Goal: Information Seeking & Learning: Learn about a topic

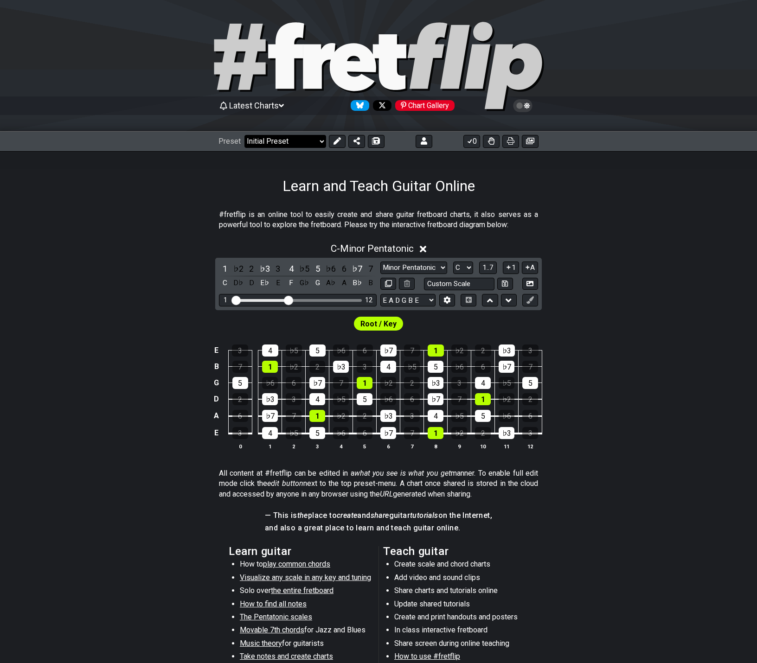
click at [256, 146] on select "Welcome to #fretflip! Initial Preset Custom Preset 2 string patterns to connect…" at bounding box center [285, 141] width 82 height 13
click at [244, 135] on select "Welcome to #fretflip! Initial Preset Custom Preset 2 string patterns to connect…" at bounding box center [285, 141] width 82 height 13
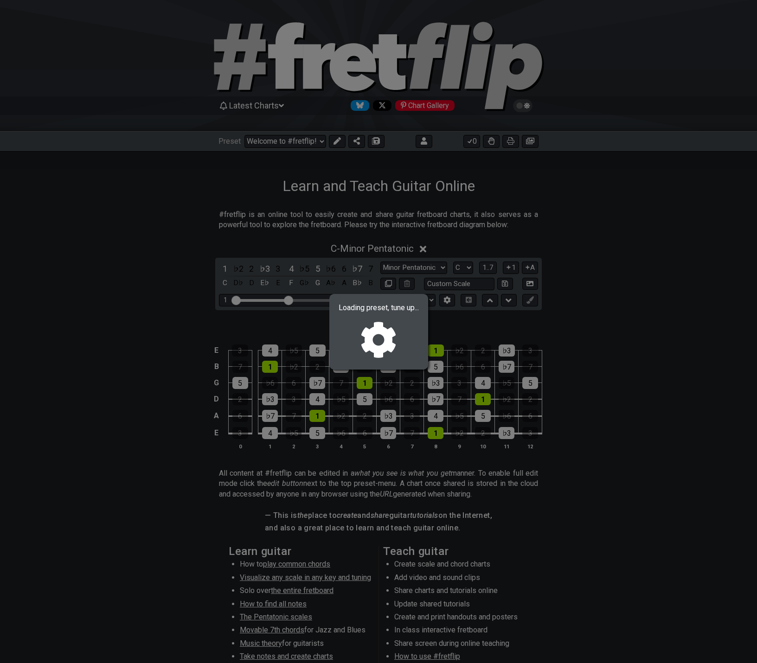
select select "/024QP1VDQ"
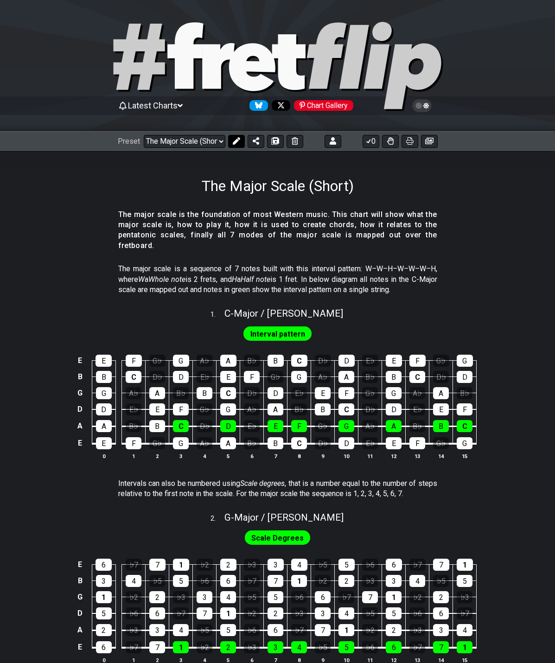
click at [237, 145] on button at bounding box center [236, 141] width 17 height 13
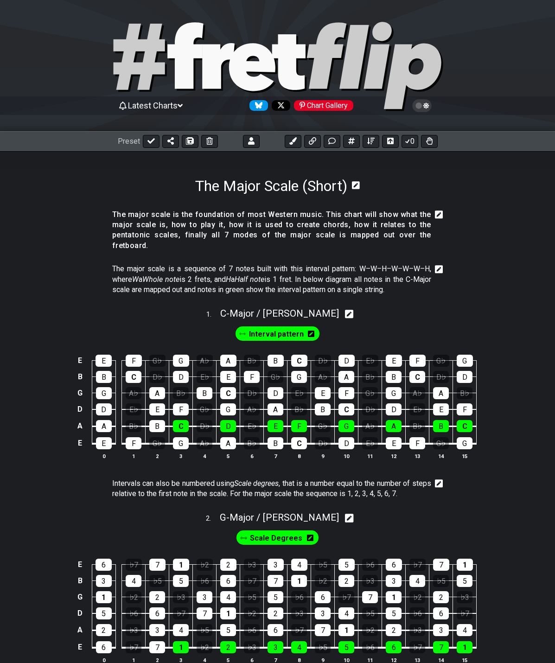
click at [442, 265] on icon at bounding box center [439, 269] width 8 height 8
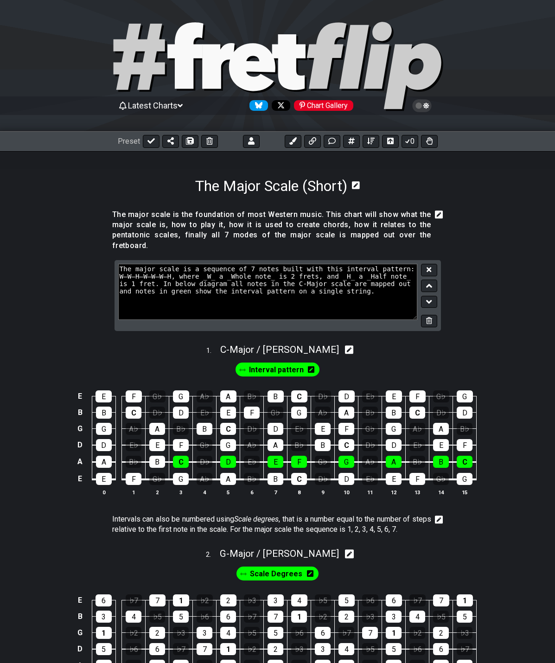
click at [139, 264] on textarea "The major scale is a sequence of 7 notes built with this interval pattern: W–W–…" at bounding box center [268, 292] width 300 height 56
type textarea "The Major scale is a sequence of 7 notes built with this interval pattern: W–W–…"
click at [429, 266] on icon at bounding box center [429, 269] width 5 height 7
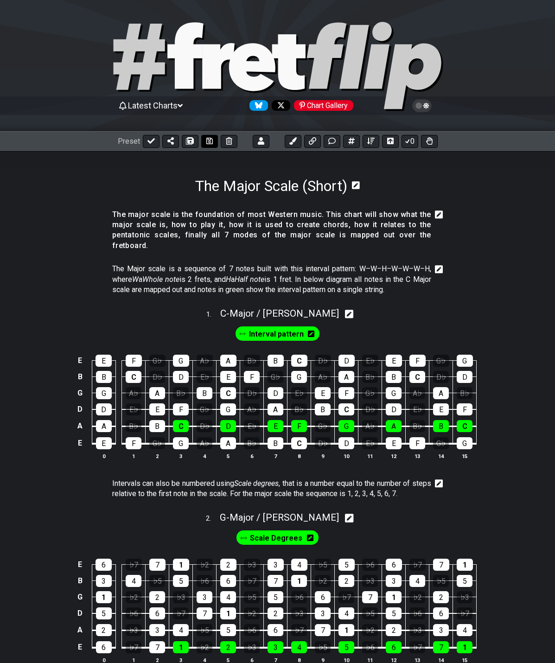
click at [209, 141] on icon at bounding box center [209, 141] width 6 height 6
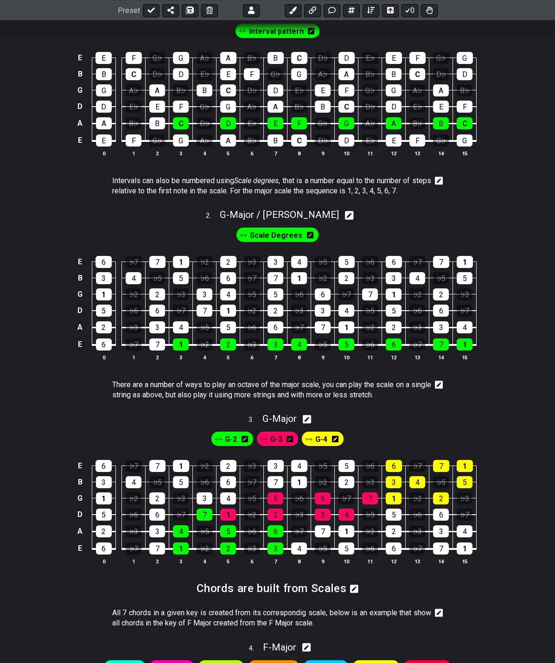
scroll to position [325, 0]
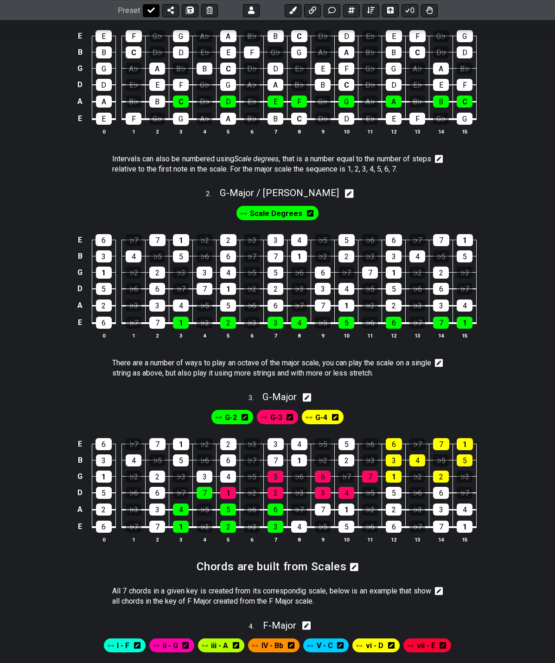
click at [146, 14] on button at bounding box center [151, 10] width 17 height 13
select select "/024QP1VDQ"
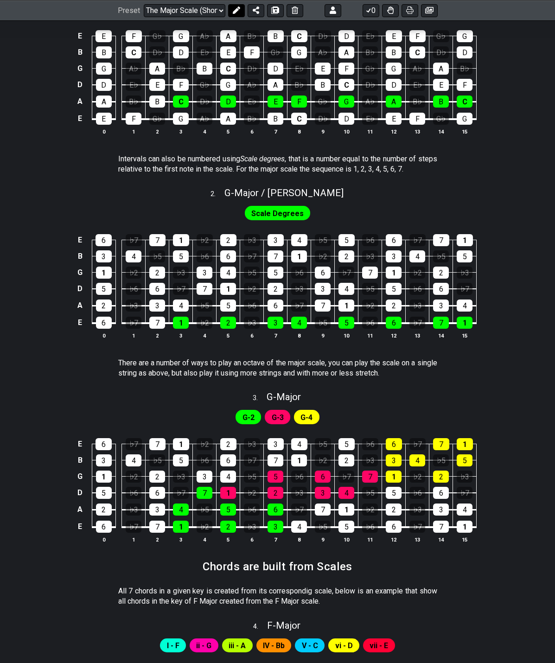
click at [236, 13] on icon at bounding box center [236, 9] width 7 height 7
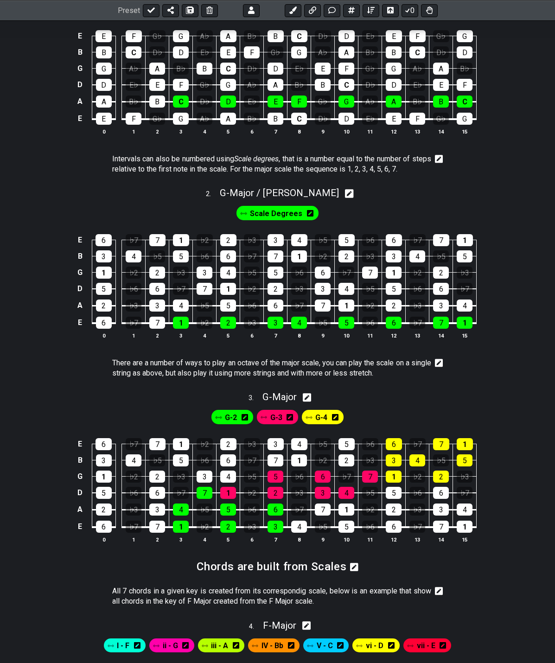
click at [439, 358] on icon at bounding box center [439, 362] width 8 height 9
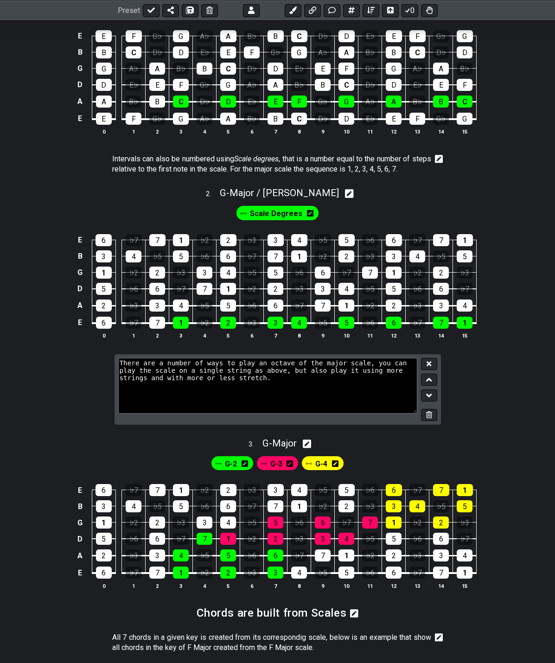
click at [314, 360] on textarea "There are a number of ways to play an octave of the major scale, you can play t…" at bounding box center [268, 386] width 300 height 56
type textarea "There are a number of ways to play an octave of the major scale, you can play t…"
click at [430, 360] on icon at bounding box center [429, 363] width 5 height 7
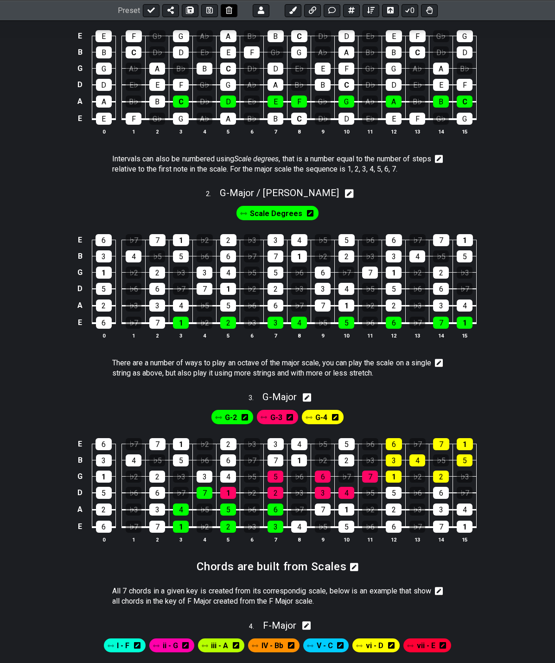
click at [206, 10] on icon at bounding box center [209, 10] width 6 height 6
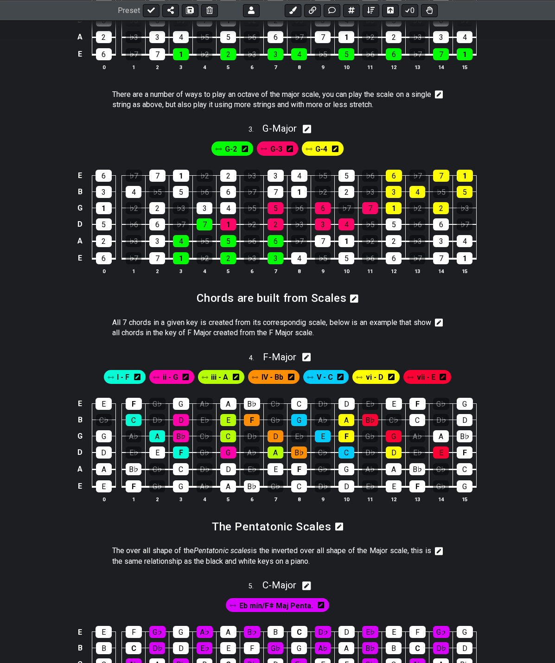
scroll to position [835, 0]
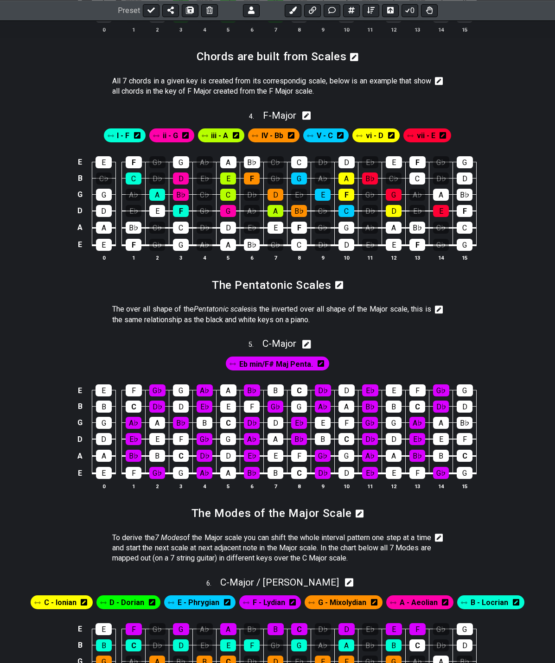
click at [438, 306] on icon at bounding box center [439, 310] width 8 height 8
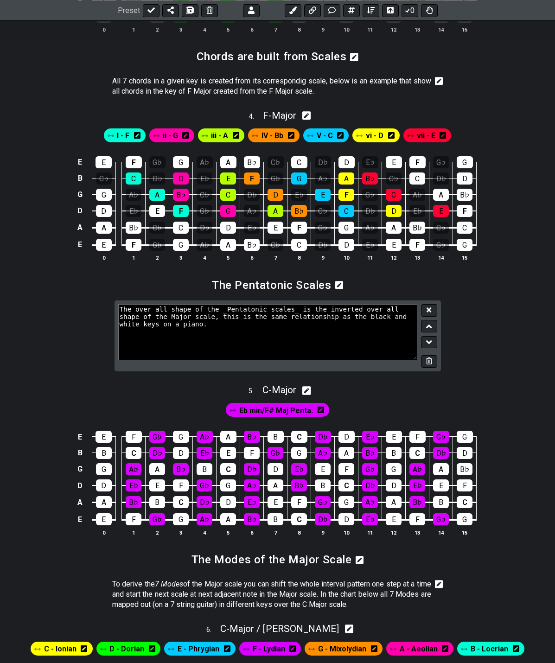
click at [185, 304] on textarea "The over all shape of the _Pentatonic scales_ is the inverted over all shape of…" at bounding box center [268, 332] width 300 height 56
type textarea "The over all pattern of the _Pentatonic scales_ is the inverted over all patter…"
click at [430, 308] on icon at bounding box center [429, 310] width 5 height 5
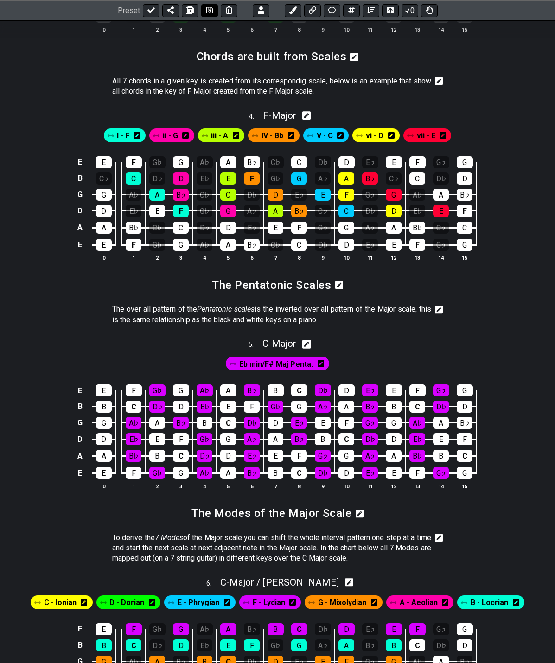
click at [209, 12] on icon at bounding box center [209, 9] width 6 height 7
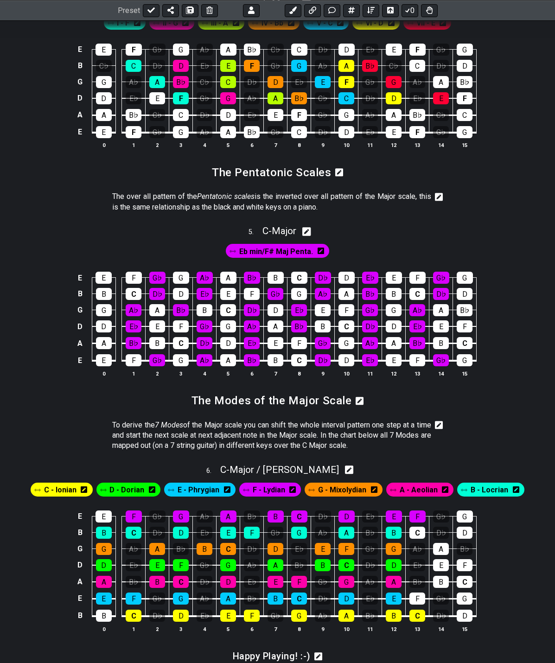
scroll to position [1093, 0]
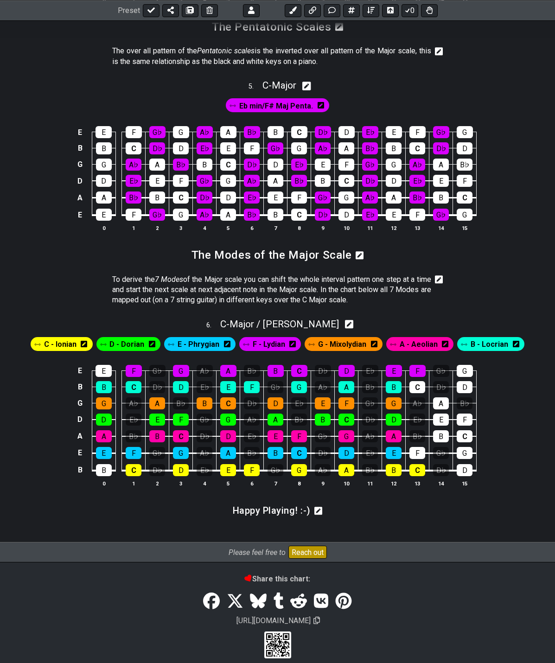
click at [357, 251] on icon at bounding box center [360, 255] width 8 height 9
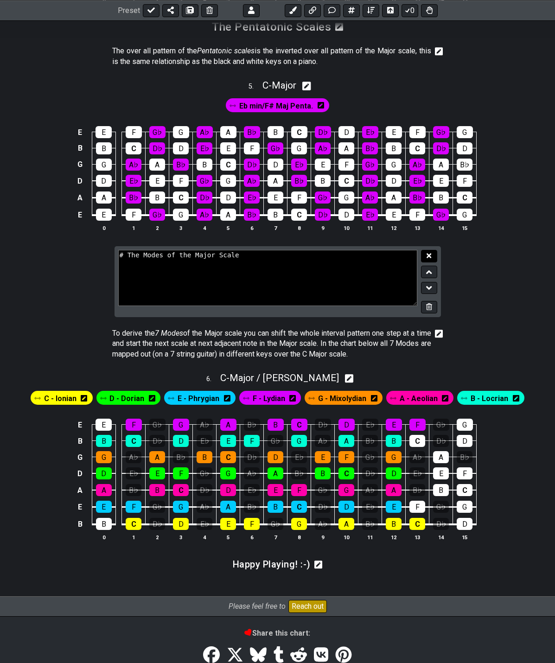
click at [426, 250] on button at bounding box center [429, 256] width 16 height 13
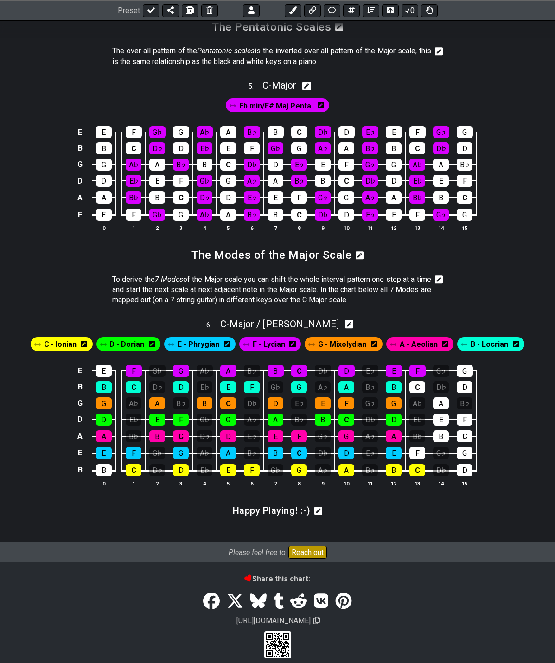
click at [439, 275] on icon at bounding box center [439, 279] width 8 height 8
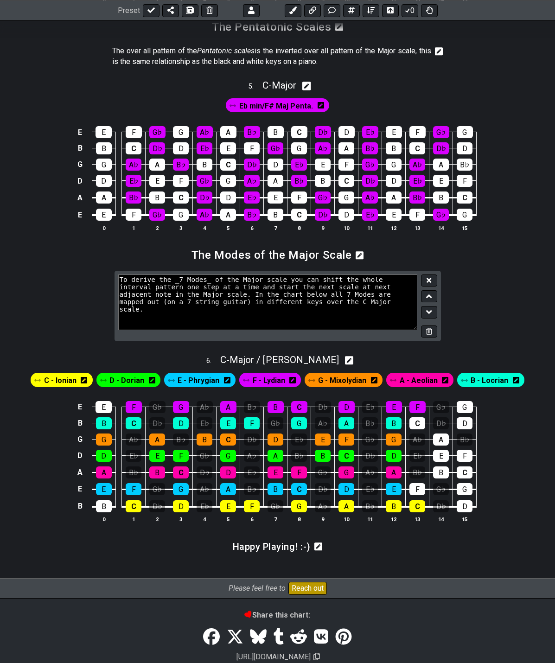
click at [359, 275] on textarea "To derive the _7 Modes_ of the Major scale you can shift the whole interval pat…" at bounding box center [268, 303] width 300 height 56
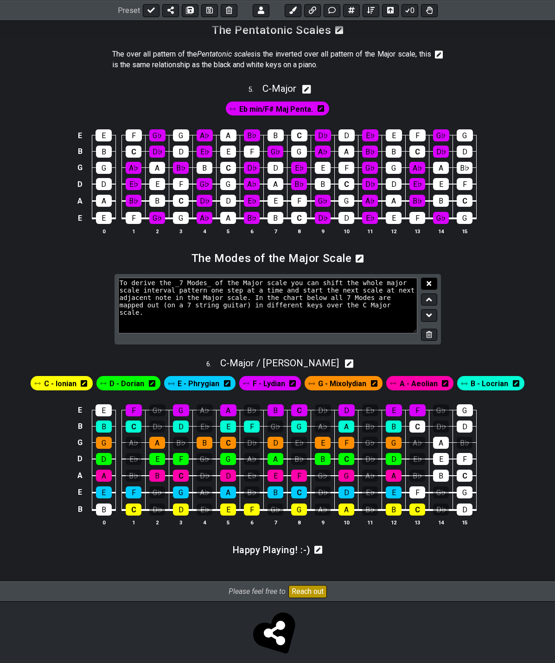
type textarea "To derive the _7 Modes_ of the Major scale you can shift the whole major scale …"
click at [426, 278] on button at bounding box center [429, 284] width 16 height 13
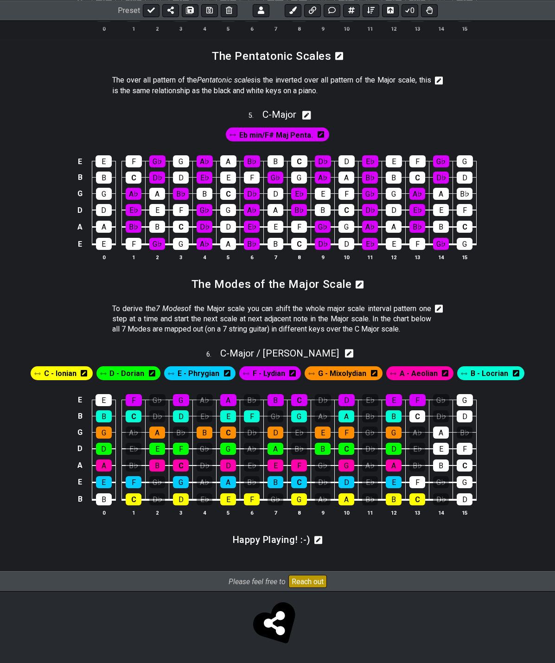
scroll to position [1054, 0]
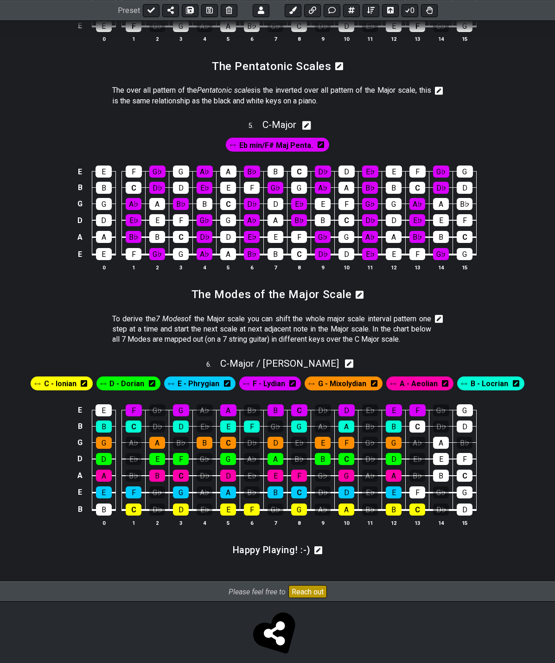
click at [440, 315] on icon at bounding box center [439, 319] width 8 height 8
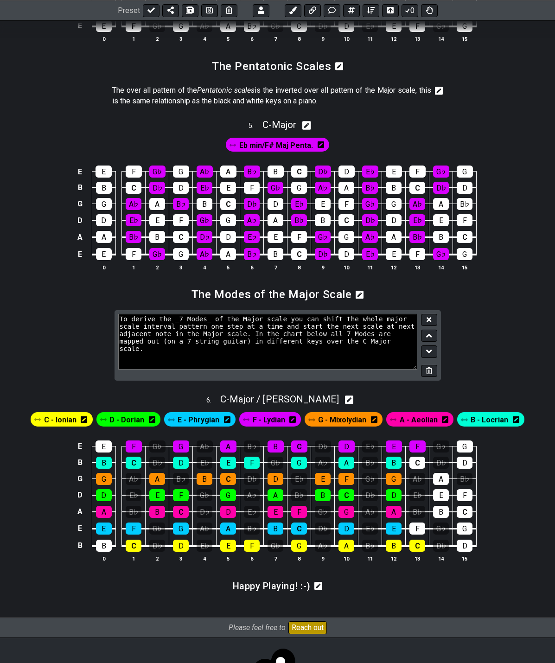
scroll to position [1090, 0]
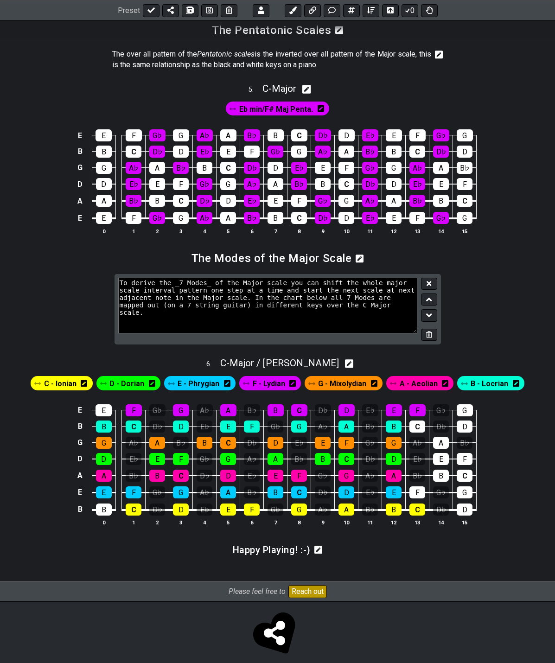
click at [369, 278] on textarea "To derive the _7 Modes_ of the Major scale you can shift the whole major scale …" at bounding box center [268, 306] width 300 height 56
type textarea "To derive the _7 Modes_ of the Major scale you can shift the whole Major scale …"
click at [430, 280] on icon at bounding box center [429, 283] width 5 height 7
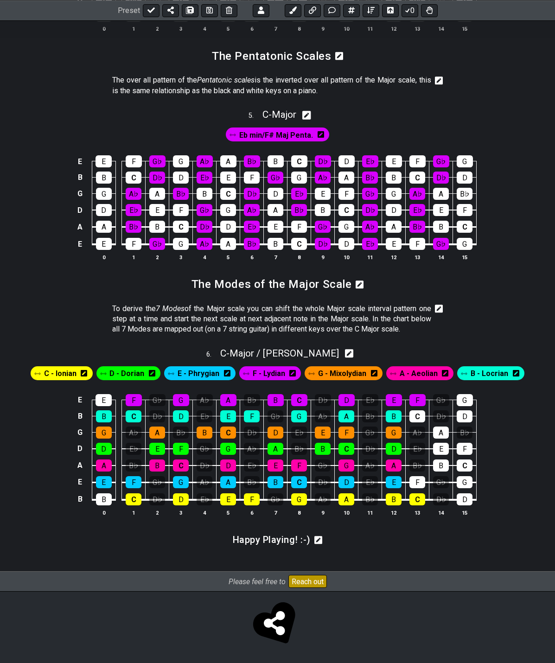
scroll to position [1054, 0]
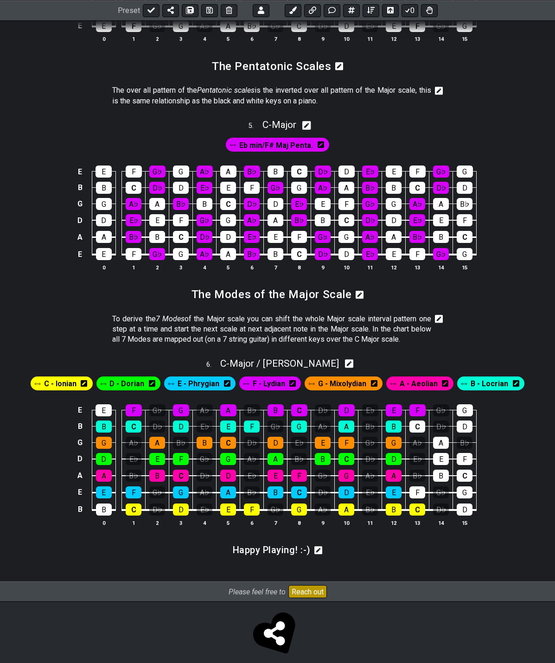
click at [439, 314] on icon at bounding box center [439, 318] width 8 height 9
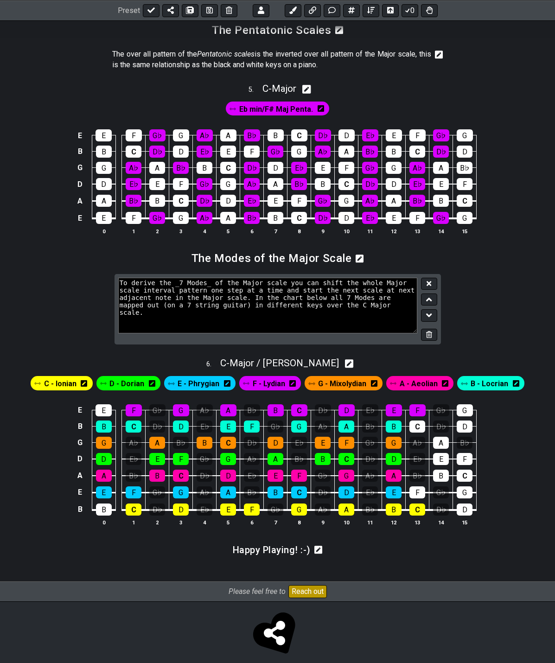
click at [134, 287] on textarea "To derive the _7 Modes_ of the Major scale you can shift the whole Major scale …" at bounding box center [268, 306] width 300 height 56
click at [322, 279] on textarea "To derive the _7 Modes_ of the Major scale you can shift the whole Major scale …" at bounding box center [268, 306] width 300 height 56
drag, startPoint x: 306, startPoint y: 274, endPoint x: 363, endPoint y: 296, distance: 61.4
click at [306, 278] on textarea "To derive the _7 Modes_ of the Major scale you can shift the whole Major scale …" at bounding box center [268, 306] width 300 height 56
type textarea "To derive the _7 Modes_ of the Major scale you can shift the whole interval pat…"
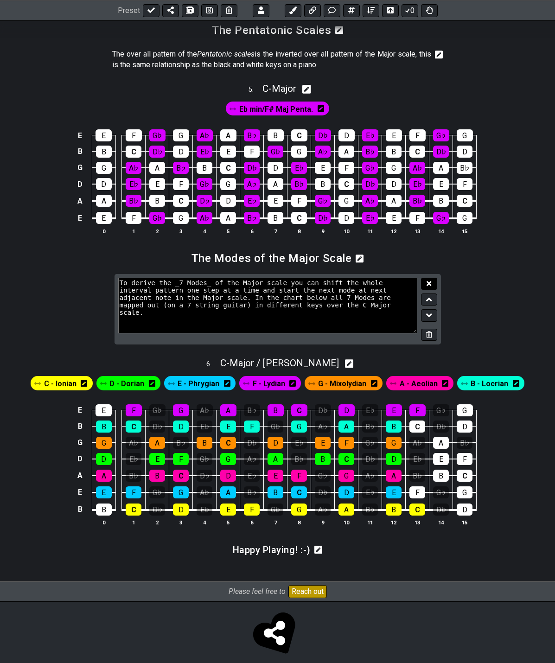
click at [427, 278] on button at bounding box center [429, 284] width 16 height 13
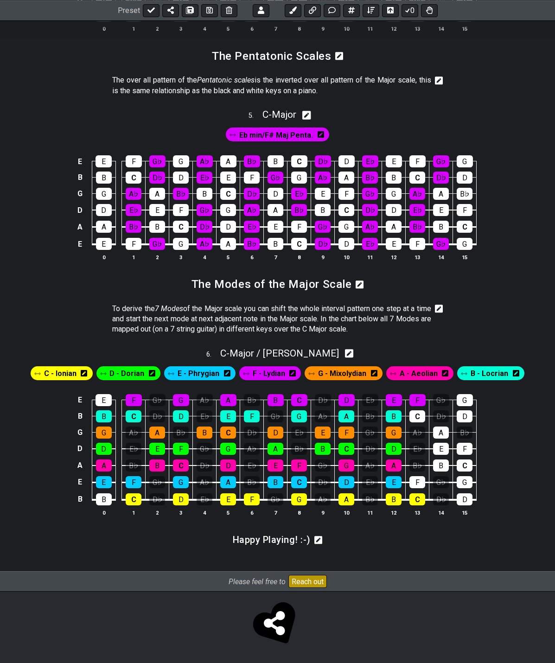
scroll to position [1054, 0]
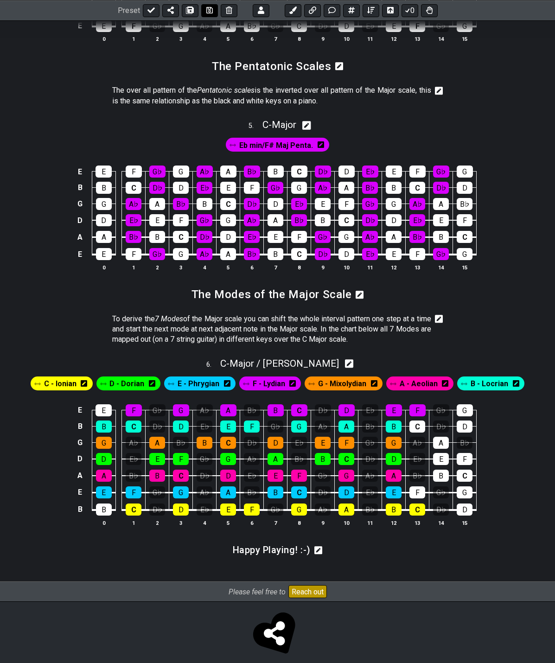
click at [207, 9] on icon at bounding box center [209, 9] width 6 height 7
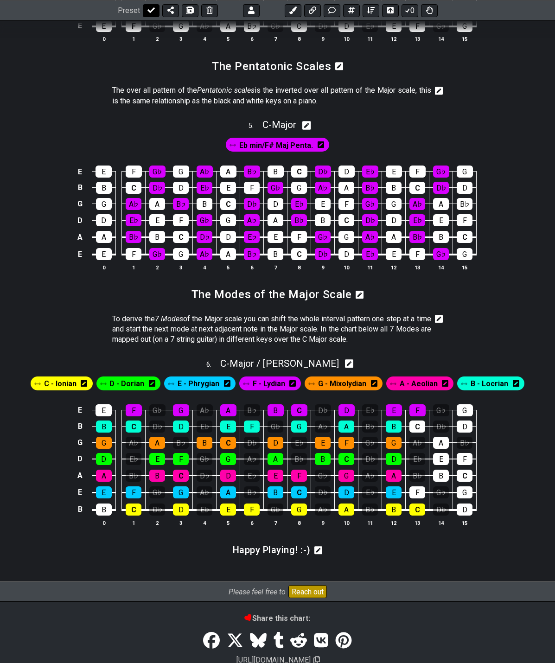
click at [147, 12] on icon at bounding box center [150, 9] width 7 height 7
select select "/024QP1VDQ"
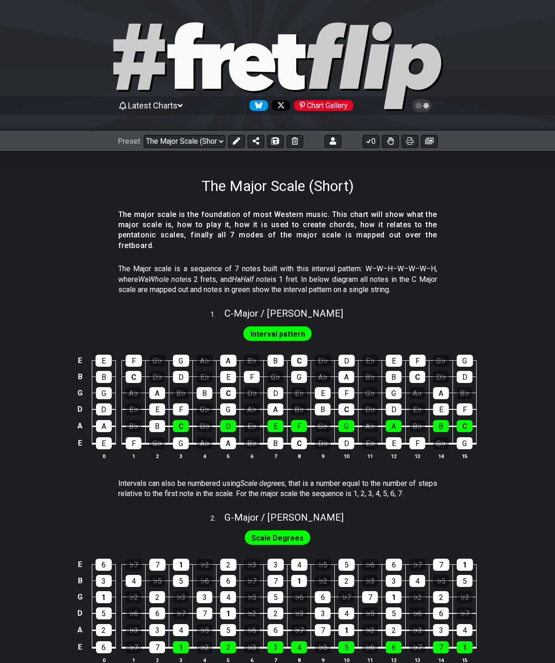
click at [233, 140] on icon at bounding box center [236, 140] width 7 height 7
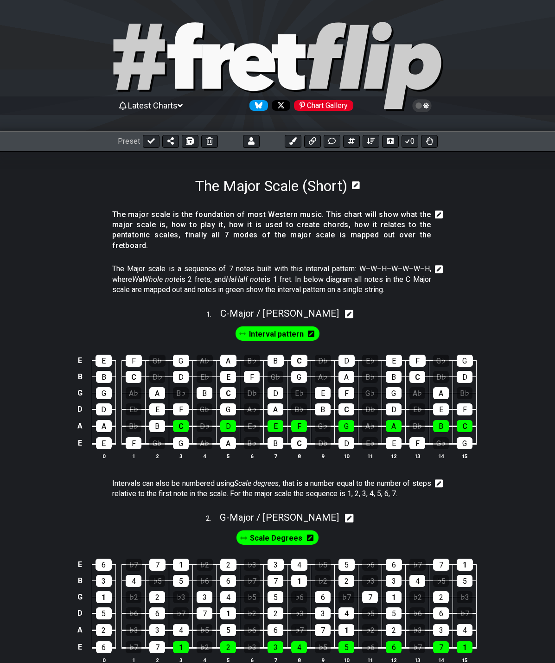
click at [440, 215] on icon at bounding box center [439, 215] width 8 height 8
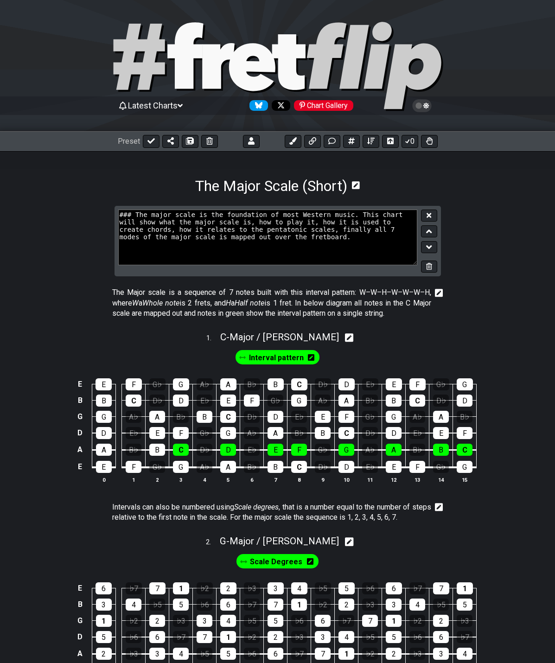
click at [241, 230] on textarea "### The major scale is the foundation of most Western music. This chart will sh…" at bounding box center [268, 238] width 300 height 56
type textarea "### The major scale is the foundation of most Western music. This chart will sh…"
click at [426, 214] on button at bounding box center [429, 216] width 16 height 13
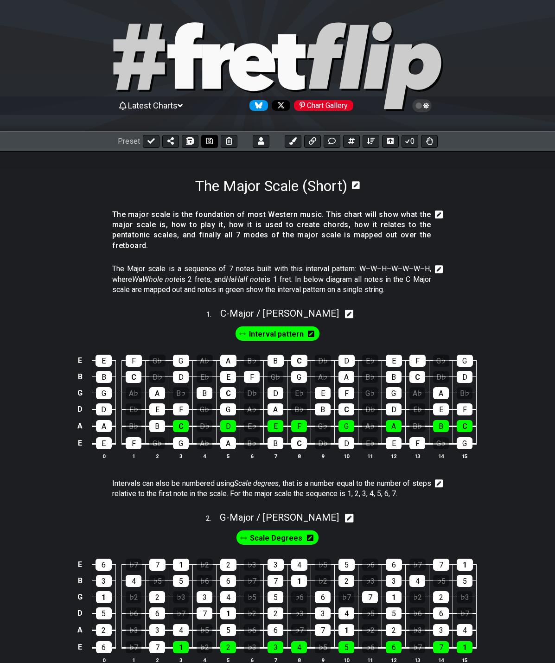
click at [208, 140] on icon at bounding box center [209, 141] width 6 height 6
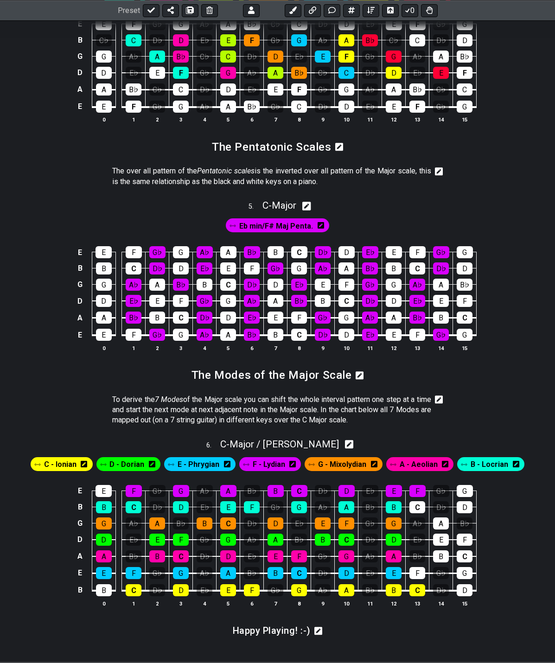
scroll to position [1104, 0]
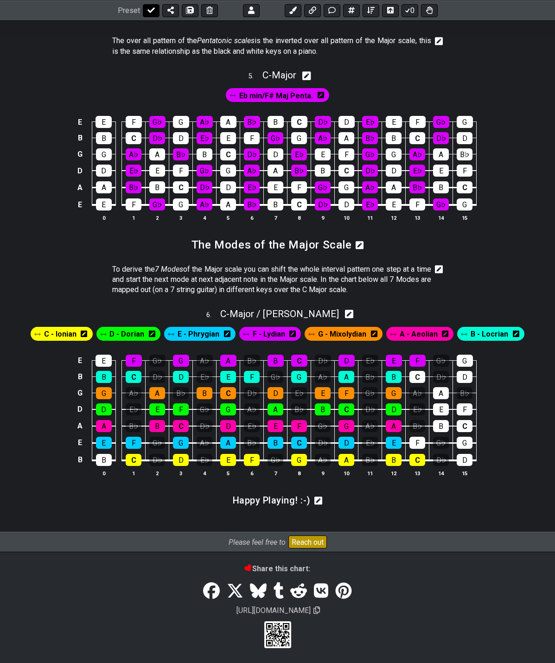
click at [145, 9] on button at bounding box center [151, 10] width 17 height 13
select select "/024QP1VDQ"
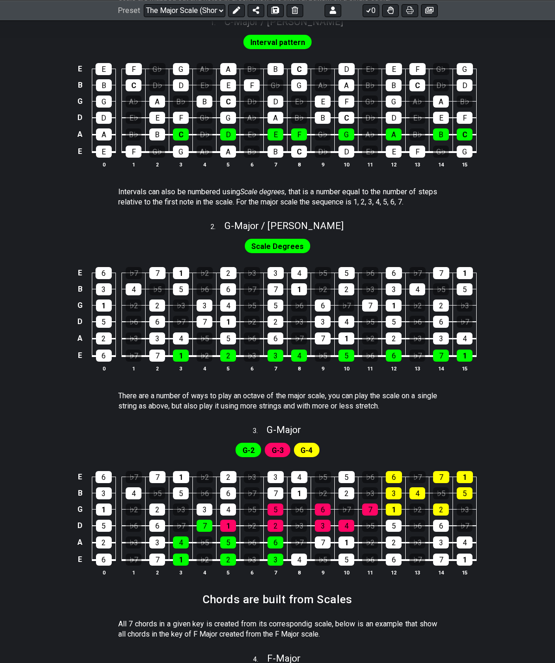
scroll to position [0, 0]
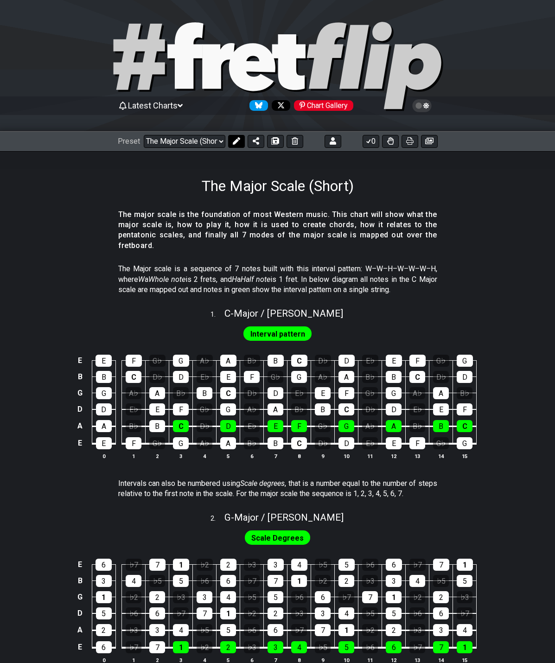
click at [233, 141] on icon at bounding box center [236, 140] width 7 height 7
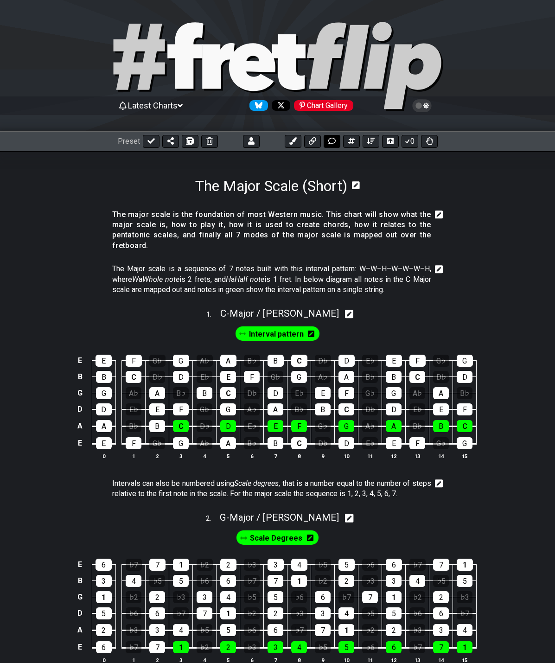
click at [330, 140] on icon at bounding box center [331, 140] width 7 height 7
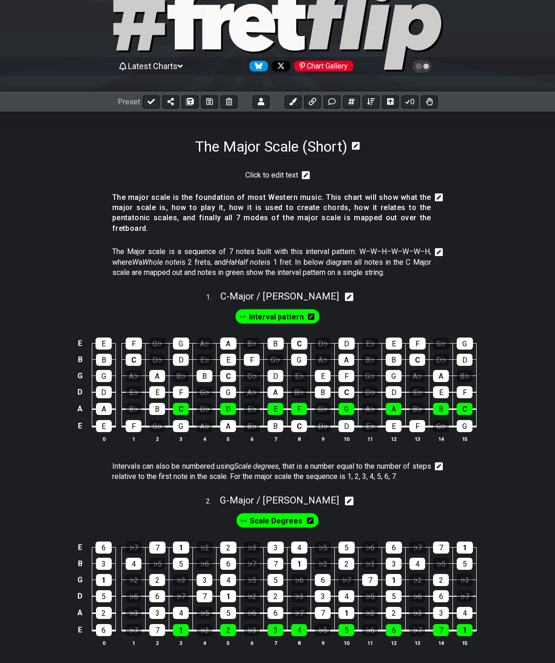
scroll to position [39, 0]
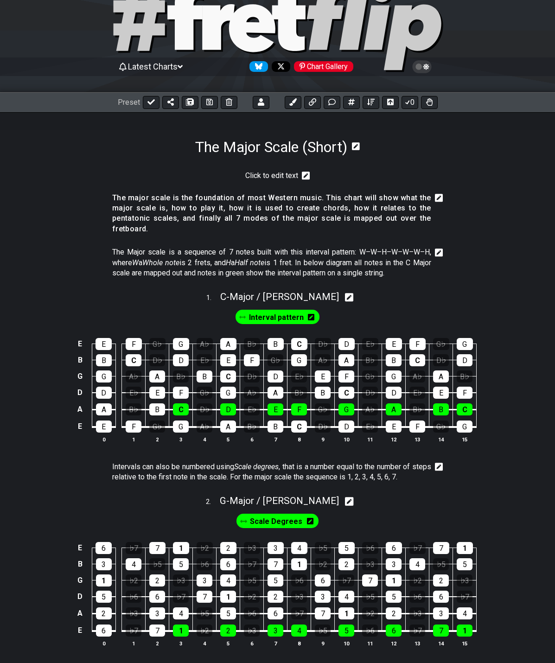
click at [305, 177] on icon at bounding box center [306, 175] width 8 height 9
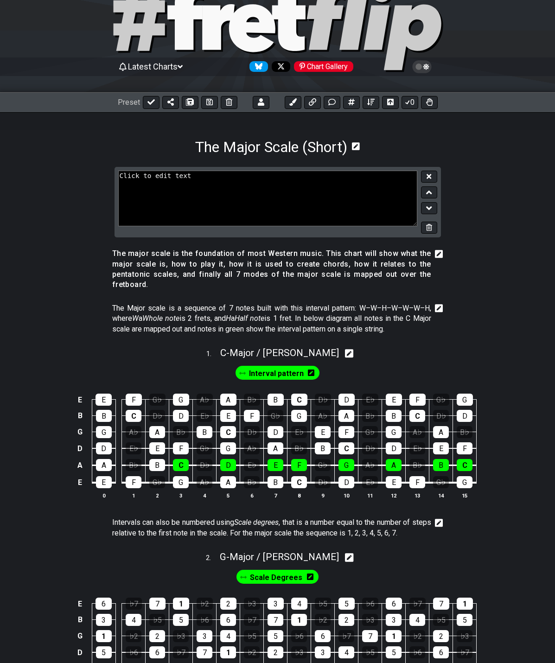
click at [443, 251] on icon at bounding box center [439, 254] width 8 height 8
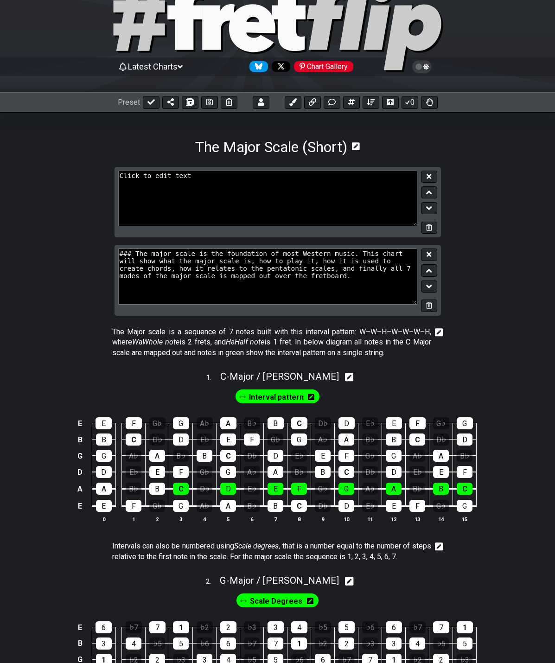
drag, startPoint x: 235, startPoint y: 275, endPoint x: 112, endPoint y: 236, distance: 128.2
drag, startPoint x: 198, startPoint y: 179, endPoint x: 48, endPoint y: 184, distance: 150.8
paste textarea "### The major scale is the foundation of most Western music. This chart will sh…"
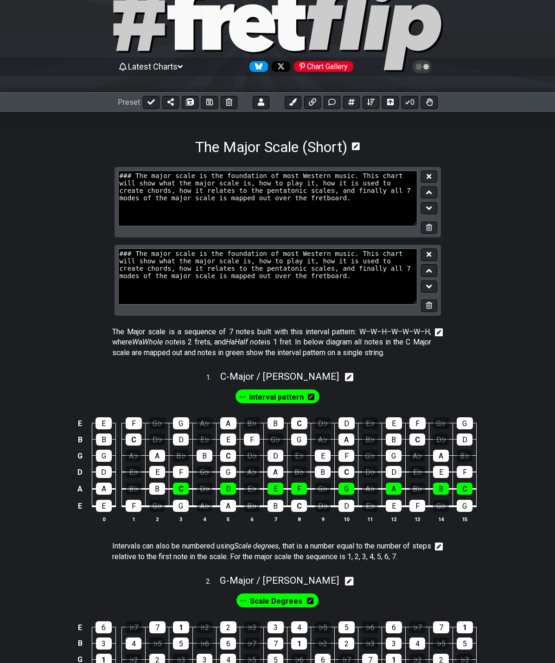
click at [255, 173] on textarea "### The major scale is the foundation of most Western music. This chart will sh…" at bounding box center [268, 199] width 300 height 56
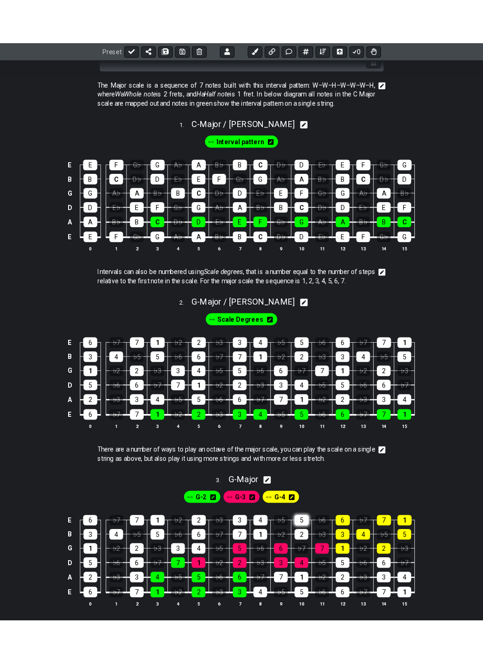
scroll to position [0, 0]
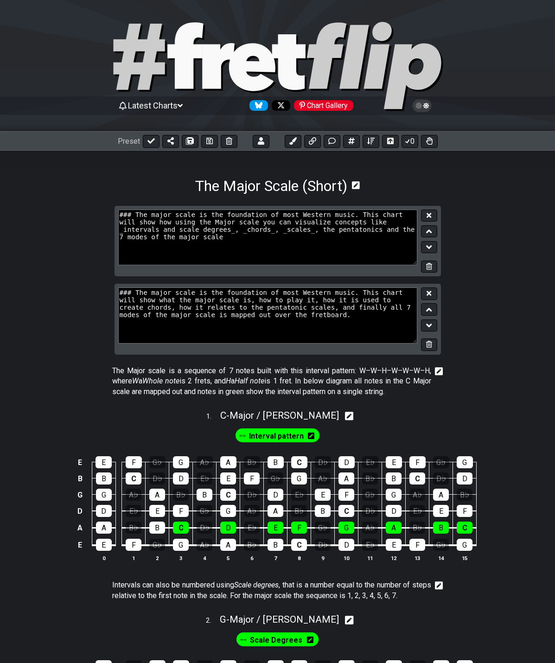
type textarea "### The major scale is the foundation of most Western music. This chart will sh…"
click at [429, 214] on icon at bounding box center [429, 215] width 5 height 5
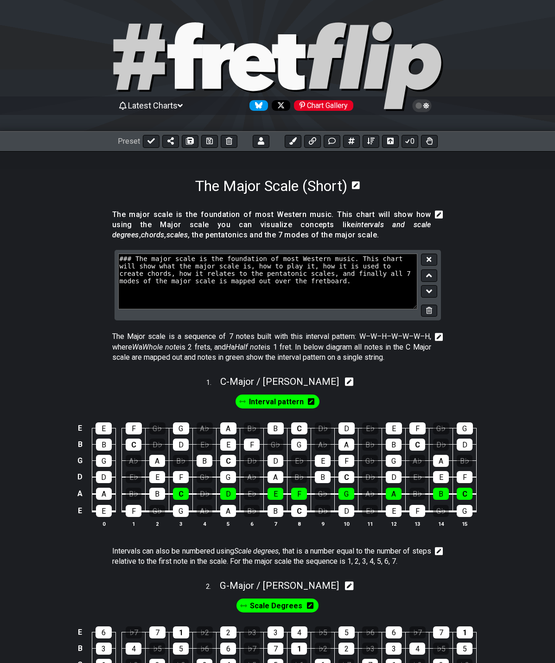
click at [441, 217] on icon at bounding box center [439, 215] width 8 height 8
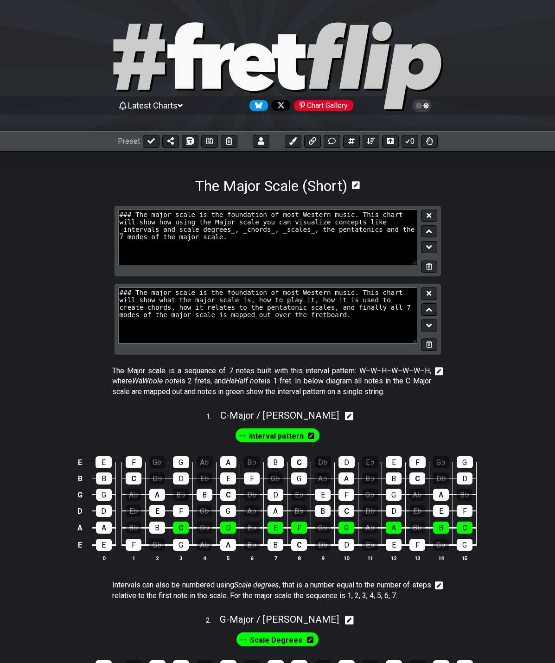
click at [150, 217] on textarea "### The major scale is the foundation of most Western music. This chart will sh…" at bounding box center [268, 238] width 300 height 56
type textarea "### The Major scale is the foundation of most Western music. This chart will sh…"
click at [428, 216] on icon at bounding box center [429, 215] width 5 height 5
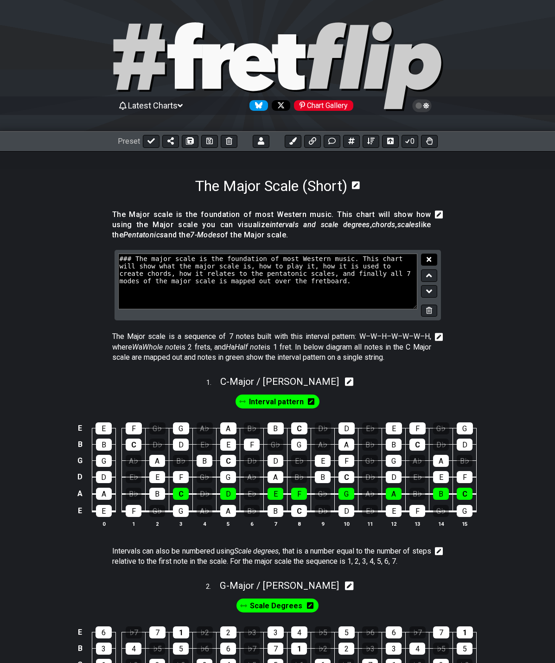
click at [429, 261] on icon at bounding box center [429, 259] width 5 height 7
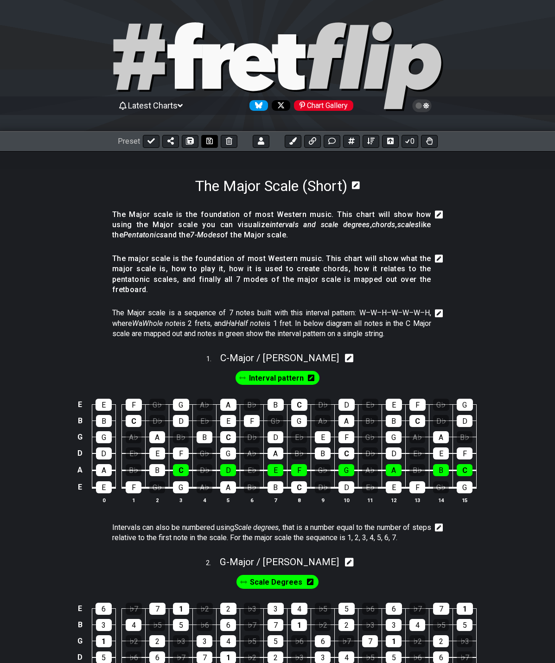
click at [206, 141] on icon at bounding box center [209, 140] width 6 height 7
click at [438, 213] on icon at bounding box center [439, 215] width 8 height 8
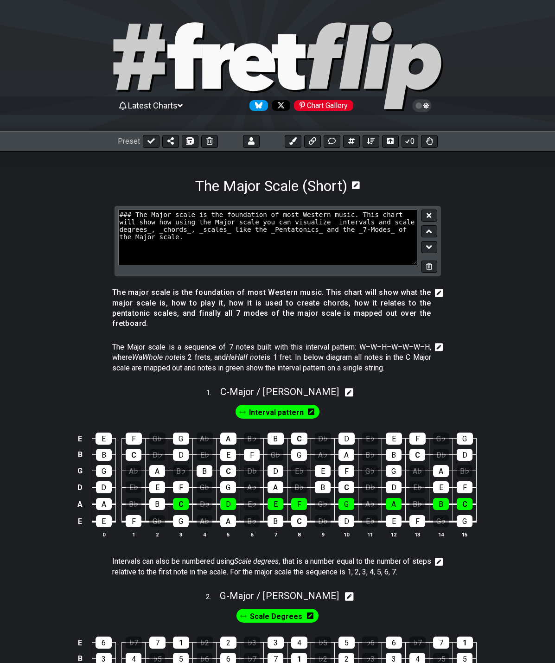
click at [185, 223] on textarea "### The Major scale is the foundation of most Western music. This chart will sh…" at bounding box center [268, 238] width 300 height 56
type textarea "### The Major scale is the foundation of most Western music. This chart will sh…"
click at [434, 213] on button at bounding box center [429, 216] width 16 height 13
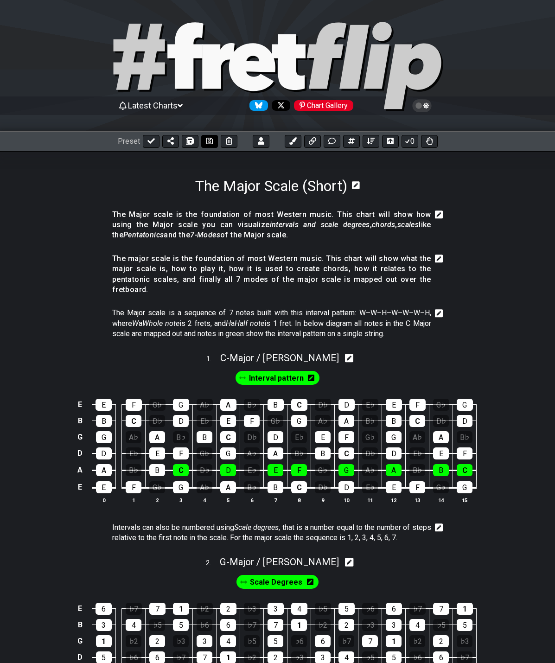
click at [207, 141] on icon at bounding box center [209, 141] width 6 height 6
click at [438, 212] on icon at bounding box center [439, 215] width 8 height 8
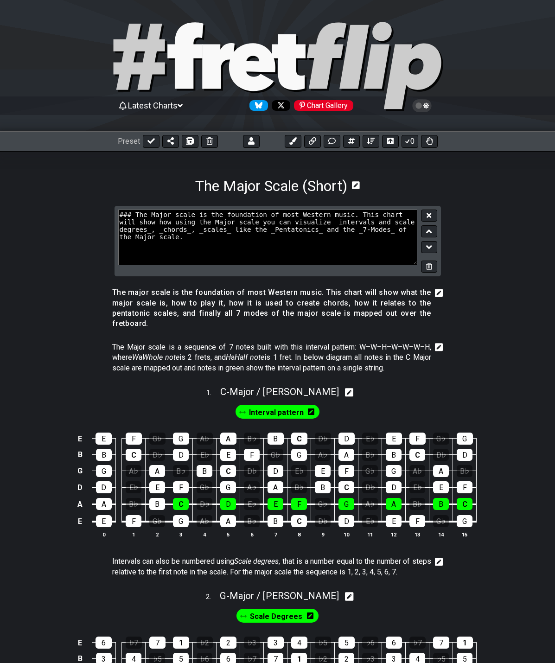
click at [291, 223] on textarea "### The Major scale is the foundation of most Western music. This chart will sh…" at bounding box center [268, 238] width 300 height 56
type textarea "### The Major scale is the foundation of most Western music. This chart will sh…"
click at [428, 209] on div "### The Major scale is the foundation of most Western music. This chart will sh…" at bounding box center [278, 241] width 326 height 71
click at [428, 215] on icon at bounding box center [429, 215] width 5 height 5
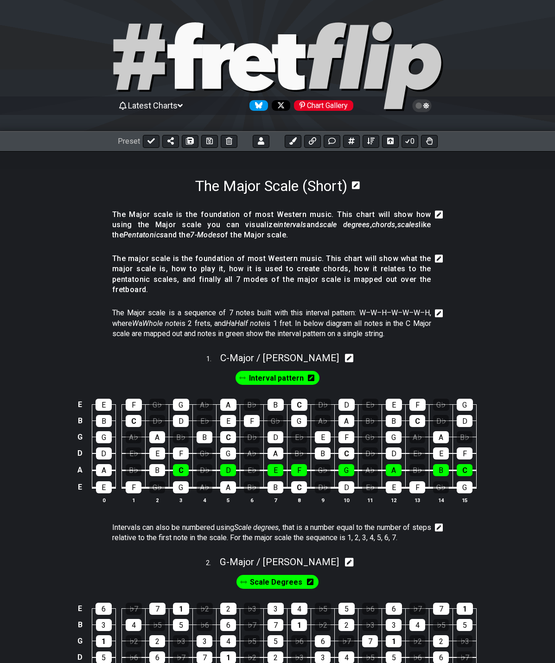
click at [441, 216] on icon at bounding box center [439, 215] width 8 height 8
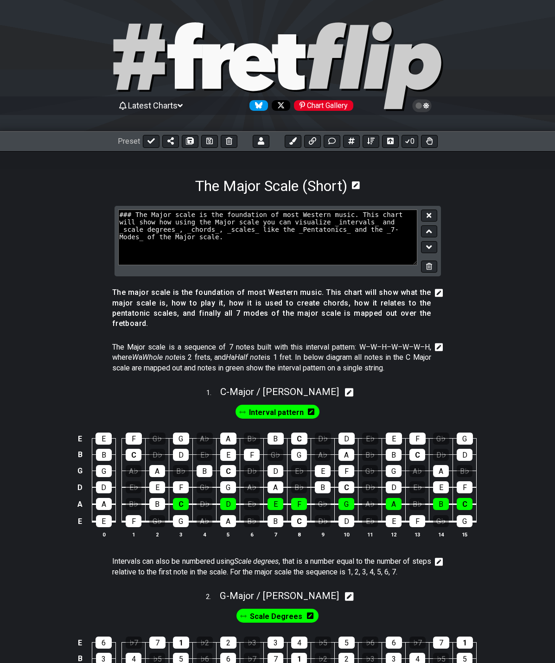
click at [280, 224] on textarea "### The Major scale is the foundation of most Western music. This chart will sh…" at bounding box center [268, 238] width 300 height 56
type textarea "### The Major scale is the foundation of most Western music. This chart will sh…"
click at [428, 217] on icon at bounding box center [429, 215] width 5 height 7
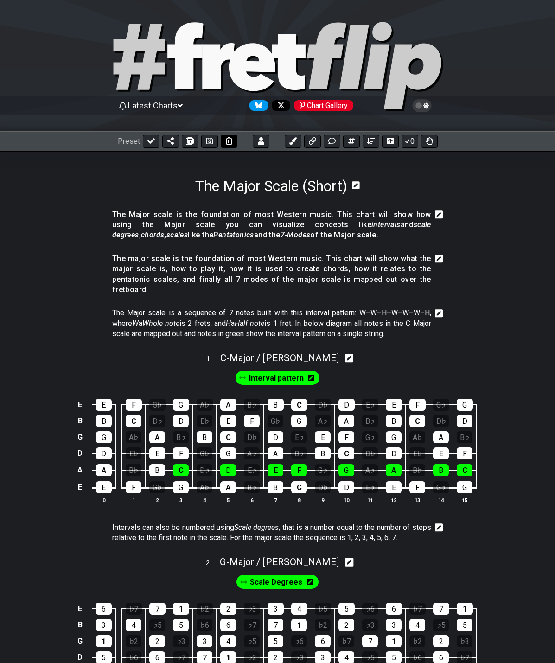
click at [211, 141] on icon at bounding box center [209, 141] width 6 height 6
click at [439, 259] on icon at bounding box center [439, 258] width 8 height 9
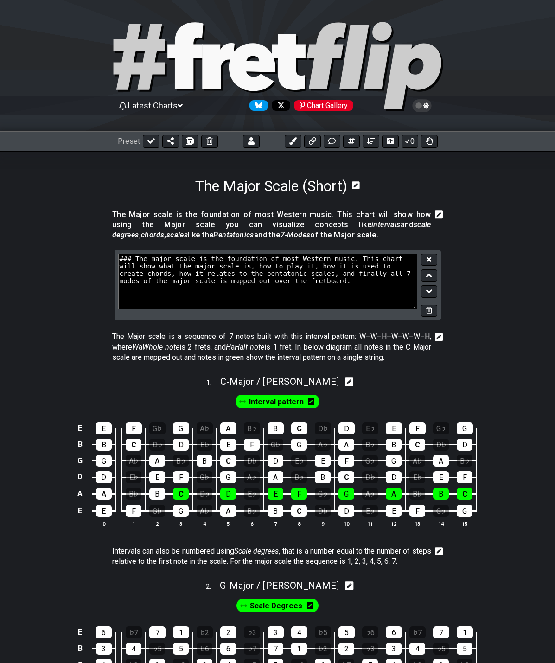
click at [429, 312] on icon at bounding box center [429, 310] width 6 height 7
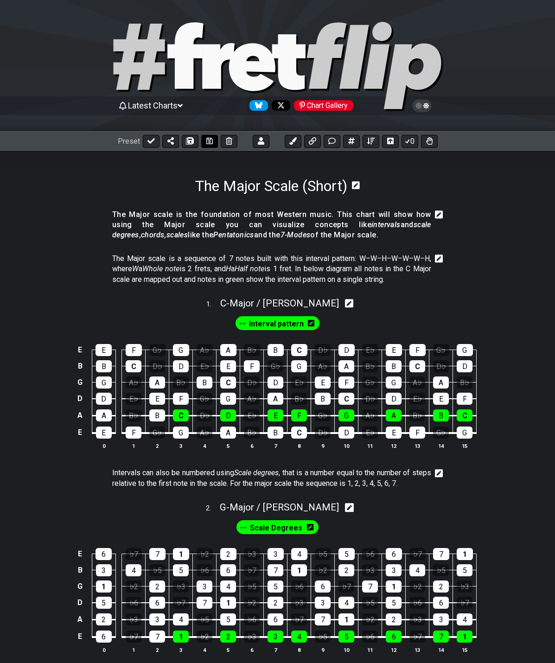
click at [206, 141] on icon at bounding box center [209, 140] width 6 height 7
click at [144, 141] on button at bounding box center [151, 141] width 17 height 13
select select "/024QP1VDQ"
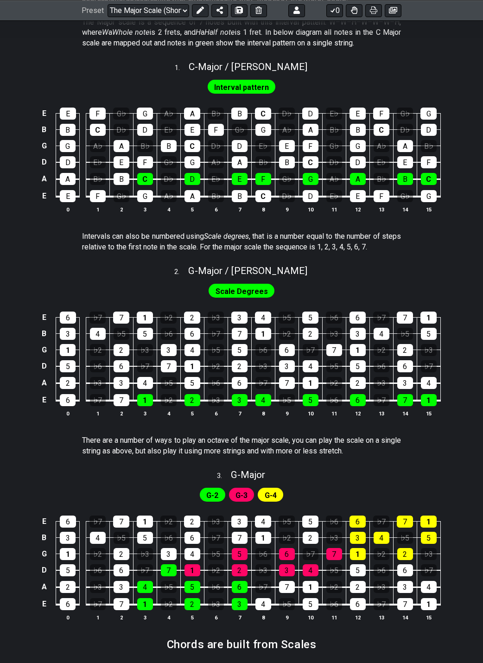
scroll to position [26, 0]
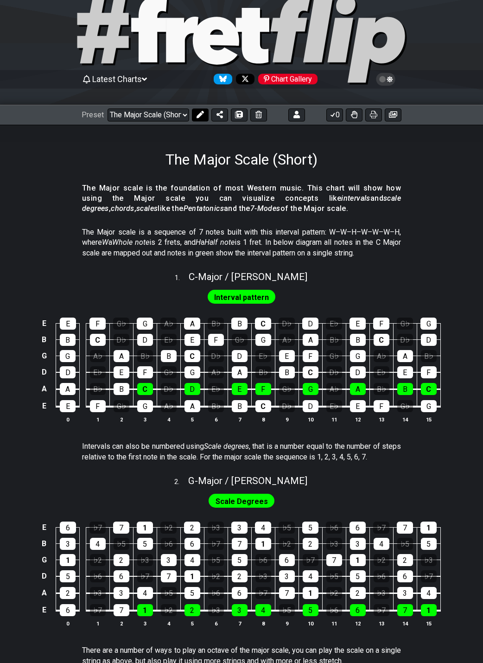
click at [197, 113] on icon at bounding box center [200, 114] width 7 height 7
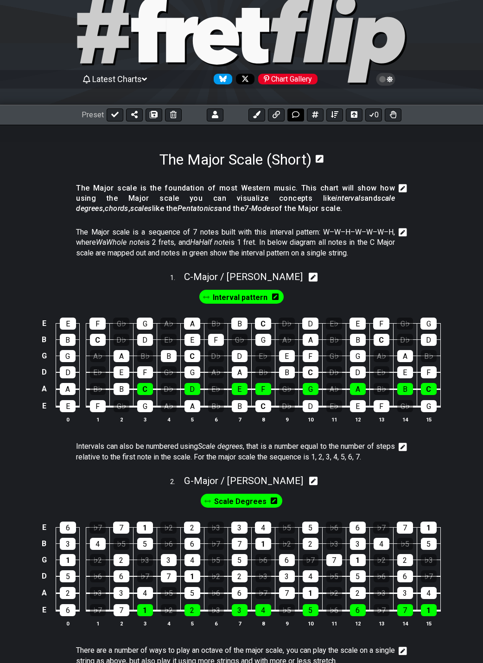
click at [295, 118] on icon at bounding box center [295, 114] width 7 height 7
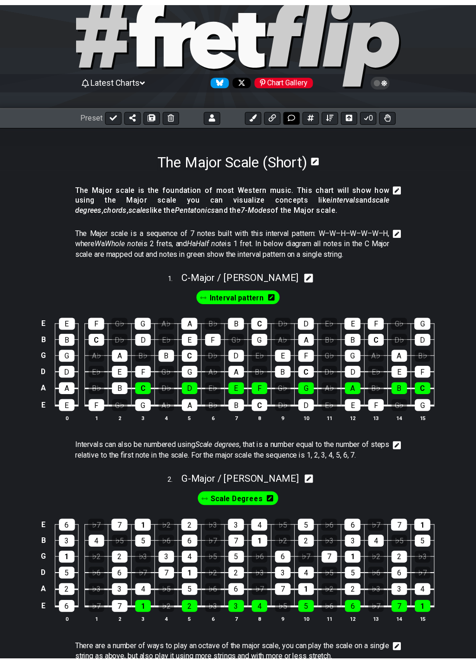
scroll to position [132, 0]
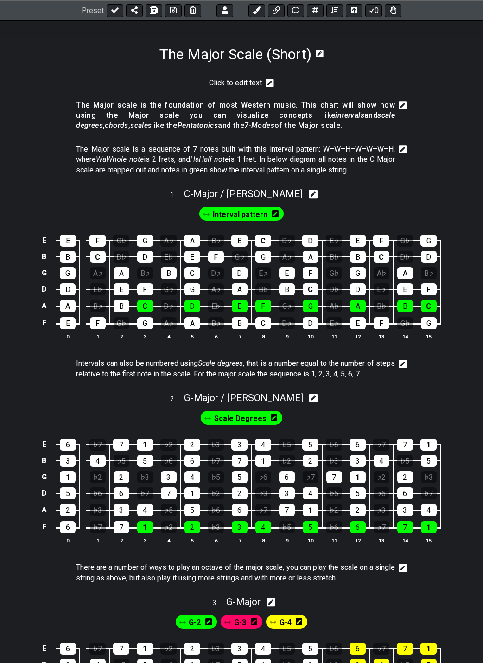
click at [273, 85] on icon at bounding box center [270, 83] width 8 height 8
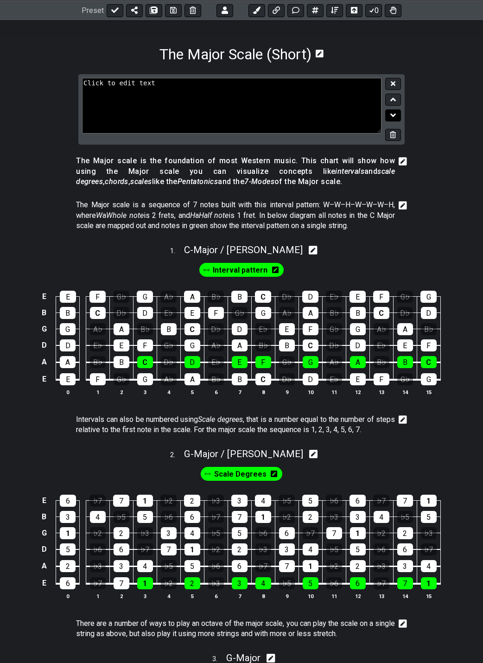
drag, startPoint x: 398, startPoint y: 115, endPoint x: 355, endPoint y: 121, distance: 43.0
click at [397, 115] on button at bounding box center [393, 115] width 16 height 13
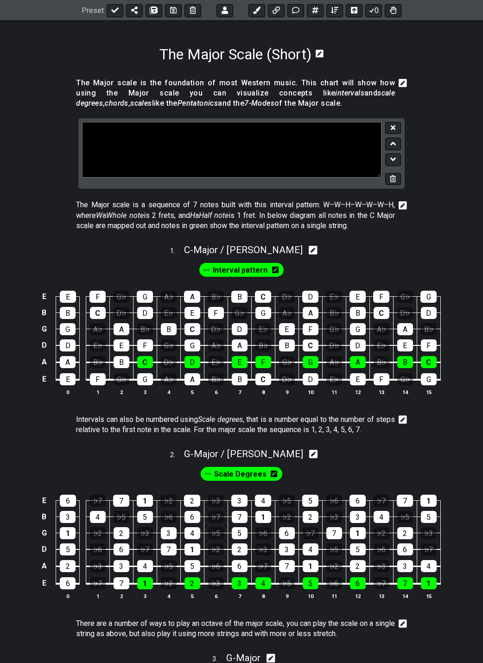
drag, startPoint x: 179, startPoint y: 133, endPoint x: 31, endPoint y: 124, distance: 147.7
type textarea "# Shapes and Intervals"
click at [395, 127] on icon at bounding box center [393, 127] width 5 height 7
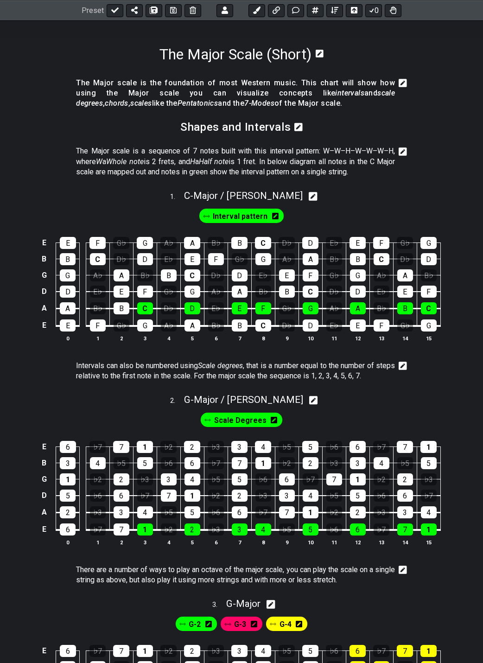
click at [296, 125] on icon at bounding box center [298, 127] width 8 height 8
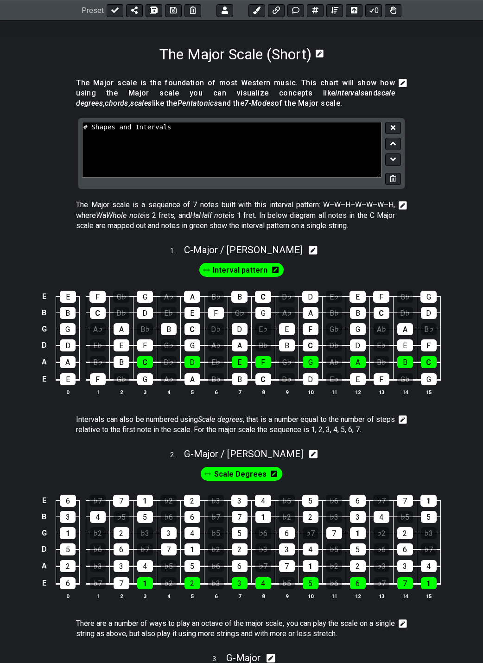
drag, startPoint x: 256, startPoint y: 128, endPoint x: 92, endPoint y: 131, distance: 163.7
click at [92, 131] on textarea "# Shapes and Intervals" at bounding box center [232, 150] width 300 height 56
type textarea "# Intervals and Shapes"
click at [394, 127] on icon at bounding box center [393, 127] width 5 height 5
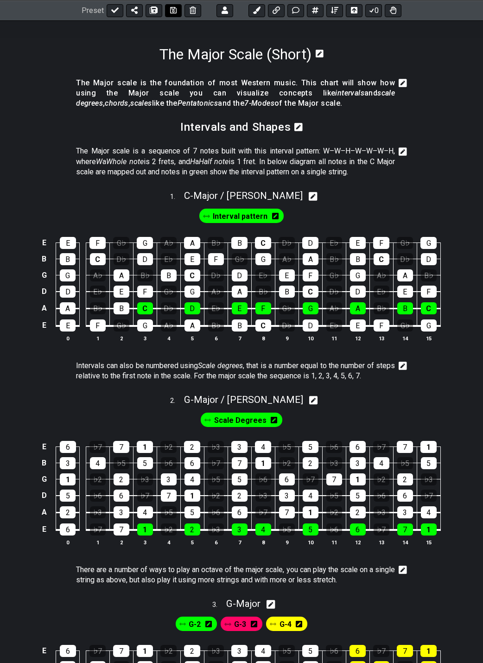
click at [171, 11] on icon at bounding box center [173, 9] width 6 height 7
click at [115, 8] on icon at bounding box center [114, 9] width 7 height 7
select select "/024QP1VDQ"
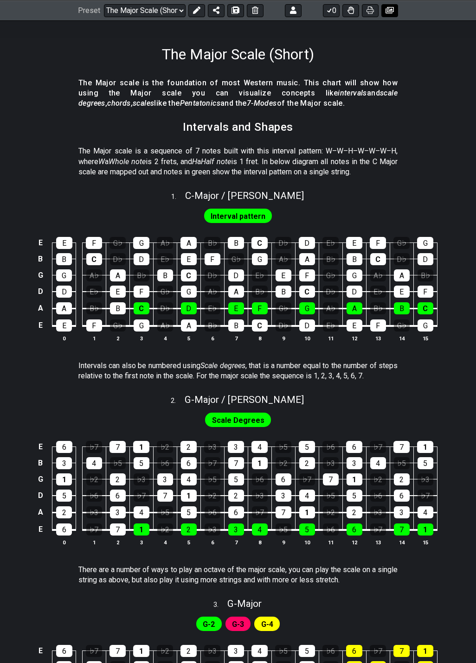
click at [393, 13] on icon at bounding box center [389, 9] width 8 height 7
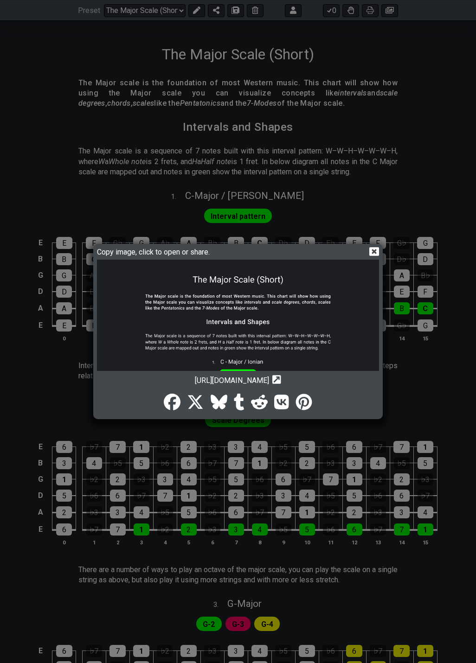
click at [373, 253] on icon at bounding box center [374, 252] width 10 height 10
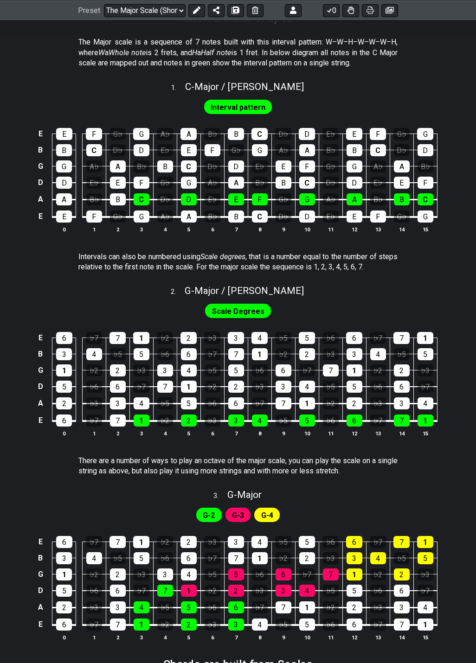
scroll to position [224, 0]
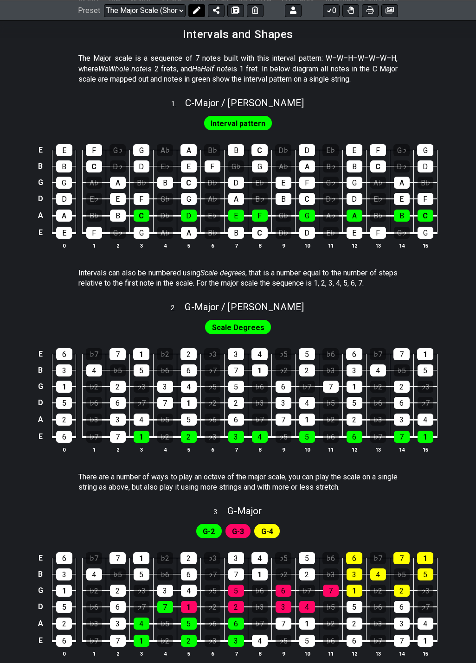
click at [193, 10] on icon at bounding box center [196, 9] width 7 height 7
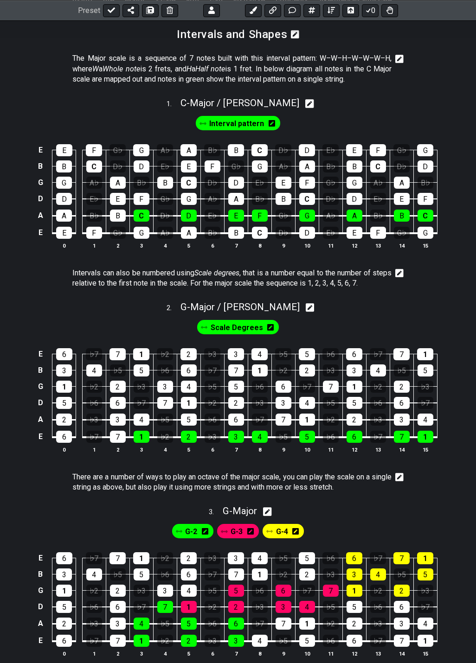
click at [306, 308] on icon at bounding box center [310, 307] width 9 height 9
select select "G"
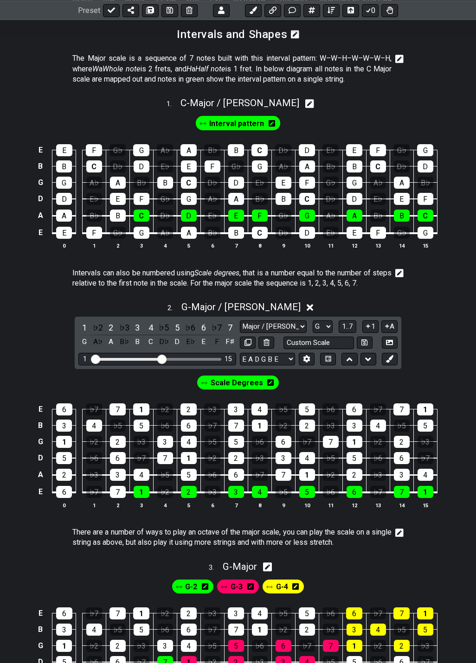
click at [269, 382] on icon at bounding box center [270, 382] width 6 height 6
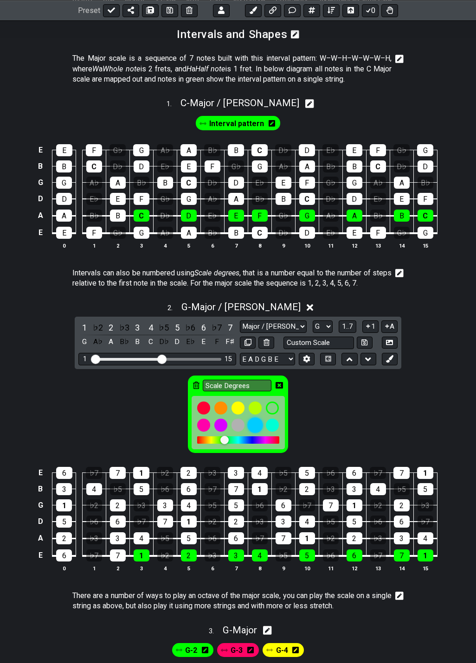
click at [256, 421] on div at bounding box center [255, 425] width 16 height 16
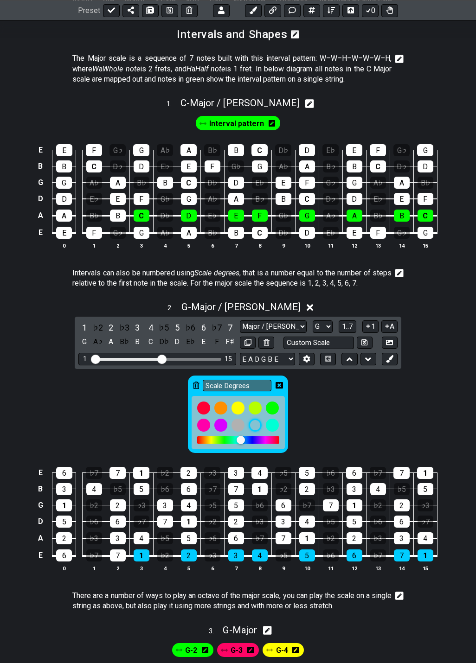
click at [305, 102] on icon at bounding box center [309, 104] width 9 height 10
select select "C"
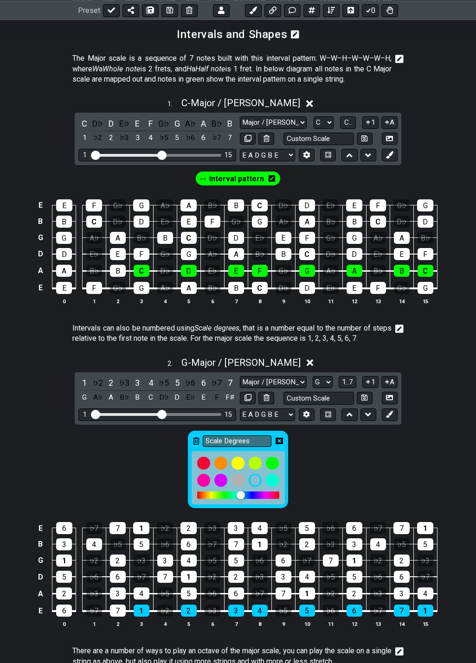
click at [274, 185] on div "Interval pattern" at bounding box center [238, 179] width 84 height 14
click at [271, 183] on icon at bounding box center [271, 178] width 6 height 13
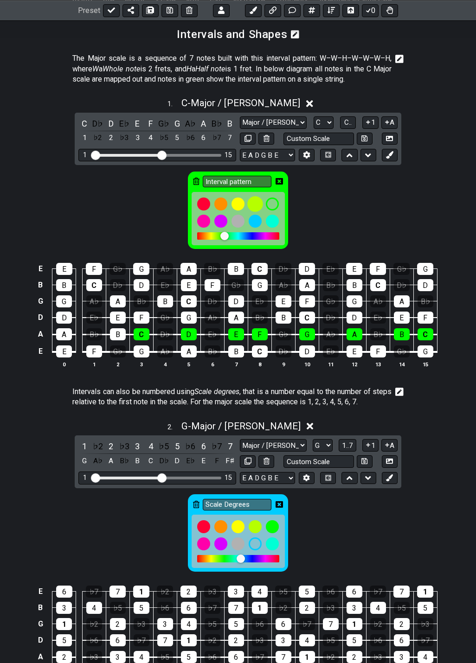
click at [253, 204] on div at bounding box center [255, 204] width 16 height 16
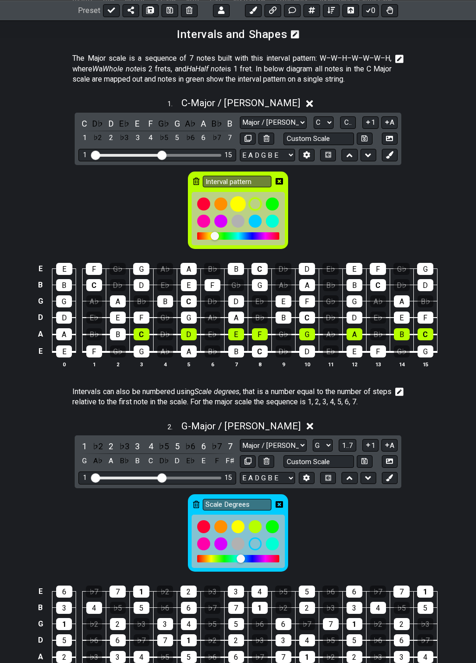
click at [240, 206] on div at bounding box center [238, 204] width 16 height 16
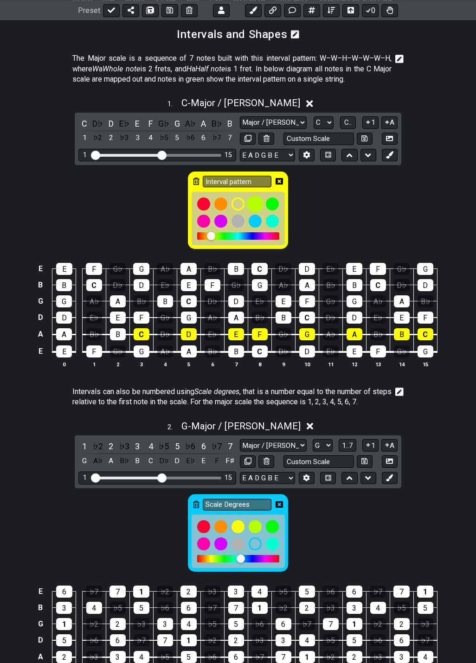
click at [257, 206] on div at bounding box center [255, 204] width 16 height 16
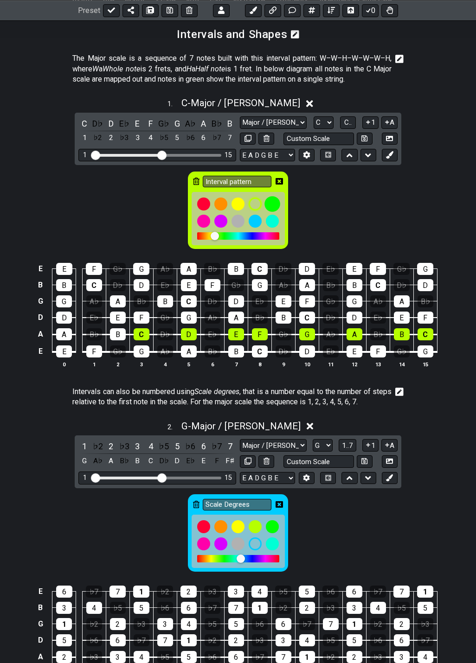
click at [275, 204] on div at bounding box center [272, 204] width 16 height 16
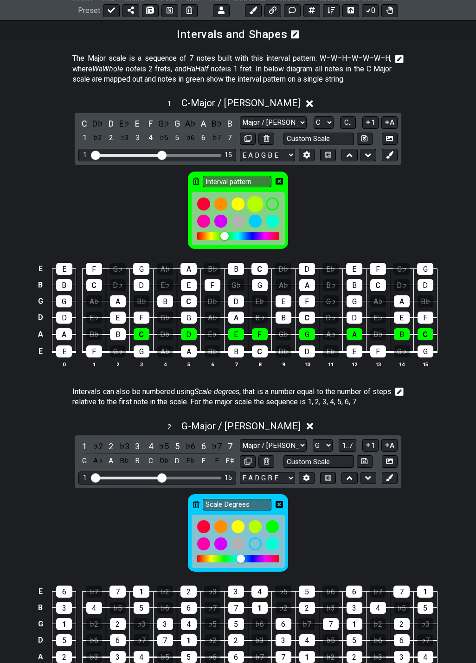
click at [258, 206] on div at bounding box center [255, 204] width 16 height 16
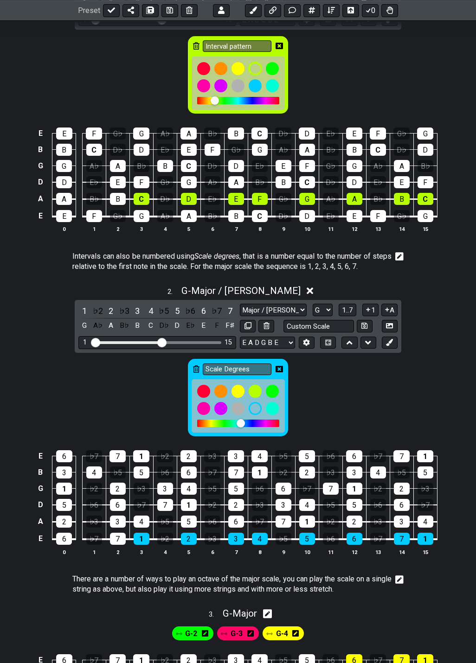
scroll to position [271, 0]
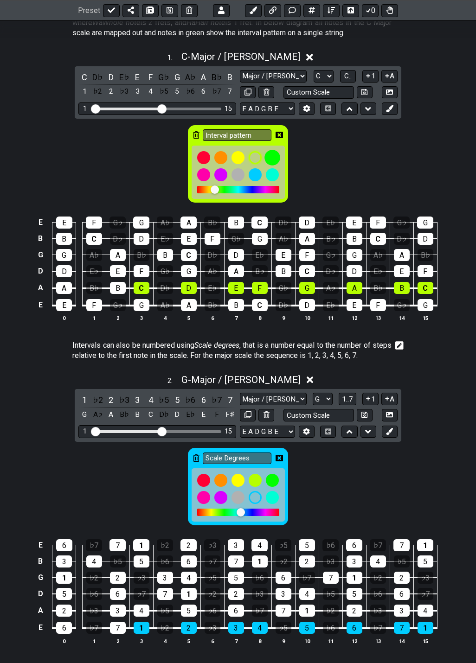
click at [273, 159] on div at bounding box center [272, 158] width 16 height 16
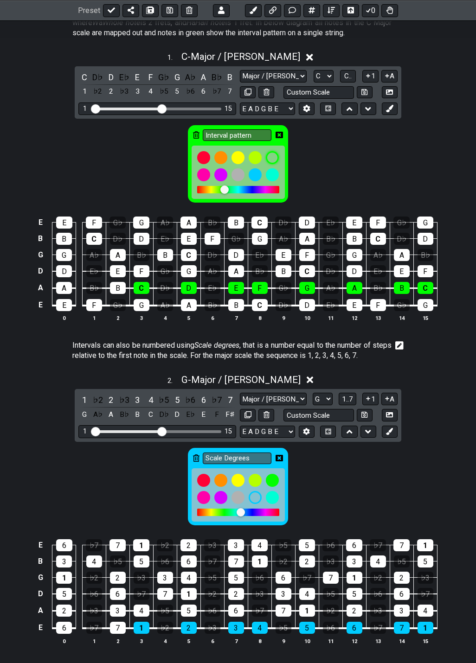
click at [278, 134] on icon at bounding box center [278, 134] width 7 height 7
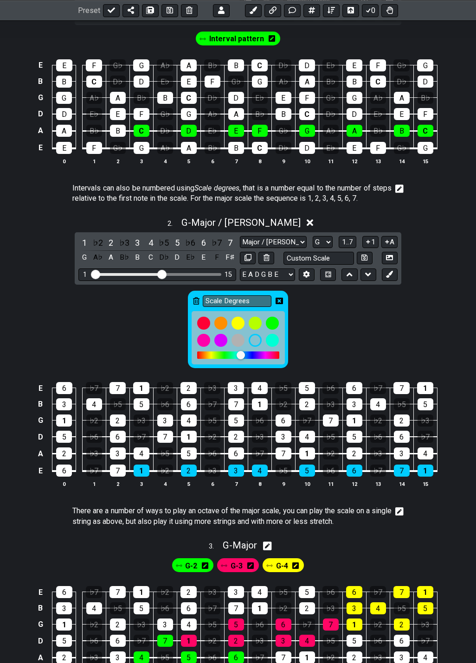
scroll to position [364, 0]
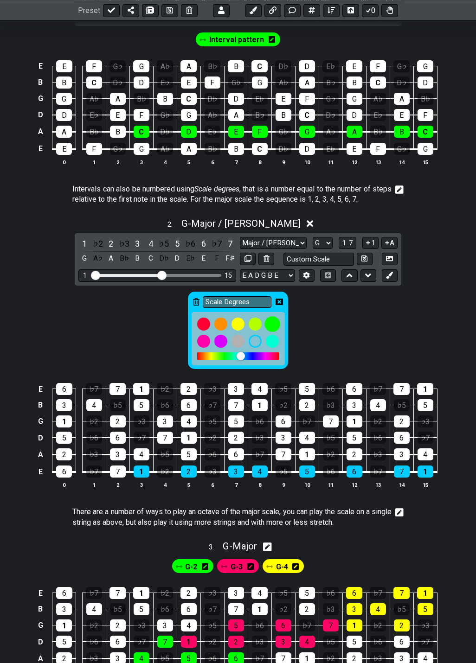
click at [271, 326] on div at bounding box center [272, 325] width 16 height 16
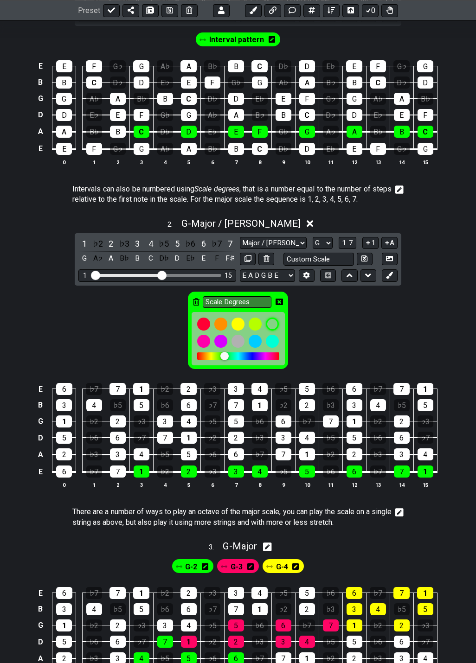
click at [275, 298] on icon at bounding box center [278, 301] width 7 height 7
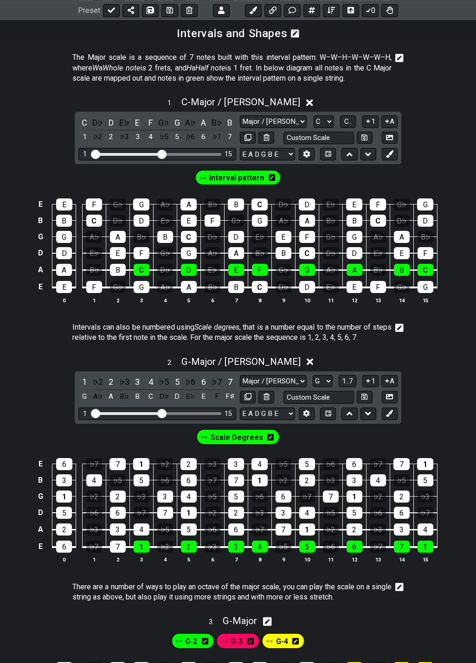
scroll to position [224, 0]
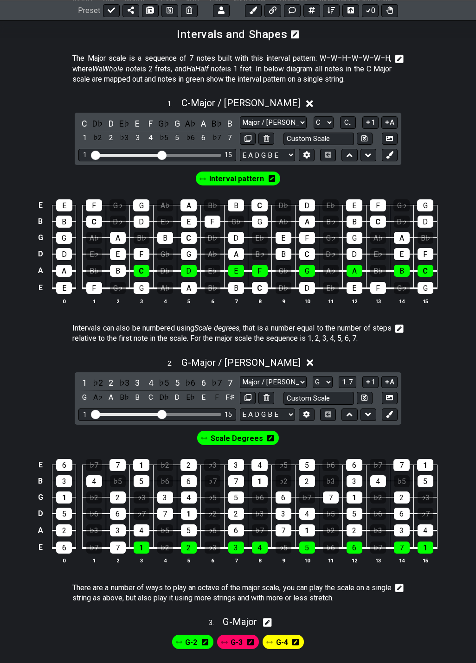
click at [271, 179] on icon at bounding box center [271, 178] width 6 height 6
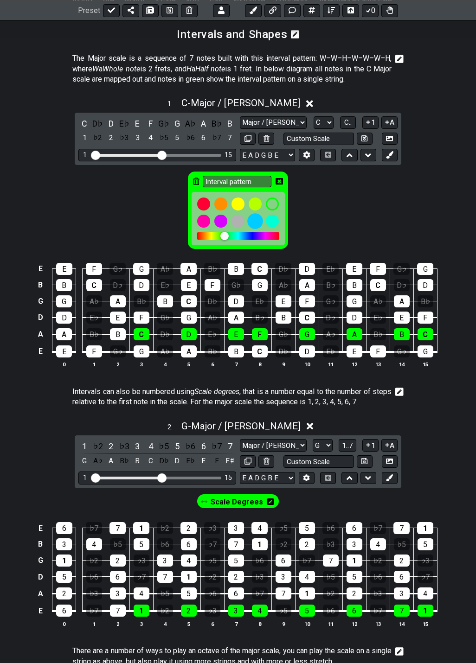
click at [257, 220] on div at bounding box center [255, 221] width 16 height 16
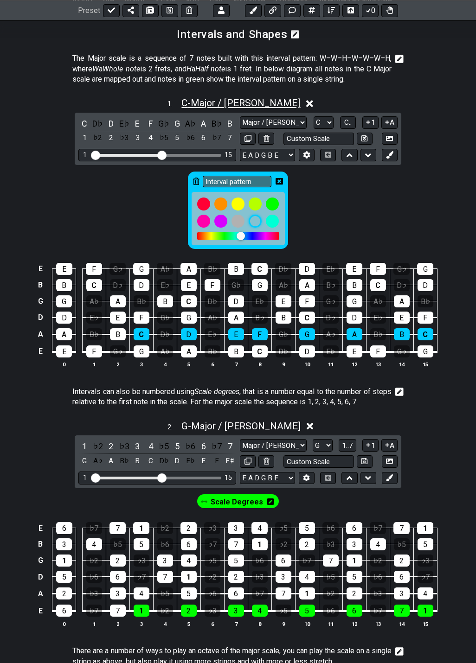
click at [228, 102] on span "C - Major / Ionian" at bounding box center [240, 102] width 119 height 11
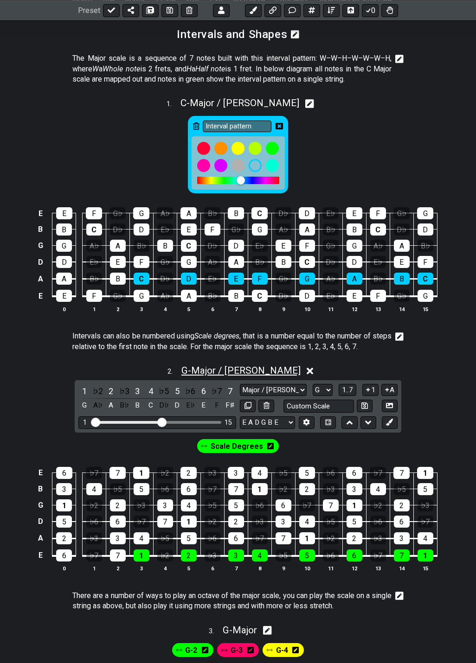
click at [225, 368] on span "G - Major / Ionian" at bounding box center [240, 370] width 119 height 11
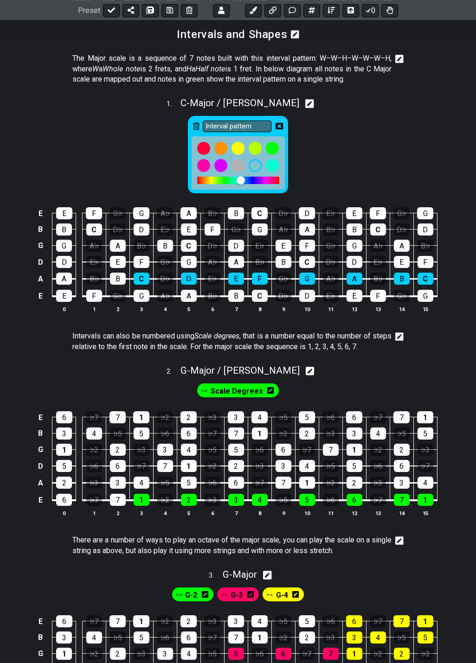
click at [280, 126] on icon at bounding box center [278, 125] width 7 height 7
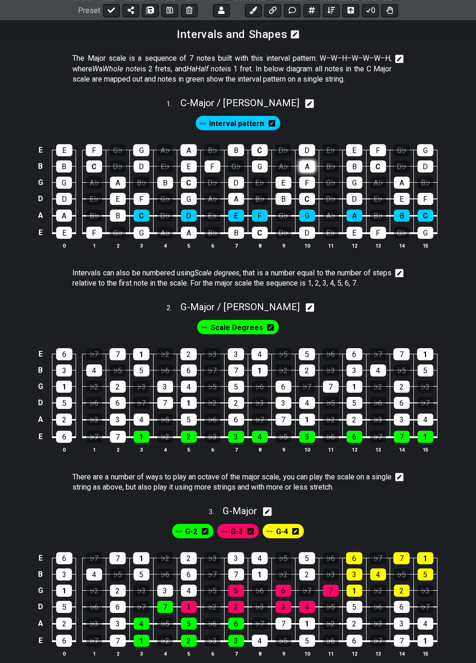
scroll to position [0, 0]
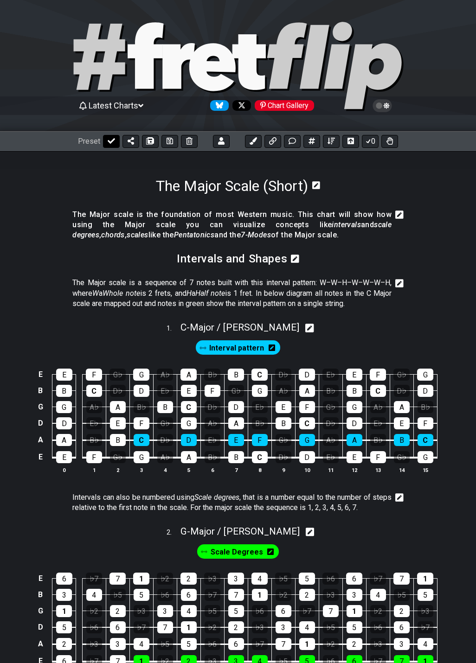
click at [109, 141] on icon at bounding box center [111, 141] width 7 height 6
select select "/024QP1VDQ"
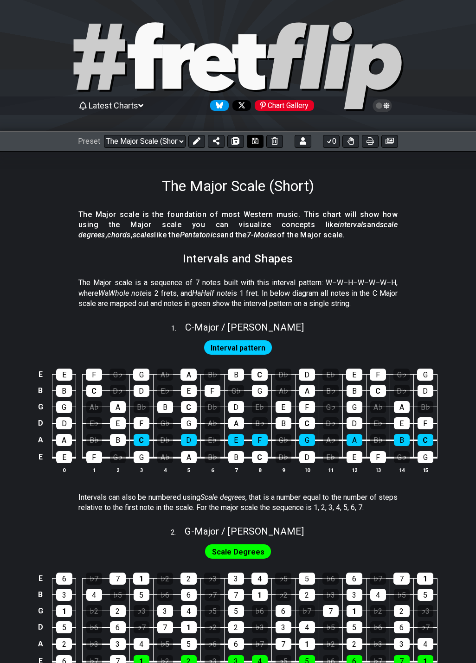
click at [253, 141] on icon at bounding box center [255, 140] width 6 height 7
click at [388, 142] on icon at bounding box center [389, 140] width 8 height 7
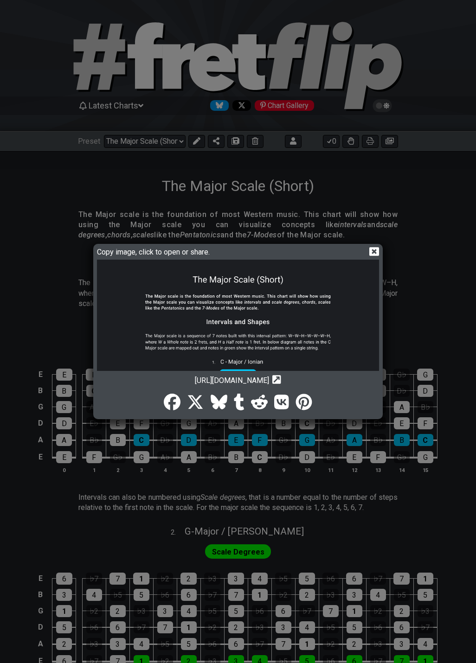
click at [372, 250] on icon at bounding box center [374, 252] width 10 height 10
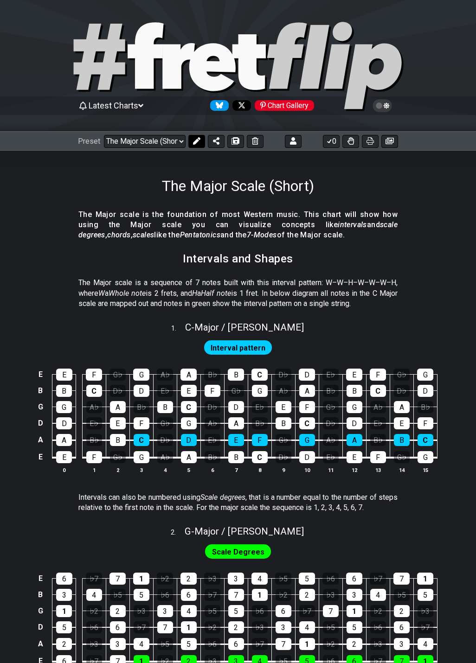
click at [194, 143] on icon at bounding box center [196, 140] width 7 height 7
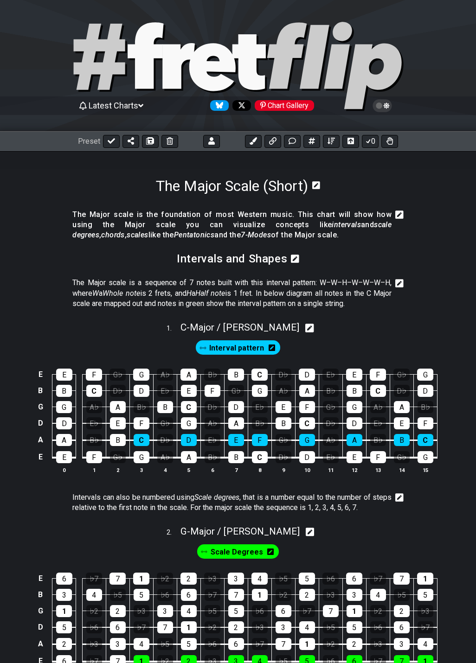
click at [398, 284] on icon at bounding box center [399, 283] width 8 height 9
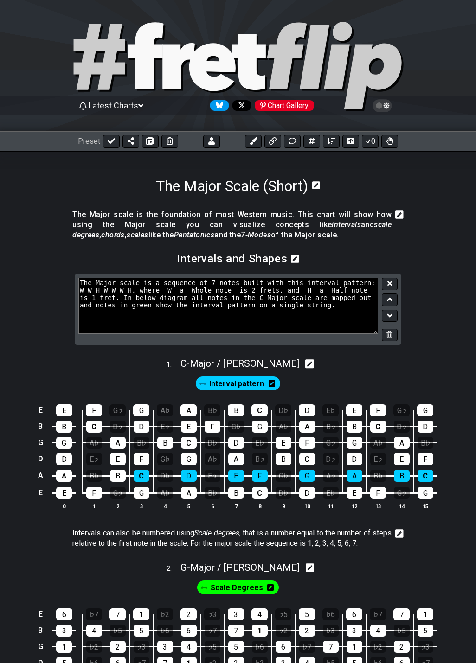
click at [250, 284] on textarea "The Major scale is a sequence of 7 notes built with this interval pattern: W–W–…" at bounding box center [228, 306] width 300 height 56
type textarea "The Major scale is a sequence of 7 notes with the interval pattern: W–W–H–W–W–W…"
click at [391, 281] on icon at bounding box center [389, 283] width 5 height 7
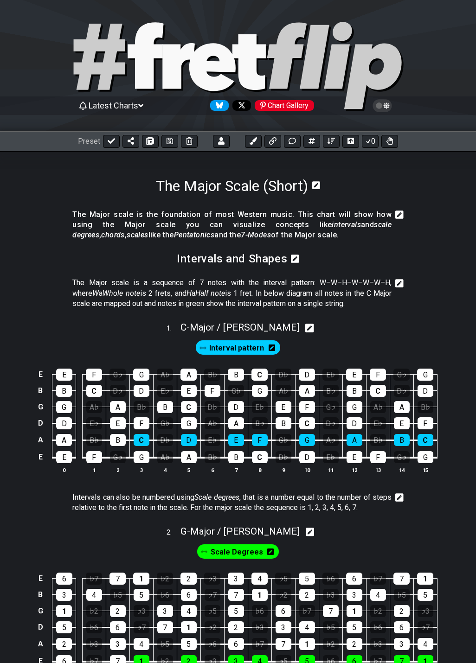
click at [396, 285] on icon at bounding box center [399, 283] width 8 height 8
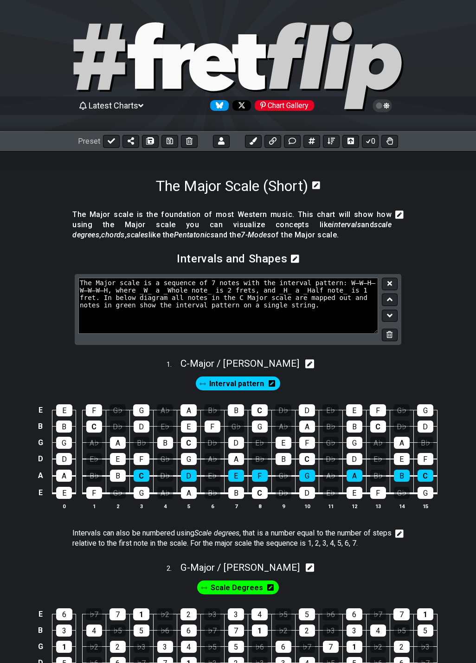
click at [323, 298] on textarea "The Major scale is a sequence of 7 notes with the interval pattern: W–W–H–W–W–W…" at bounding box center [228, 306] width 300 height 56
type textarea "The Major scale is a sequence of 7 notes with the interval pattern: W–W–H–W–W–W…"
click at [390, 280] on icon at bounding box center [389, 283] width 5 height 7
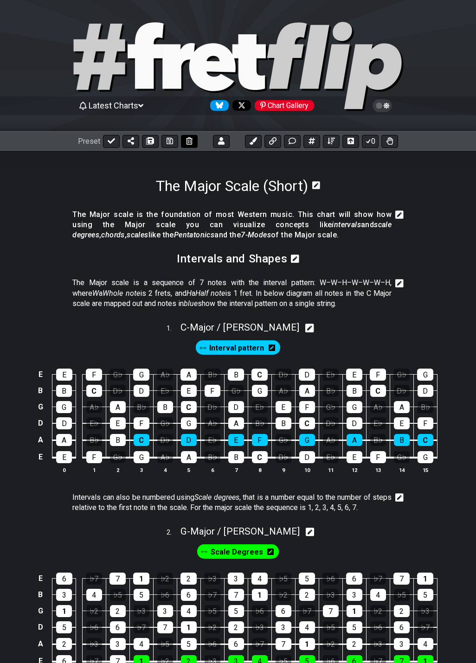
click at [166, 142] on icon at bounding box center [169, 140] width 6 height 7
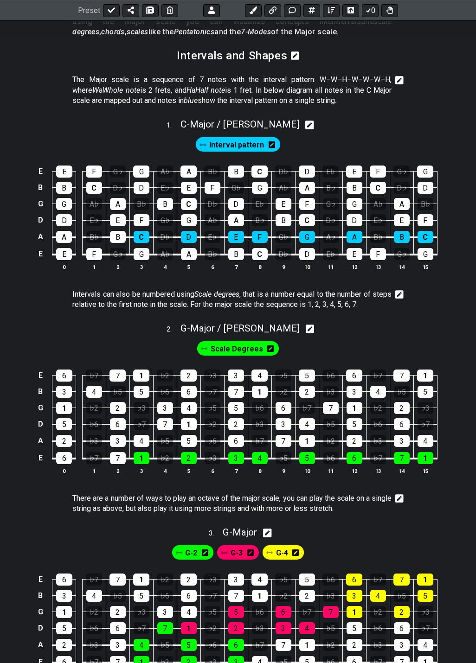
scroll to position [232, 0]
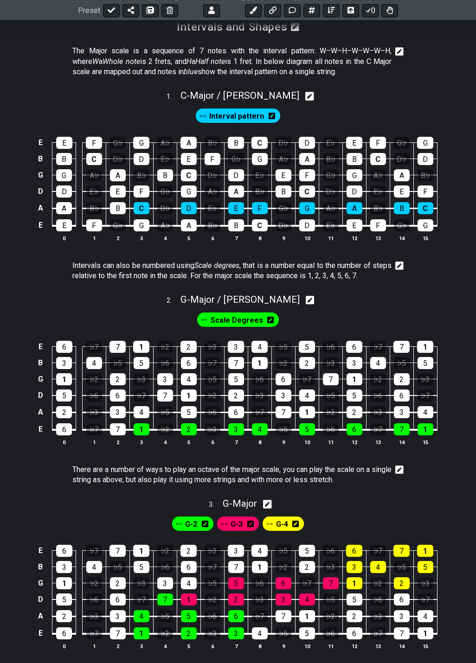
click at [398, 265] on icon at bounding box center [399, 266] width 8 height 8
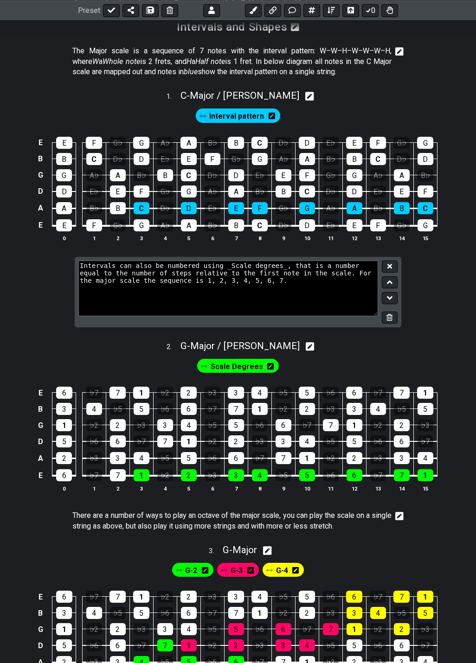
click at [297, 276] on textarea "Intervals can also be numbered using _Scale degrees_, that is a number equal to…" at bounding box center [228, 289] width 300 height 56
type textarea "Intervals can also be numbered using _Scale degrees_, that is a number equal to…"
click at [390, 266] on icon at bounding box center [389, 266] width 5 height 5
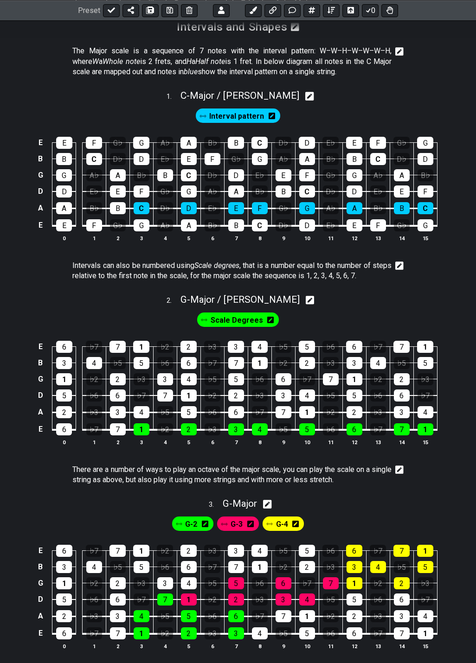
click at [396, 266] on icon at bounding box center [399, 266] width 8 height 8
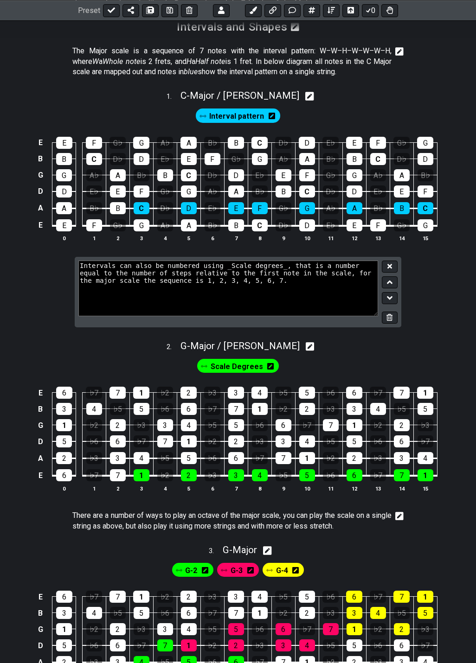
click at [199, 285] on textarea "Intervals can also be numbered using _Scale degrees_, that is a number equal to…" at bounding box center [228, 289] width 300 height 56
type textarea "Intervals can also be numbered using _Scale degrees_, that is a number equal to…"
click at [389, 271] on button at bounding box center [390, 267] width 16 height 13
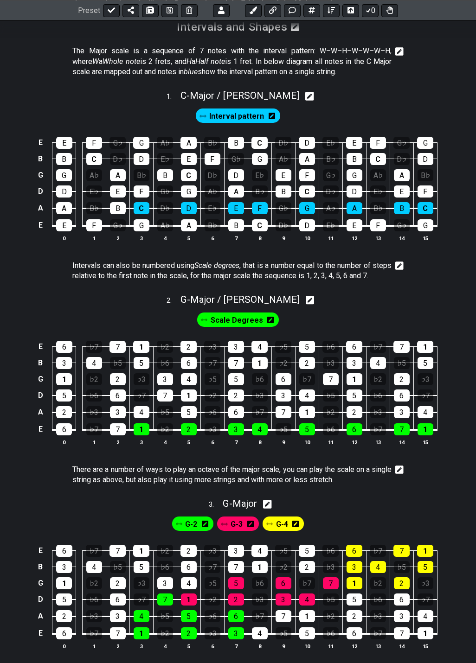
click at [399, 264] on icon at bounding box center [399, 266] width 8 height 8
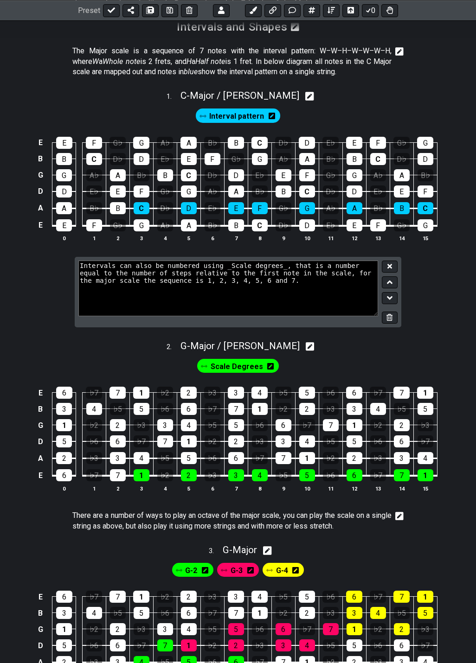
click at [213, 288] on textarea "Intervals can also be numbered using _Scale degrees_, that is a number equal to…" at bounding box center [228, 289] width 300 height 56
drag, startPoint x: 335, startPoint y: 275, endPoint x: 343, endPoint y: 277, distance: 8.0
click at [336, 275] on textarea "Intervals can also be numbered using _Scale degrees_, that is a number equal to…" at bounding box center [228, 289] width 300 height 56
type textarea "Intervals can also be numbered using _Scale degrees_, that is a number equal to…"
click at [389, 265] on icon at bounding box center [389, 266] width 5 height 7
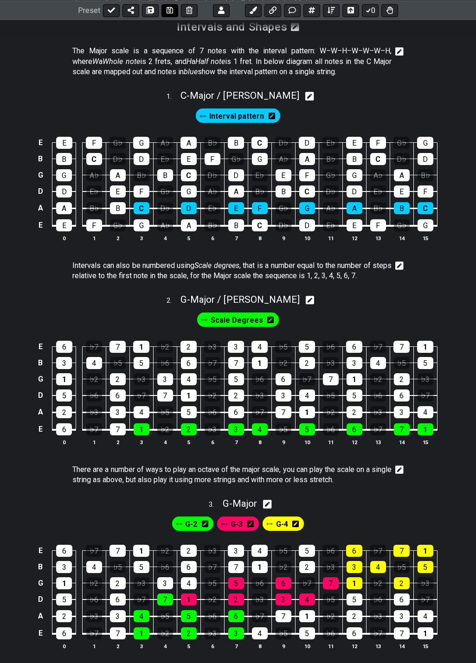
click at [169, 10] on icon at bounding box center [169, 10] width 6 height 6
click at [109, 11] on icon at bounding box center [111, 10] width 7 height 6
select select "/024QP1VDQ"
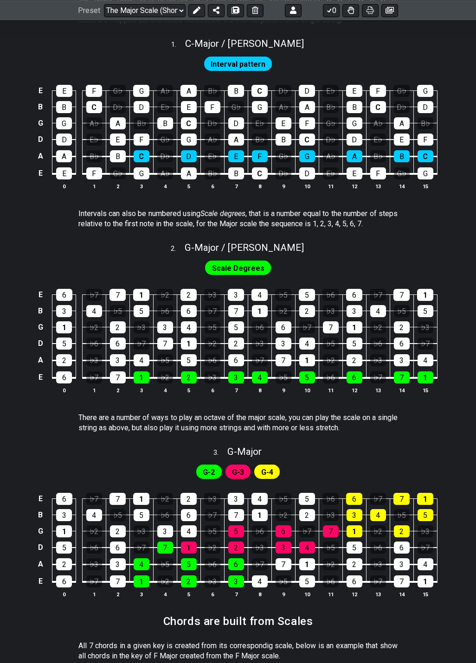
scroll to position [417, 0]
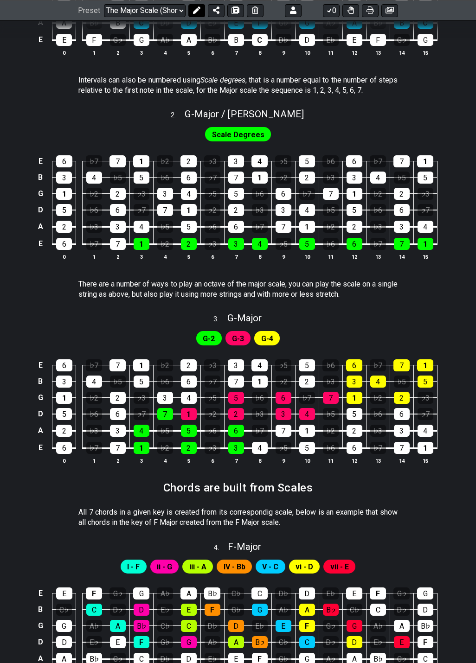
click at [193, 9] on icon at bounding box center [196, 9] width 7 height 7
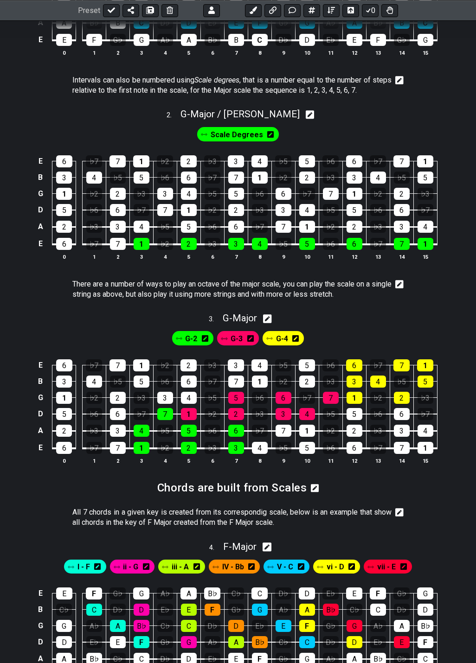
click at [398, 285] on icon at bounding box center [399, 284] width 8 height 9
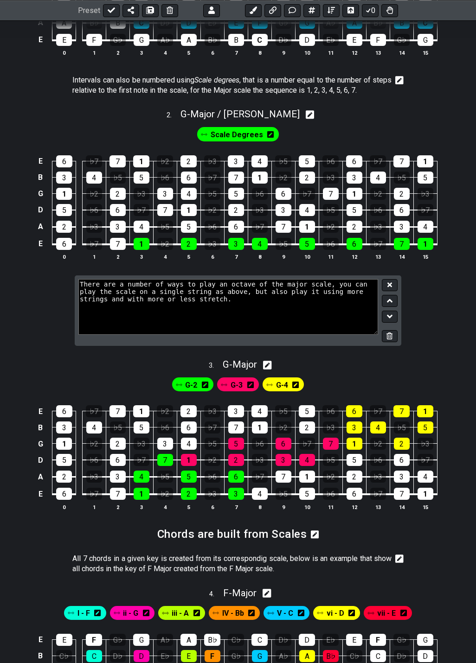
click at [269, 287] on textarea "There are a number of ways to play an octave of the major scale, you can play t…" at bounding box center [228, 307] width 300 height 56
type textarea "There are a number of ways to play an _octave_ of the Major scale, you can play…"
click at [391, 284] on icon at bounding box center [389, 284] width 5 height 5
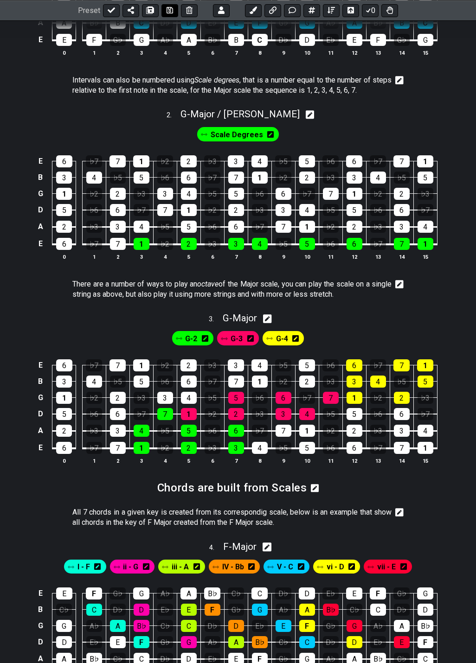
click at [166, 12] on icon at bounding box center [169, 10] width 6 height 6
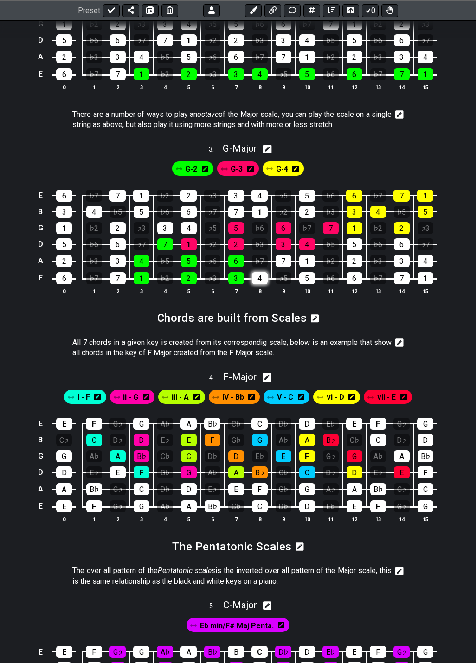
scroll to position [603, 0]
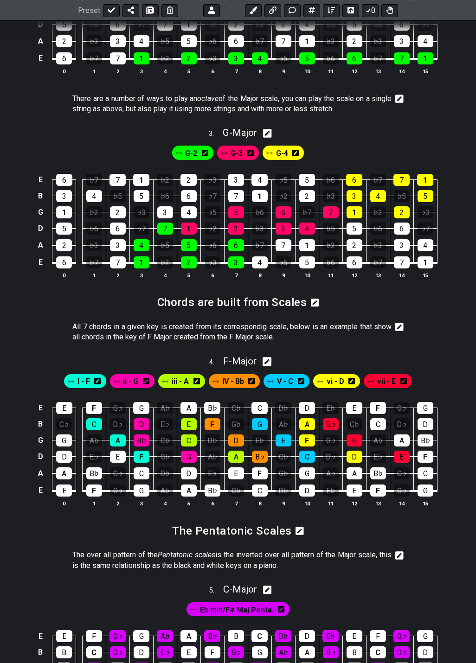
click at [397, 326] on icon at bounding box center [399, 327] width 8 height 8
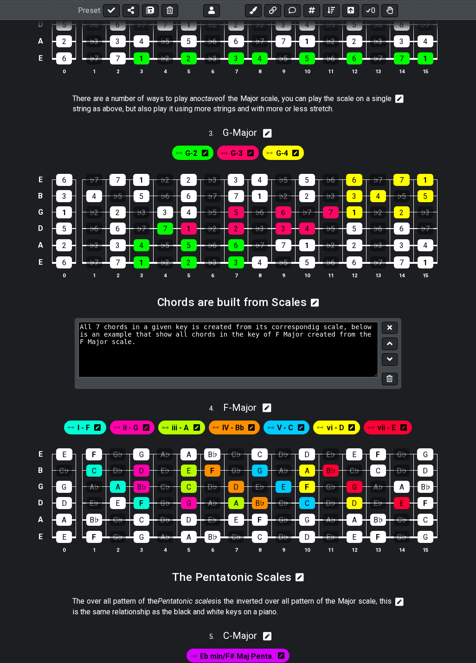
click at [185, 328] on textarea "All 7 chords in a given key is created from its correspondig scale, below is an…" at bounding box center [228, 350] width 300 height 56
type textarea "All 7 chords in a given key can be created from its correspondig scale, below i…"
click at [394, 325] on button at bounding box center [390, 328] width 16 height 13
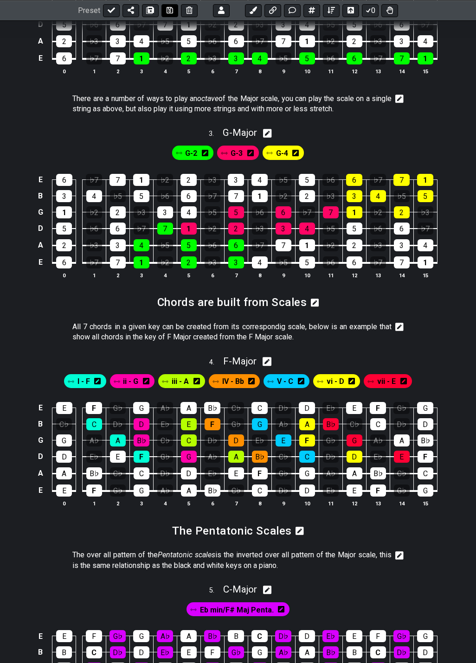
click at [168, 12] on icon at bounding box center [169, 9] width 6 height 7
click at [399, 330] on icon at bounding box center [399, 327] width 8 height 8
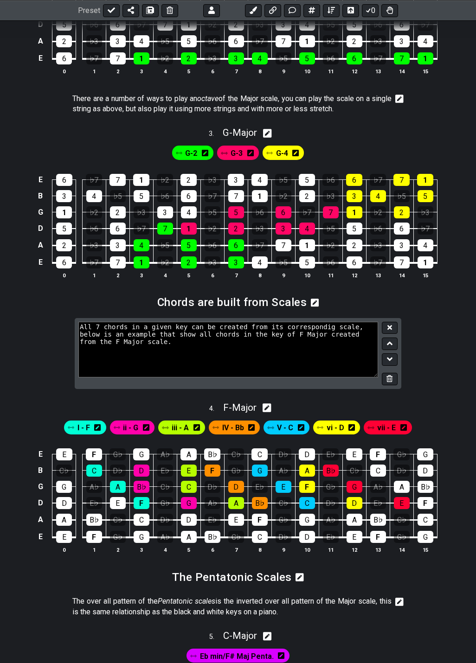
click at [101, 326] on textarea "All 7 chords in a given key can be created from its correspondig scale, below i…" at bounding box center [228, 350] width 300 height 56
type textarea "All 7 _chords_ in a given _key_ can be created from its correspondig scale, bel…"
click at [393, 325] on button at bounding box center [390, 328] width 16 height 13
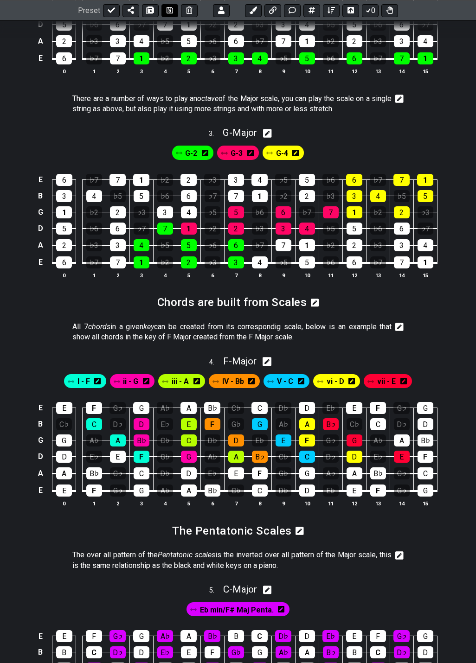
click at [167, 12] on icon at bounding box center [169, 9] width 6 height 7
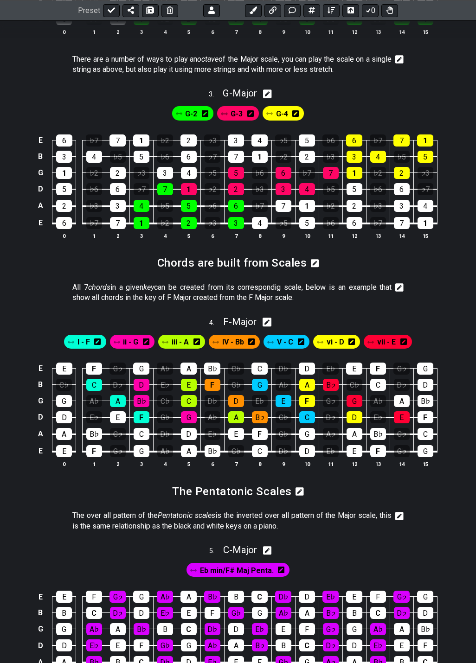
scroll to position [742, 0]
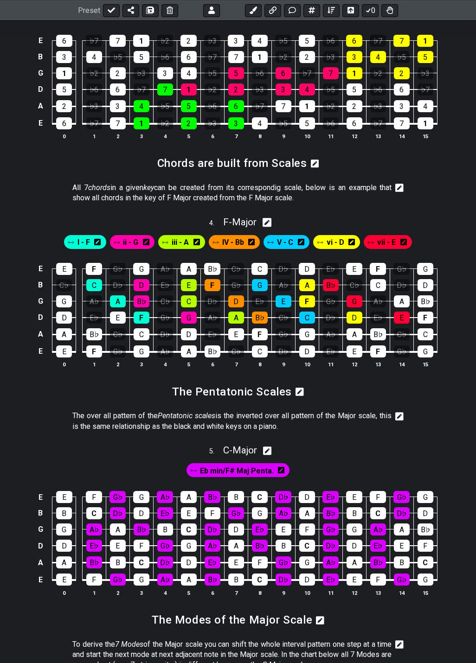
click at [398, 417] on icon at bounding box center [399, 416] width 8 height 9
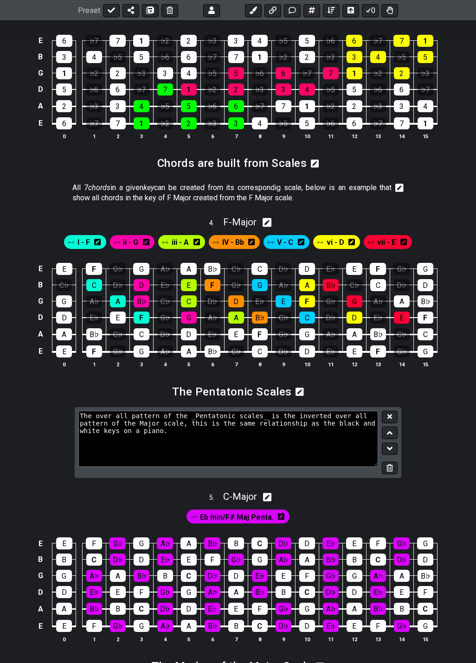
click at [115, 417] on textarea "The over all pattern of the _Pentatonic scales_ is the inverted over all patter…" at bounding box center [228, 439] width 300 height 56
type textarea "The over-all pattern of the _Pentatonic scales_ is the inverted over-all patter…"
click at [387, 416] on icon at bounding box center [389, 416] width 5 height 7
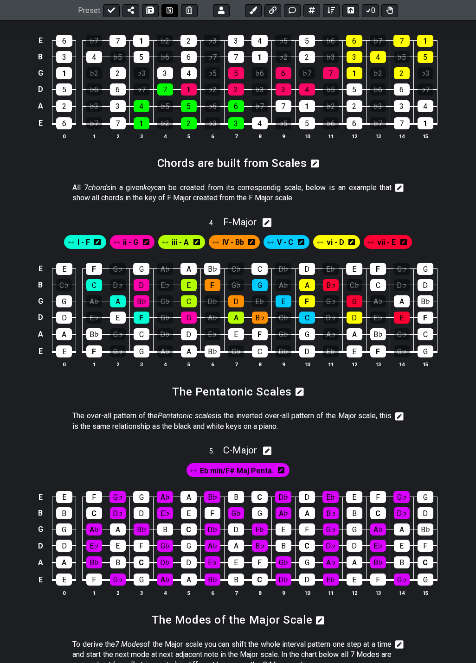
click at [167, 11] on icon at bounding box center [169, 9] width 6 height 7
click at [111, 11] on icon at bounding box center [111, 10] width 7 height 6
select select "/024QP1VDQ"
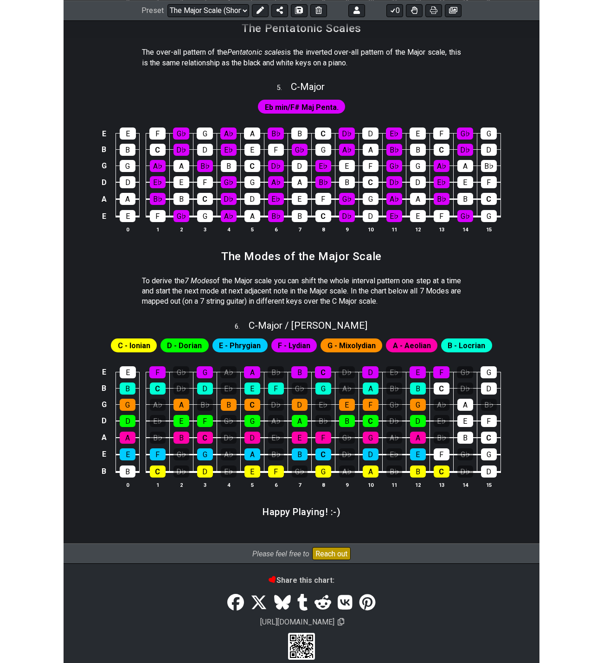
scroll to position [1113, 0]
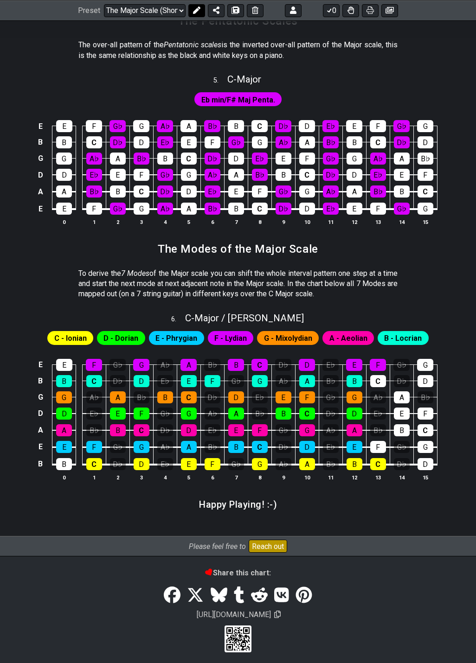
click at [196, 12] on icon at bounding box center [196, 9] width 7 height 7
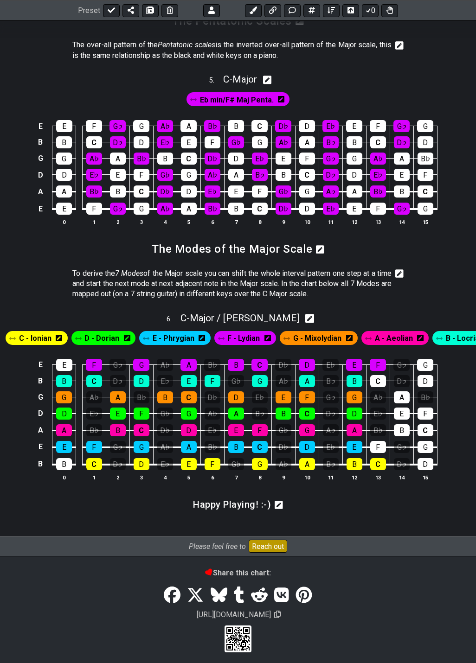
click at [396, 275] on icon at bounding box center [399, 273] width 8 height 8
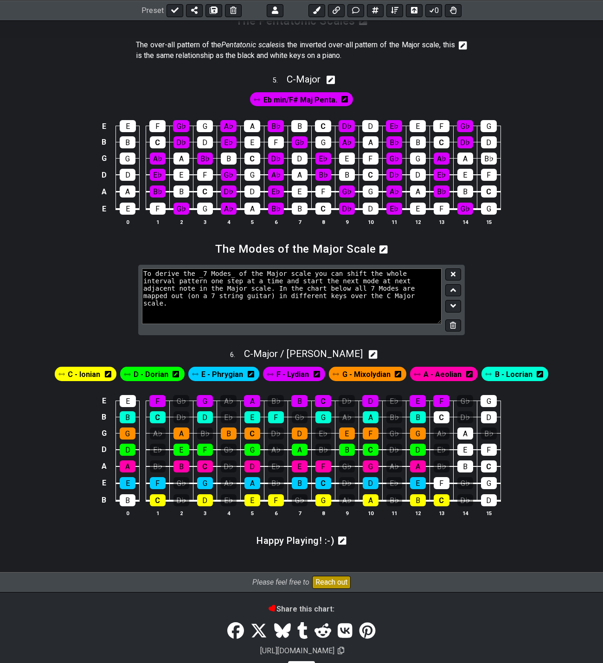
click at [309, 283] on textarea "To derive the _7 Modes_ of the Major scale you can shift the whole interval pat…" at bounding box center [292, 296] width 300 height 56
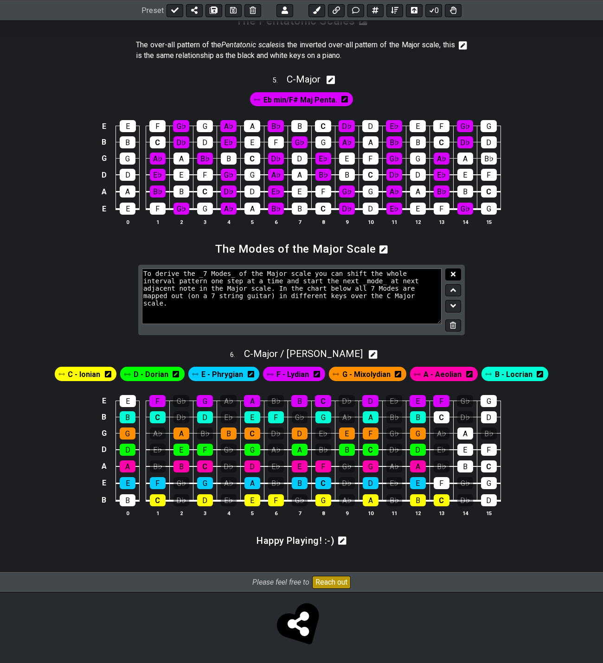
type textarea "To derive the _7 Modes_ of the Major scale you can shift the whole interval pat…"
click at [455, 276] on icon at bounding box center [453, 274] width 5 height 5
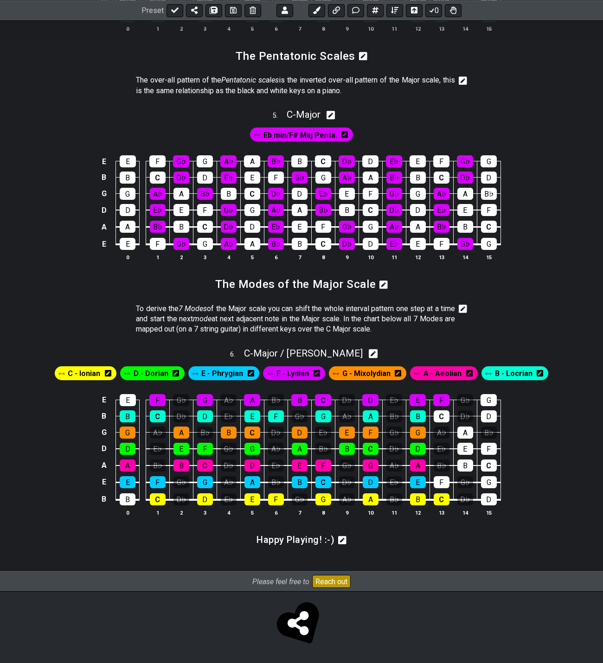
scroll to position [1078, 0]
click at [235, 10] on icon at bounding box center [233, 9] width 6 height 7
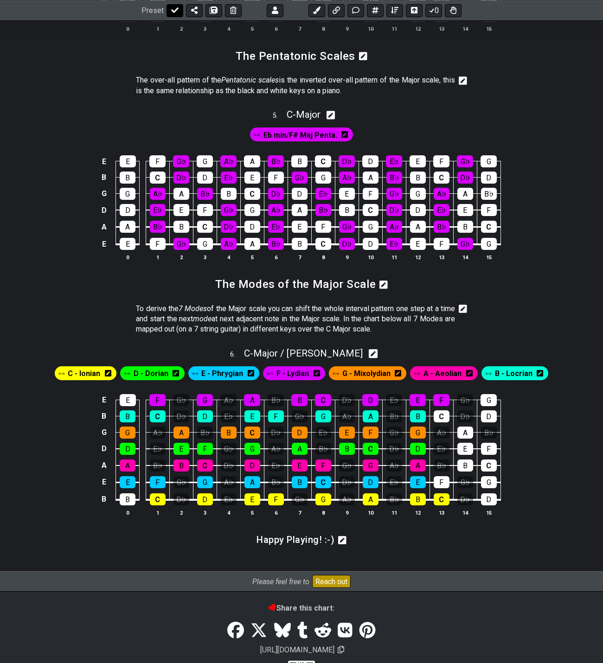
click at [174, 11] on icon at bounding box center [174, 10] width 7 height 6
select select "/024QP1VDQ"
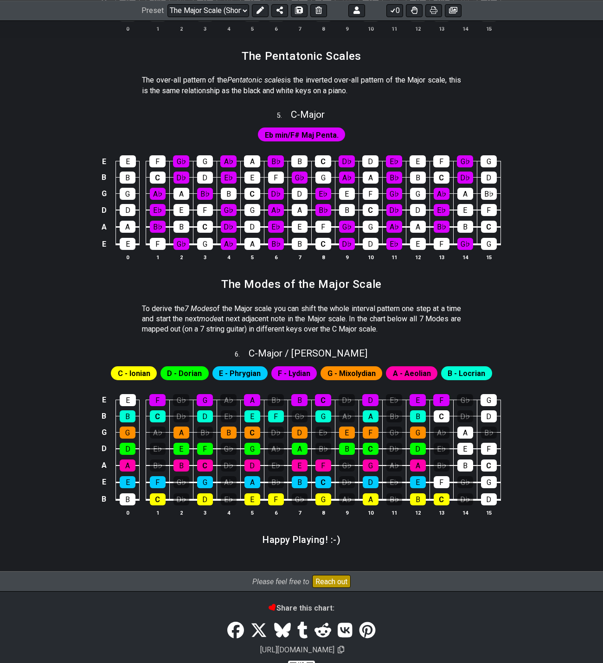
click at [261, 8] on icon at bounding box center [259, 9] width 7 height 7
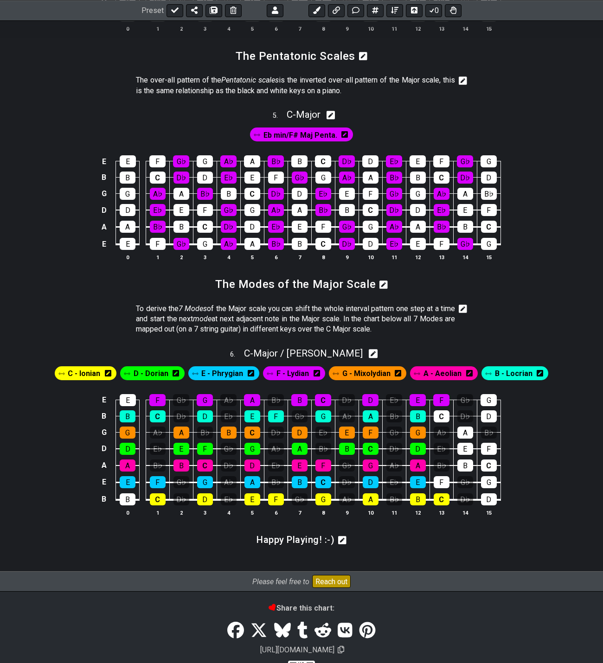
click at [463, 310] on icon at bounding box center [463, 308] width 8 height 9
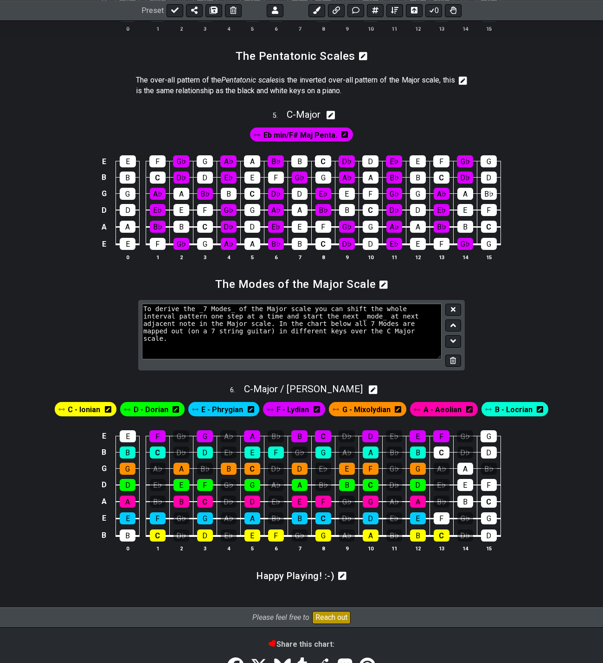
click at [274, 324] on textarea "To derive the _7 Modes_ of the Major scale you can shift the whole interval pat…" at bounding box center [292, 332] width 300 height 56
type textarea "To derive the _7 Modes_ of the Major scale you can shift the whole interval pat…"
click at [457, 309] on button at bounding box center [453, 310] width 16 height 13
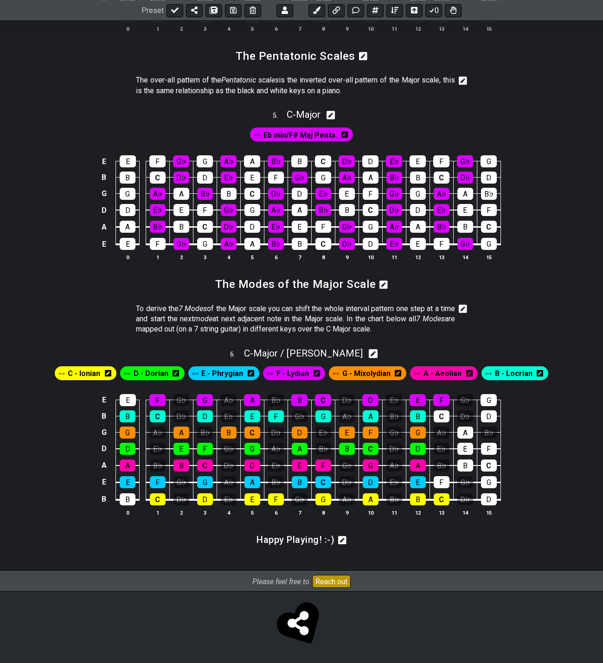
click at [460, 309] on icon at bounding box center [463, 309] width 8 height 8
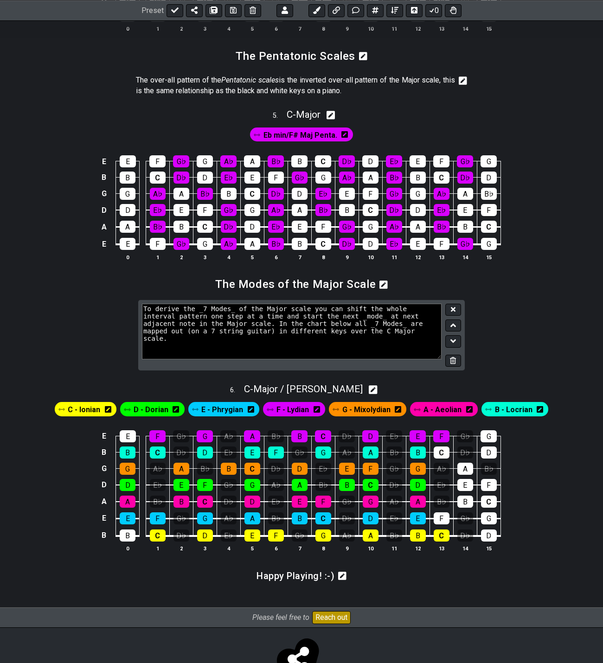
drag, startPoint x: 162, startPoint y: 324, endPoint x: 191, endPoint y: 333, distance: 30.1
click at [163, 325] on textarea "To derive the _7 Modes_ of the Major scale you can shift the whole interval pat…" at bounding box center [292, 332] width 300 height 56
type textarea "To derive the _7 Modes_ of the Major scale you can shift the whole interval pat…"
click at [454, 310] on icon at bounding box center [453, 309] width 5 height 5
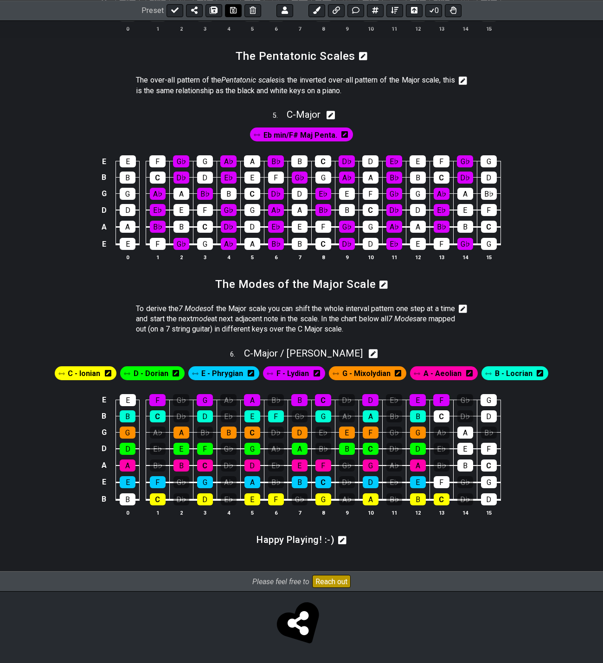
click at [231, 10] on icon at bounding box center [233, 9] width 6 height 7
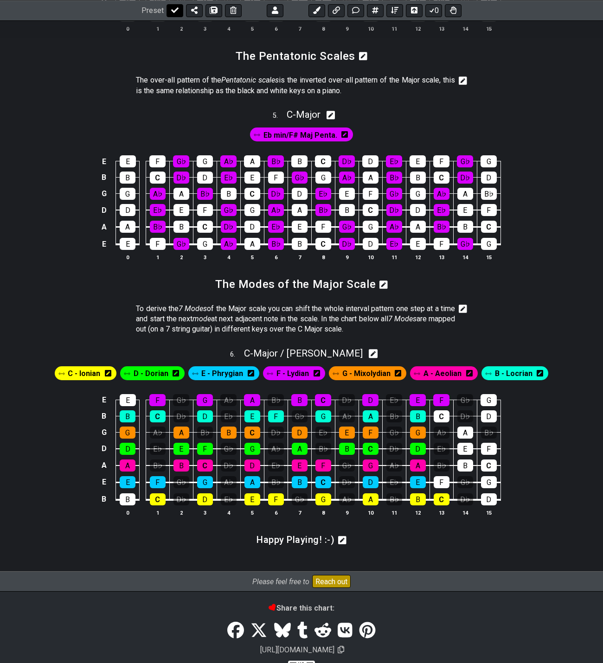
click at [172, 11] on icon at bounding box center [174, 9] width 7 height 7
select select "/024QP1VDQ"
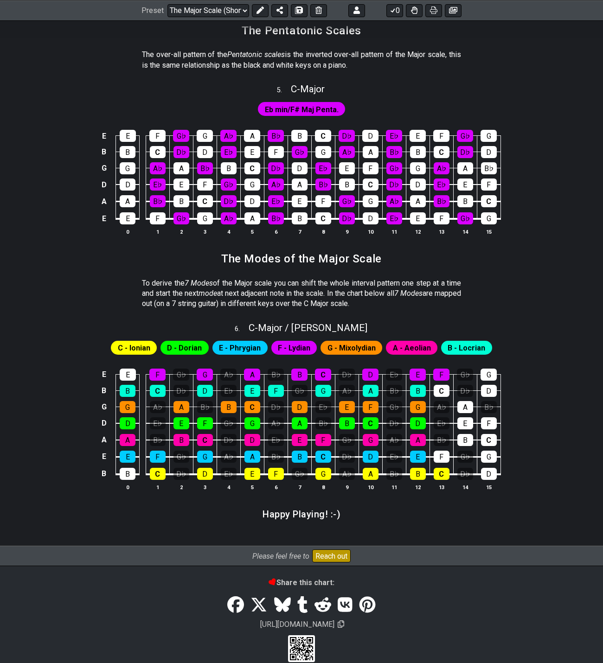
scroll to position [1118, 0]
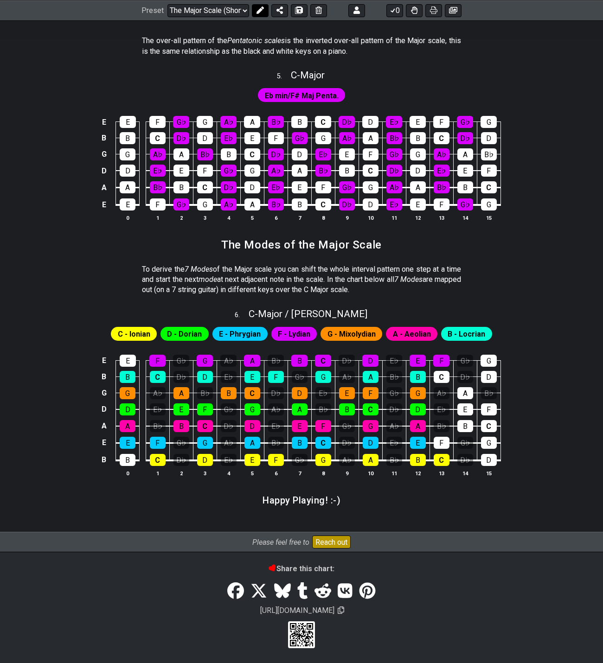
click at [257, 10] on icon at bounding box center [259, 9] width 7 height 7
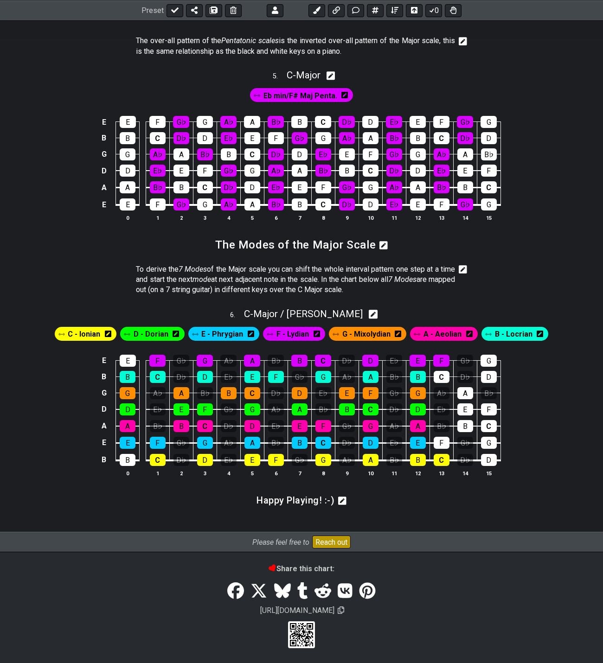
click at [341, 497] on icon at bounding box center [342, 501] width 8 height 8
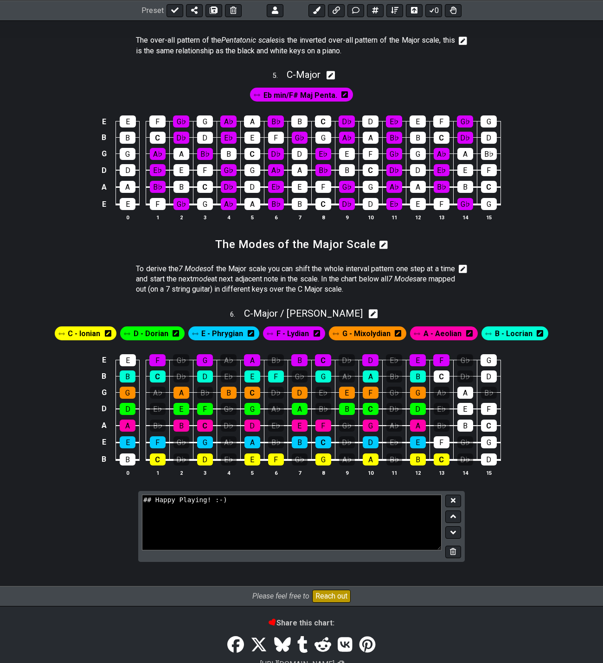
click at [153, 497] on textarea "## Happy Playing! :-)" at bounding box center [292, 523] width 300 height 56
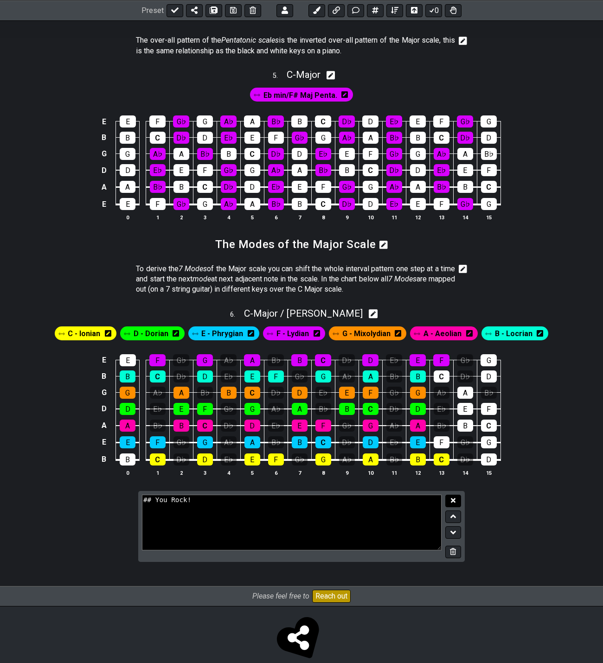
type textarea "## You Rock!"
click at [456, 501] on button at bounding box center [453, 501] width 16 height 13
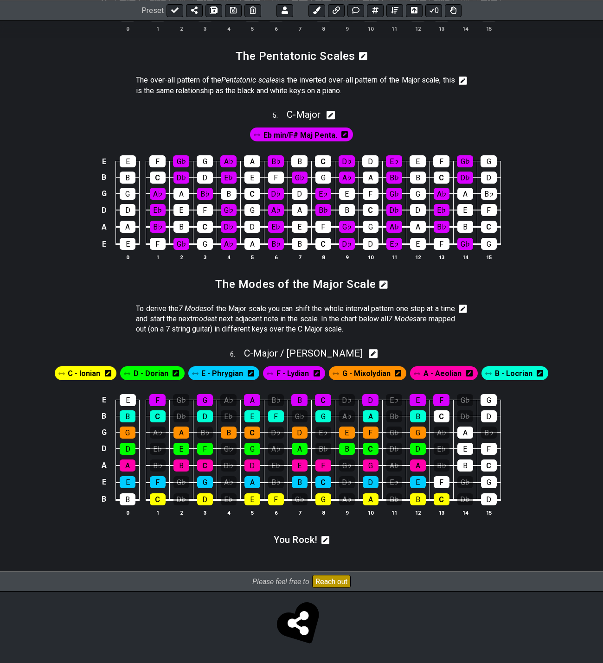
scroll to position [1078, 0]
click at [173, 12] on icon at bounding box center [174, 10] width 7 height 6
select select "/024QP1VDQ"
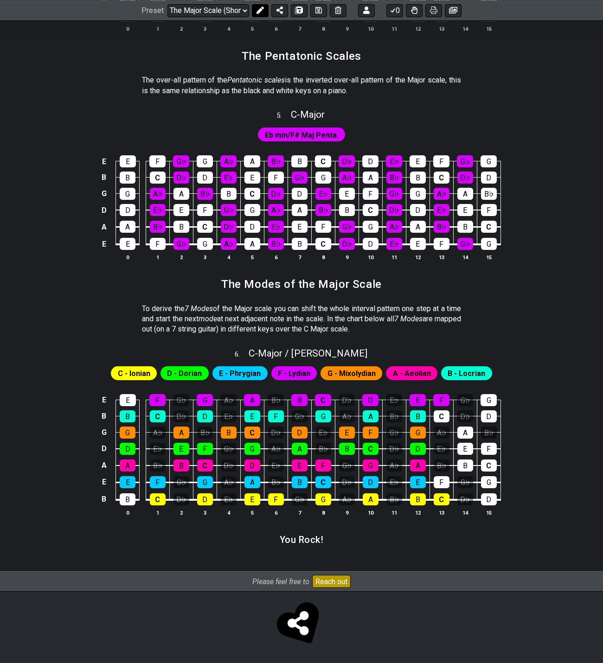
click at [261, 11] on icon at bounding box center [259, 9] width 7 height 7
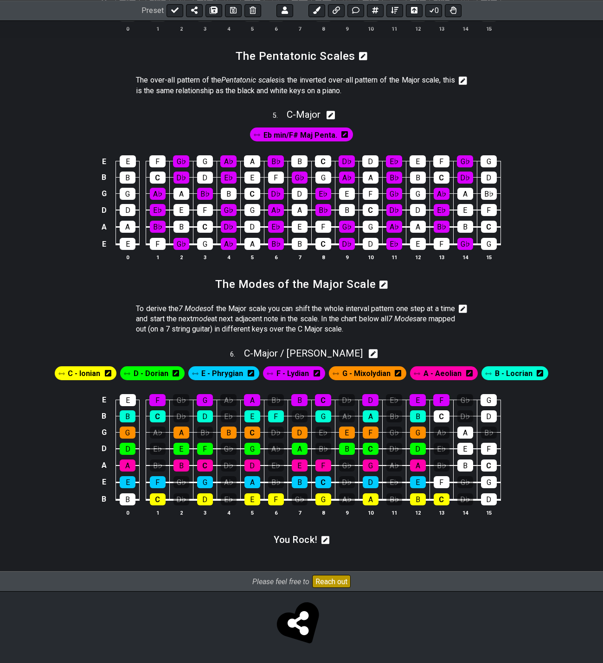
click at [323, 539] on icon at bounding box center [325, 540] width 8 height 8
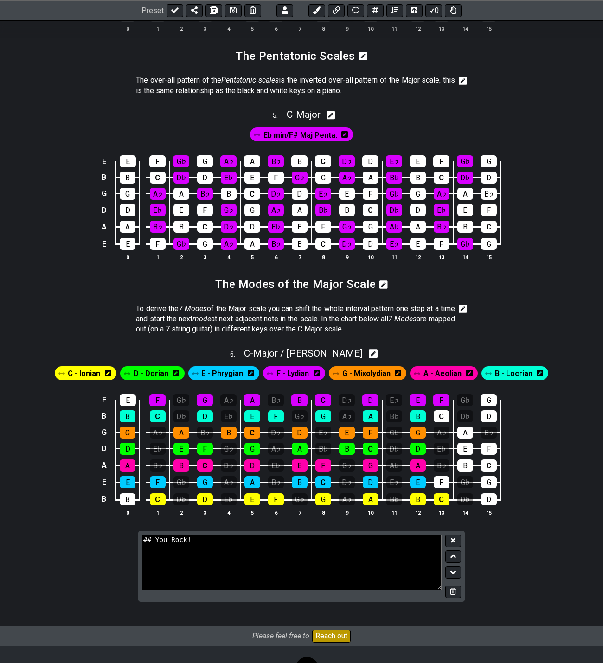
click at [321, 542] on textarea "## You Rock!" at bounding box center [292, 563] width 300 height 56
type textarea "## You Rock! <3"
click at [456, 538] on button at bounding box center [453, 541] width 16 height 13
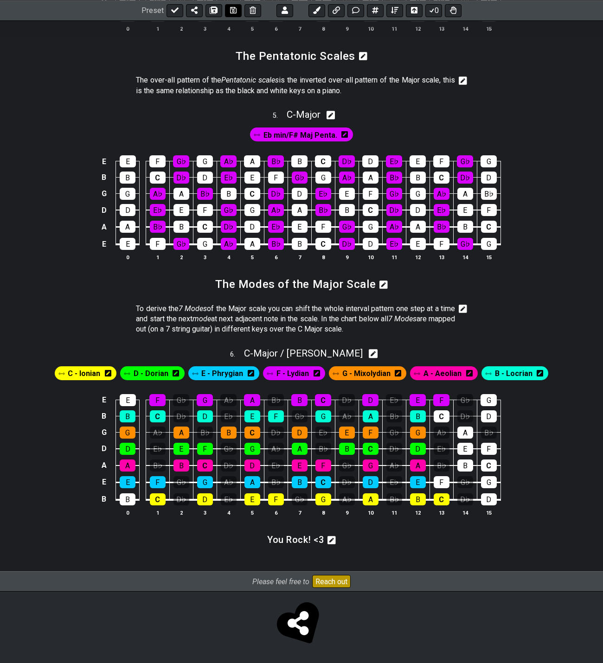
click at [231, 12] on icon at bounding box center [233, 9] width 6 height 7
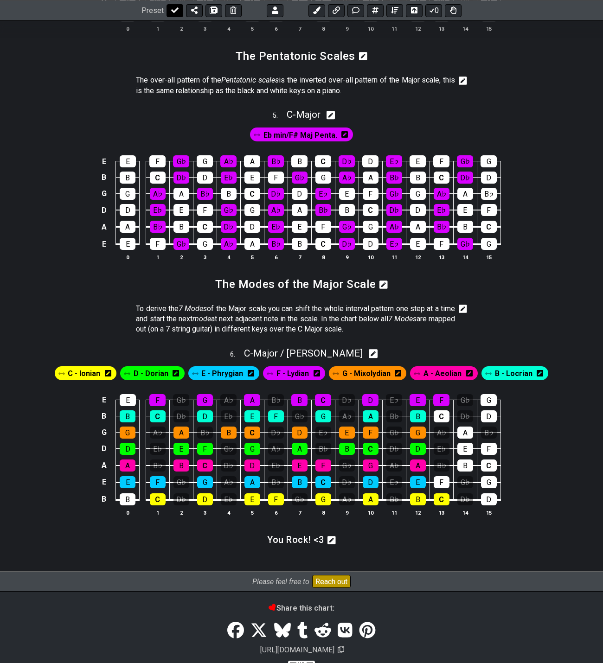
click at [176, 12] on icon at bounding box center [174, 9] width 7 height 7
select select "/024QP1VDQ"
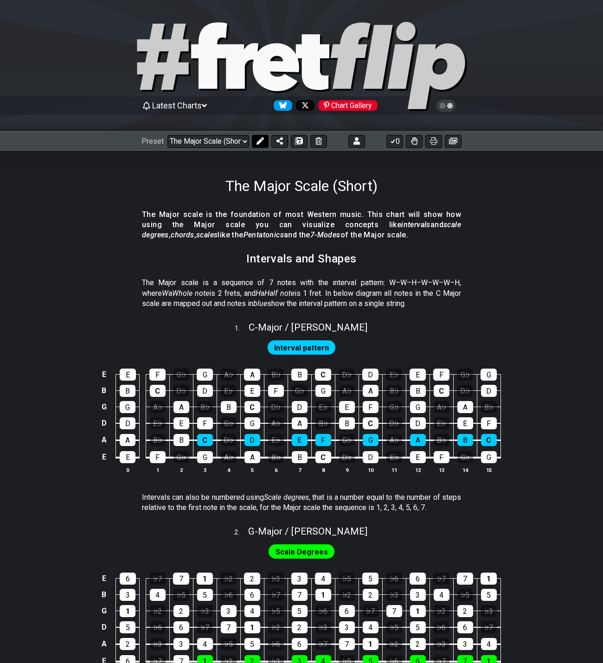
click at [258, 139] on icon at bounding box center [259, 140] width 7 height 7
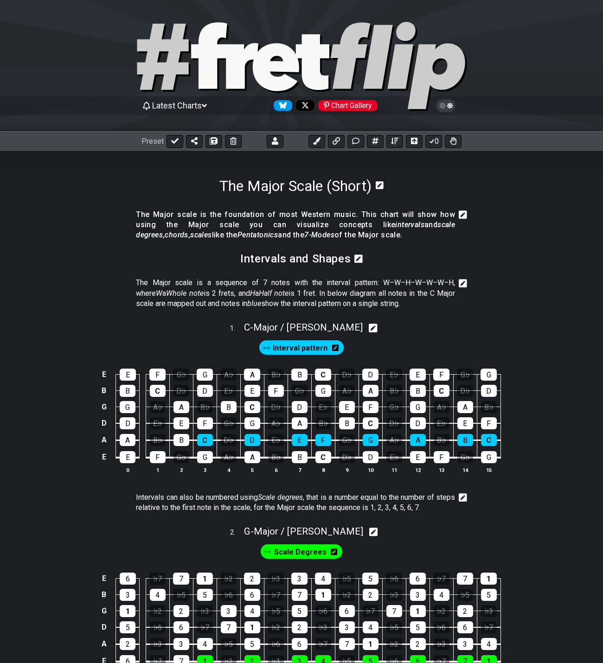
click at [464, 214] on icon at bounding box center [463, 214] width 8 height 9
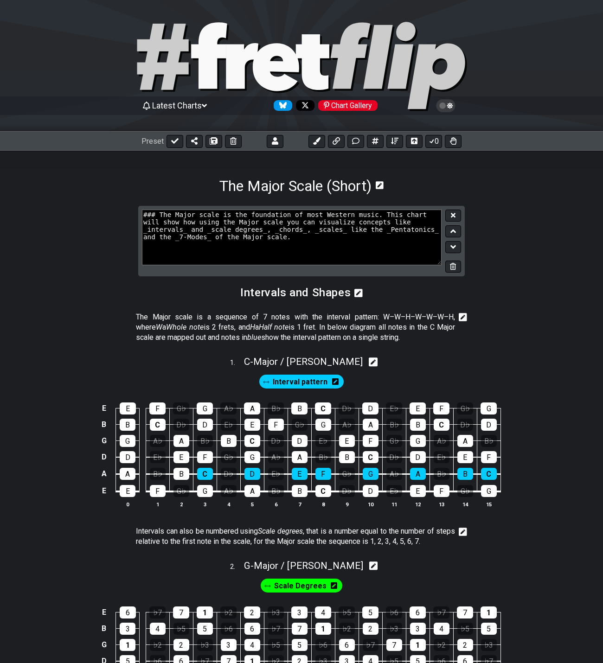
click at [194, 225] on textarea "### The Major scale is the foundation of most Western music. This chart will sh…" at bounding box center [292, 238] width 300 height 56
type textarea "### The Major scale is the foundation of most Western music. This chart will us…"
click at [449, 214] on button at bounding box center [453, 216] width 16 height 13
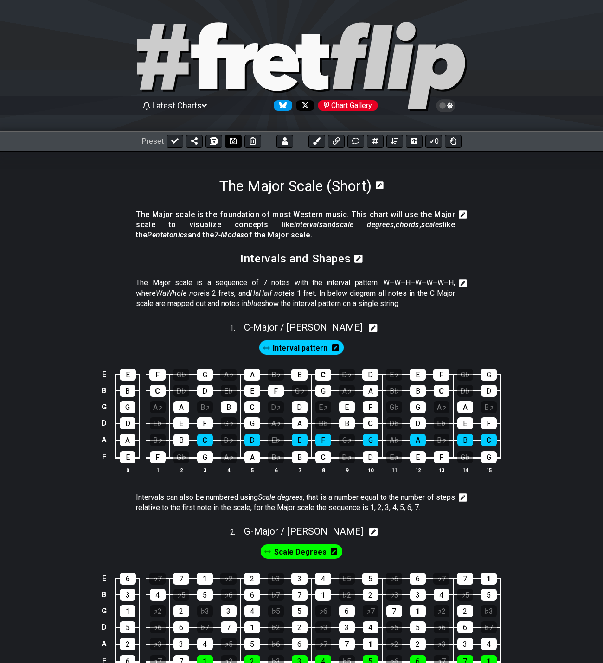
click at [232, 140] on icon at bounding box center [233, 141] width 6 height 6
click at [174, 145] on button at bounding box center [174, 141] width 17 height 13
select select "/024QP1VDQ"
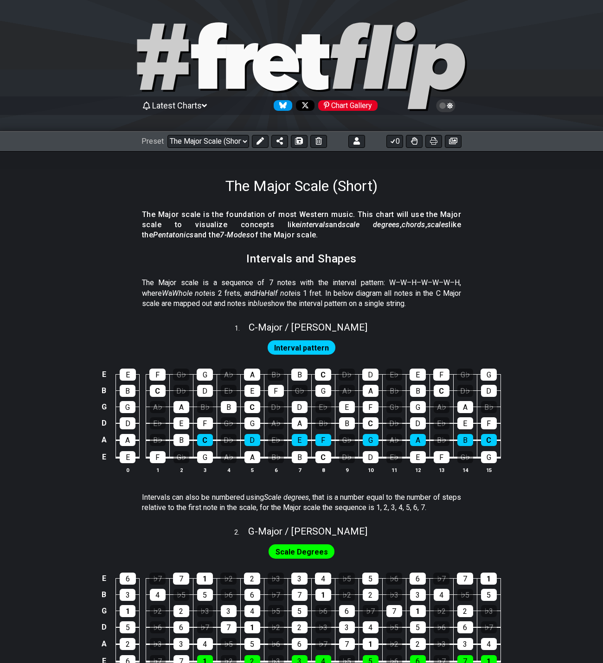
click at [257, 138] on icon at bounding box center [259, 140] width 7 height 7
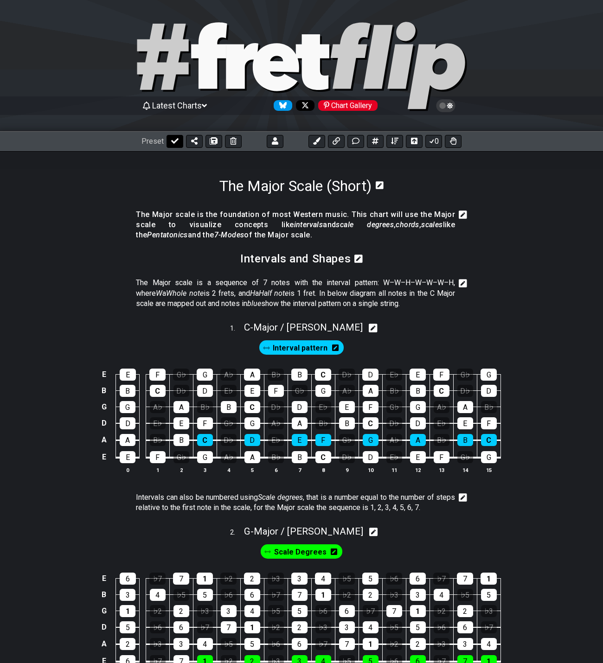
click at [169, 140] on button at bounding box center [174, 141] width 17 height 13
select select "/024QP1VDQ"
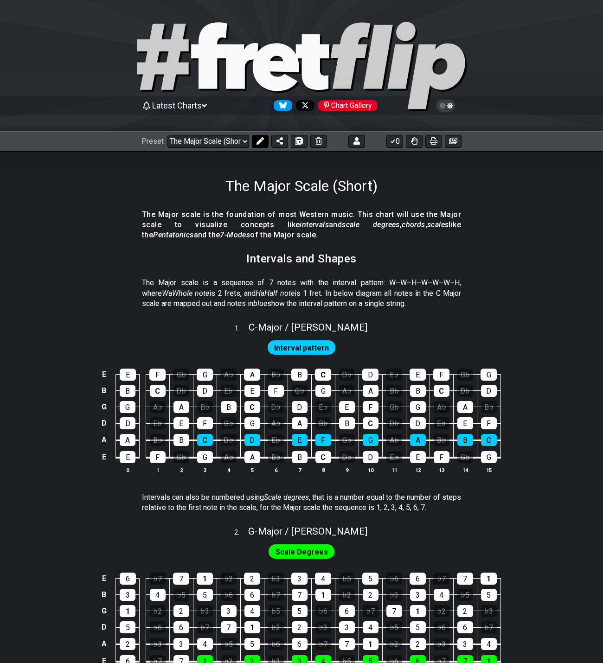
click at [256, 141] on icon at bounding box center [259, 140] width 7 height 7
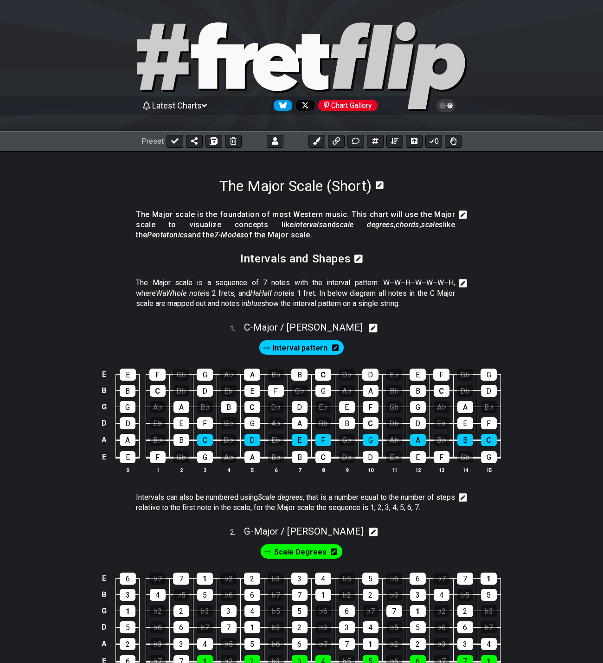
click at [209, 222] on h4 "The Major scale is the foundation of most Western music. This chart will use th…" at bounding box center [295, 225] width 319 height 31
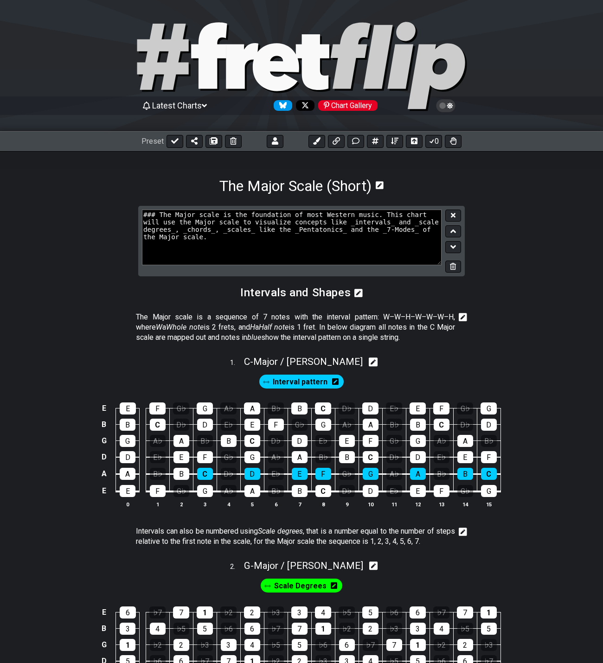
click at [252, 220] on textarea "### The Major scale is the foundation of most Western music. This chart will us…" at bounding box center [292, 238] width 300 height 56
type textarea "### The Major scale is the foundation of most Western music. This chart will us…"
click at [454, 217] on icon at bounding box center [453, 215] width 5 height 5
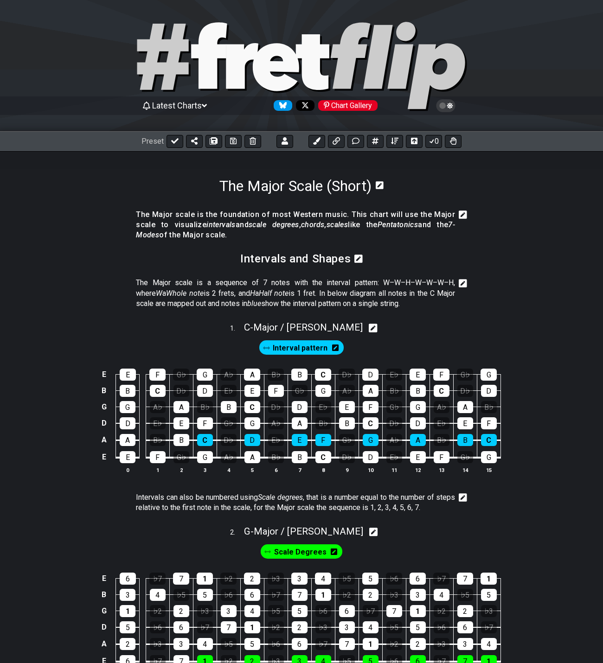
click at [463, 216] on icon at bounding box center [463, 215] width 8 height 8
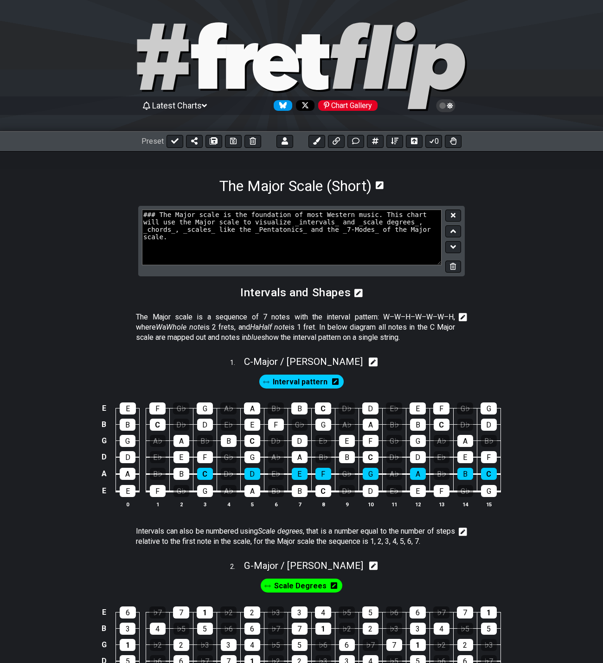
click at [408, 223] on textarea "### The Major scale is the foundation of most Western music. This chart will us…" at bounding box center [292, 238] width 300 height 56
click at [301, 224] on textarea "### The Major scale is the foundation of most Western music. This chart will us…" at bounding box center [292, 238] width 300 height 56
type textarea "### The Major scale is the foundation of most Western music. This chart will us…"
click at [458, 214] on button at bounding box center [453, 216] width 16 height 13
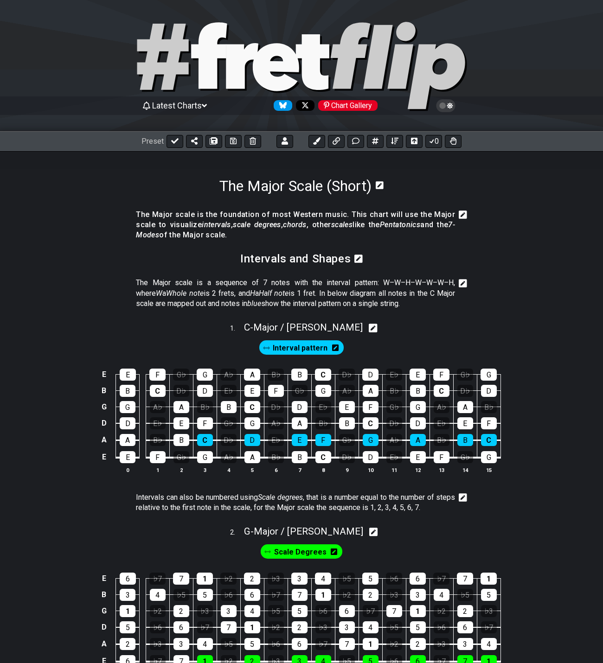
click at [461, 214] on icon at bounding box center [463, 215] width 8 height 8
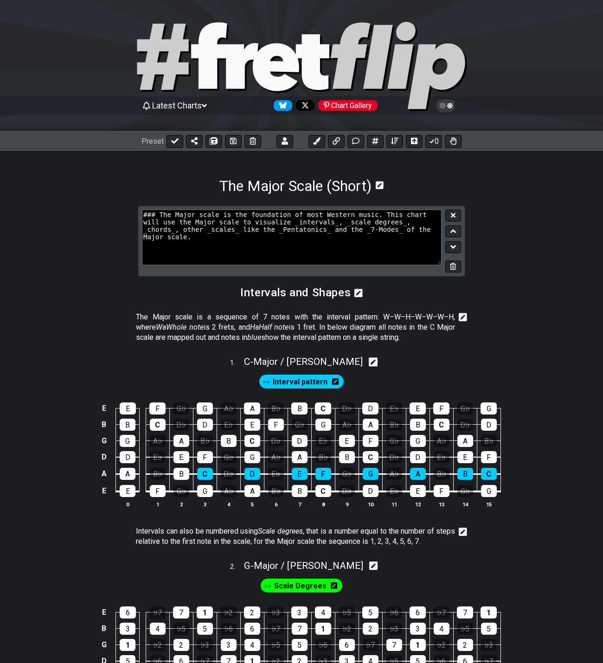
click at [398, 225] on textarea "### The Major scale is the foundation of most Western music. This chart will us…" at bounding box center [292, 238] width 300 height 56
type textarea "### The Major scale is the foundation of most Western music. This chart will us…"
click at [455, 217] on icon at bounding box center [453, 215] width 5 height 5
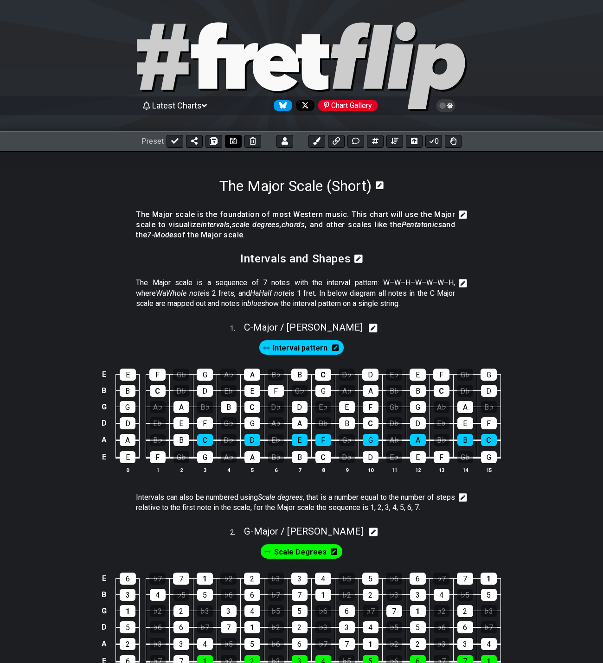
click at [231, 141] on icon at bounding box center [233, 141] width 6 height 6
click at [464, 214] on icon at bounding box center [463, 214] width 8 height 9
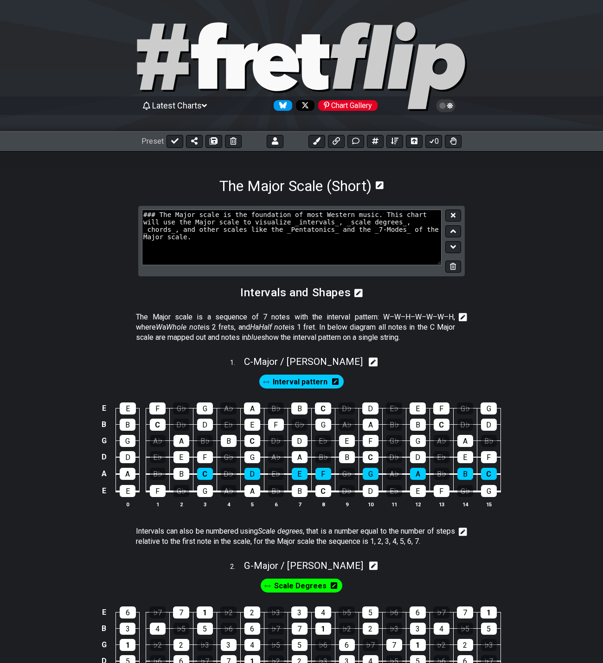
click at [212, 220] on textarea "### The Major scale is the foundation of most Western music. This chart will us…" at bounding box center [292, 238] width 300 height 56
click at [251, 223] on textarea "### The Major scale is the foundation of most Western music. This chart will us…" at bounding box center [292, 238] width 300 height 56
click at [249, 224] on textarea "### The Major scale is the foundation of most Western music. This chart will us…" at bounding box center [292, 238] width 300 height 56
type textarea "### The Major scale is the foundation of most Western music. This chart will us…"
click at [453, 215] on icon at bounding box center [453, 215] width 5 height 5
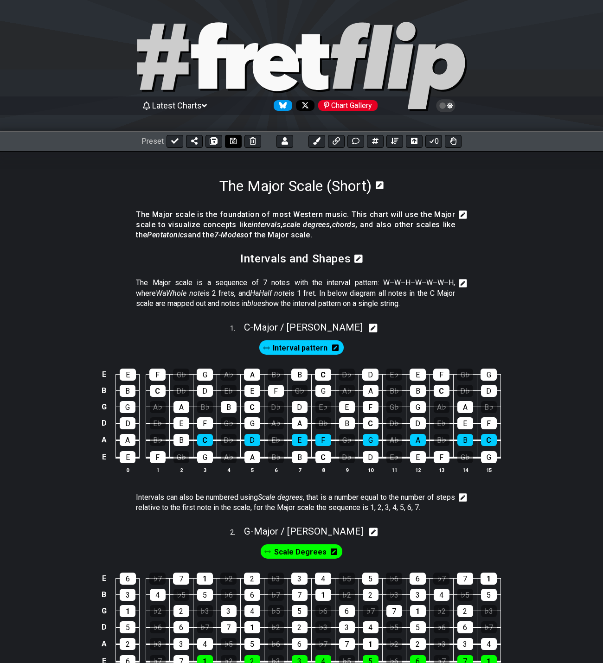
click at [232, 140] on icon at bounding box center [233, 141] width 6 height 6
click at [173, 142] on icon at bounding box center [174, 141] width 7 height 6
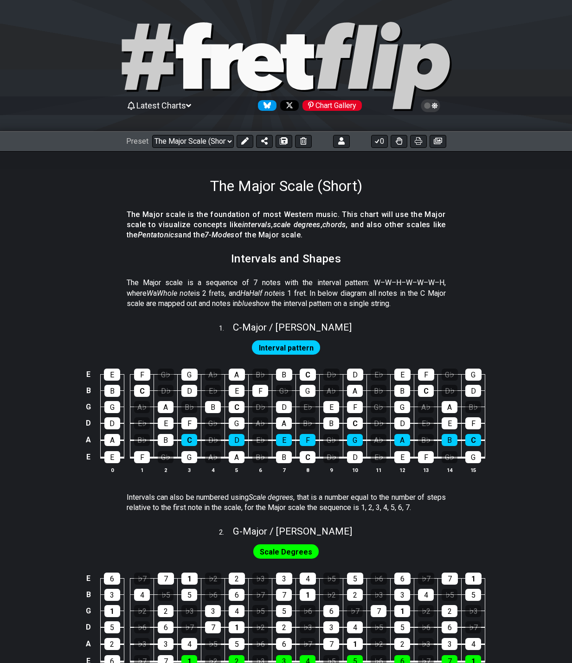
click at [288, 103] on icon "Follow #fretflip at X" at bounding box center [289, 105] width 6 height 6
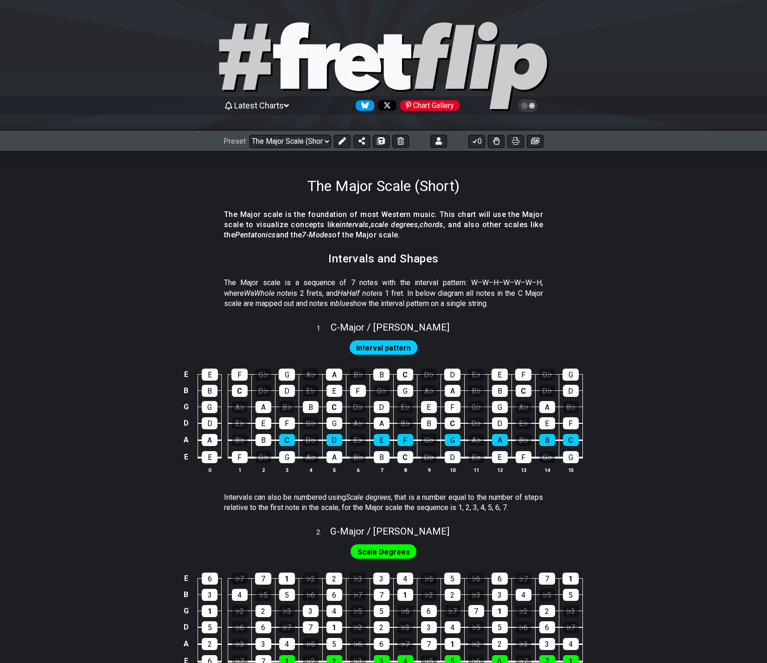
click at [298, 64] on icon at bounding box center [291, 55] width 36 height 66
select select "/welcome"
select select "C"
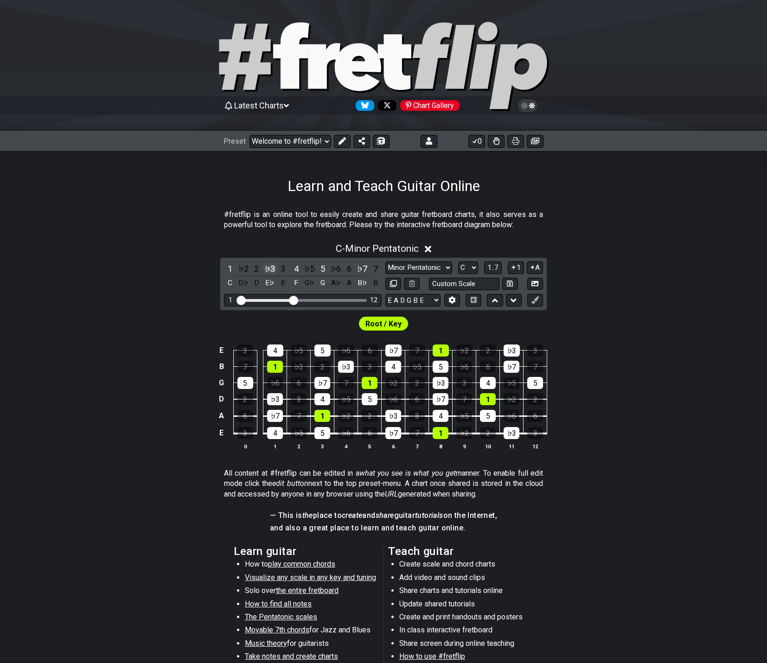
click at [268, 269] on div "♭3" at bounding box center [270, 268] width 12 height 13
click at [271, 268] on div "♯2" at bounding box center [270, 268] width 12 height 13
click at [269, 268] on div "♯2" at bounding box center [270, 268] width 12 height 13
click at [268, 268] on div "♭3" at bounding box center [270, 268] width 12 height 13
click at [268, 269] on div "♭3" at bounding box center [270, 268] width 12 height 13
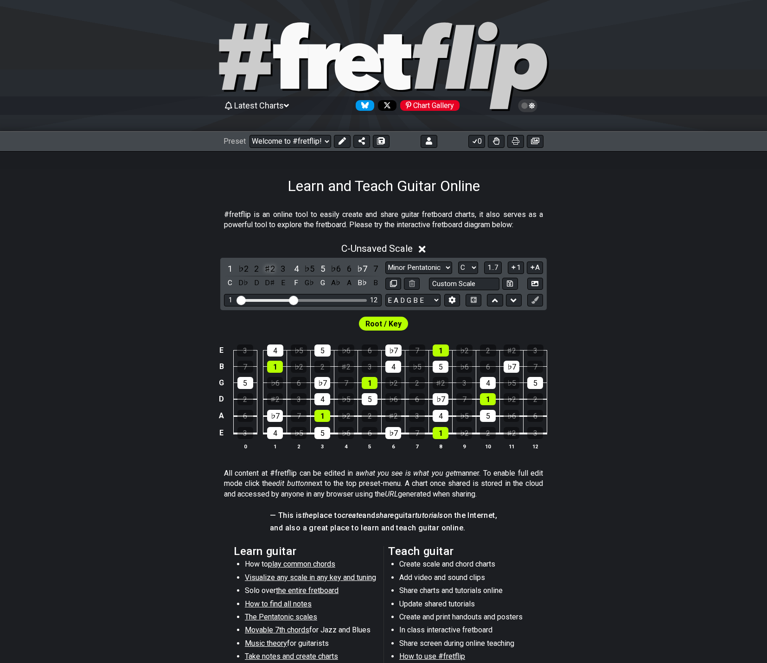
click at [269, 269] on div "♯2" at bounding box center [270, 268] width 12 height 13
click at [269, 268] on div "♭3" at bounding box center [270, 268] width 12 height 13
click at [269, 268] on div "♯2" at bounding box center [270, 268] width 12 height 13
click at [268, 270] on div "♯2" at bounding box center [270, 268] width 12 height 13
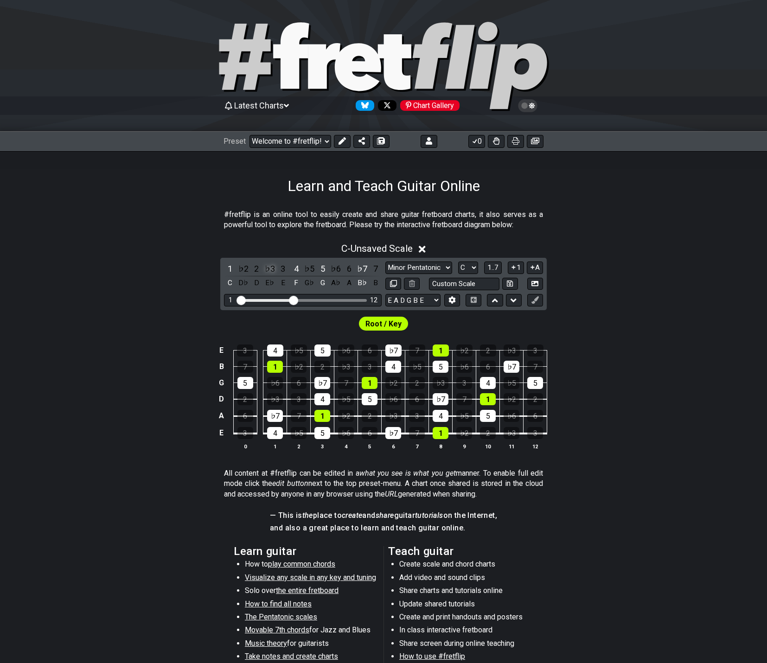
click at [268, 270] on div "♭3" at bounding box center [270, 268] width 12 height 13
click at [268, 269] on div "♯2" at bounding box center [270, 268] width 12 height 13
click at [268, 270] on div "♯2" at bounding box center [270, 268] width 12 height 13
click at [445, 268] on select "Minor Pentatonic Click to edit Minor Pentatonic Major Pentatonic Minor Blues Ma…" at bounding box center [418, 268] width 67 height 13
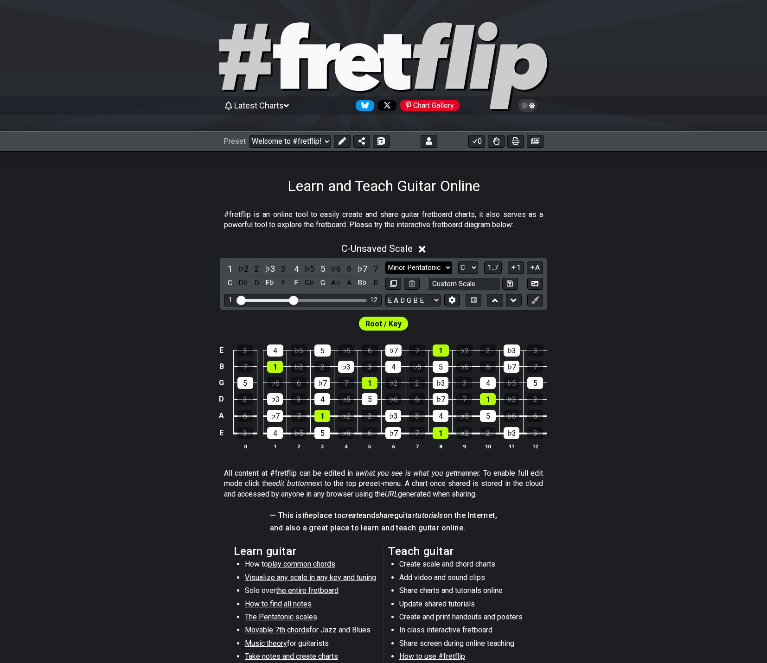
select select "Diminished 7th"
click at [385, 262] on select "Minor Pentatonic Click to edit Minor Pentatonic Major Pentatonic Minor Blues Ma…" at bounding box center [418, 268] width 67 height 13
